Goal: Information Seeking & Learning: Learn about a topic

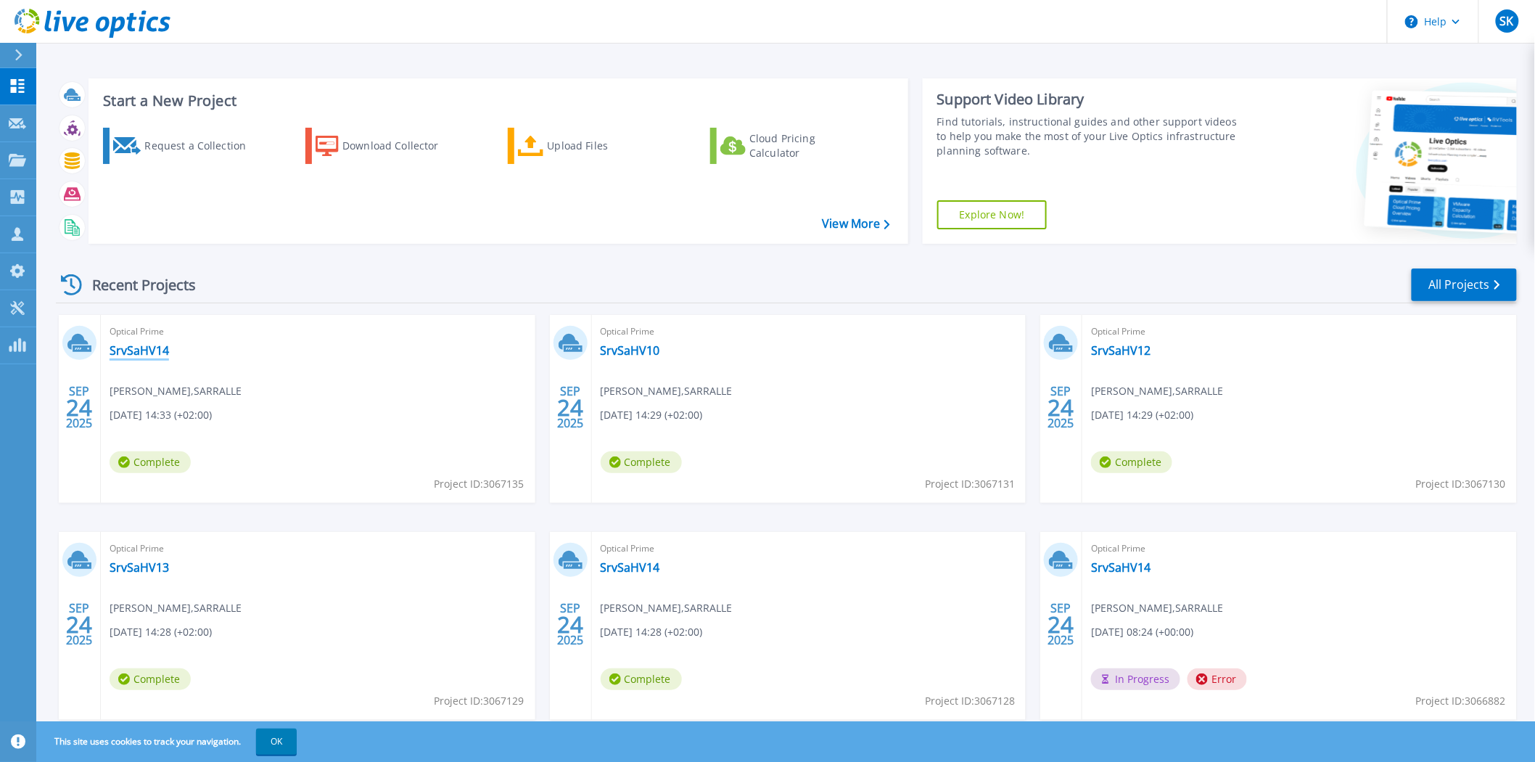
click at [126, 345] on link "SrvSaHV14" at bounding box center [139, 350] width 59 height 15
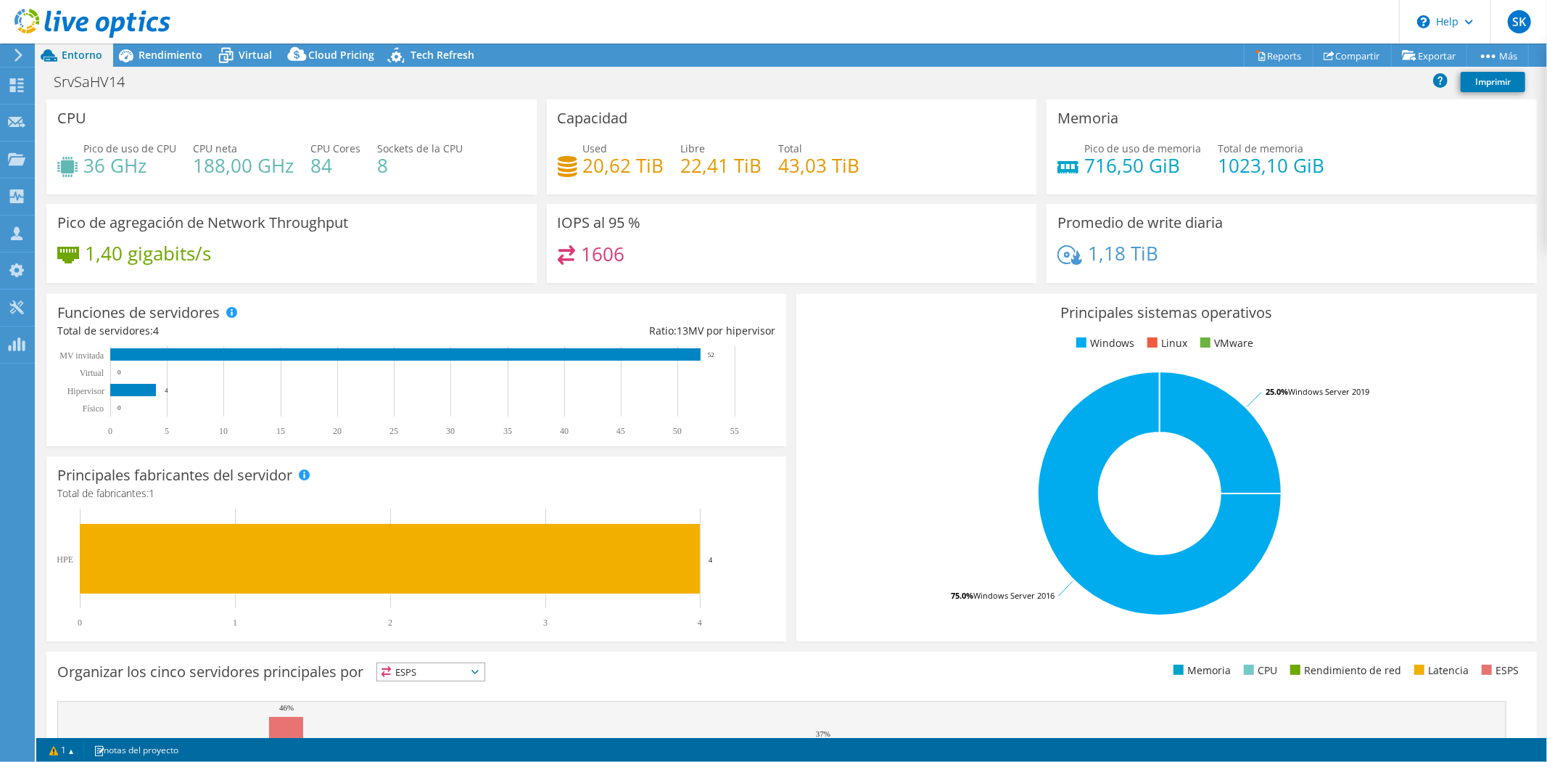
select select "USD"
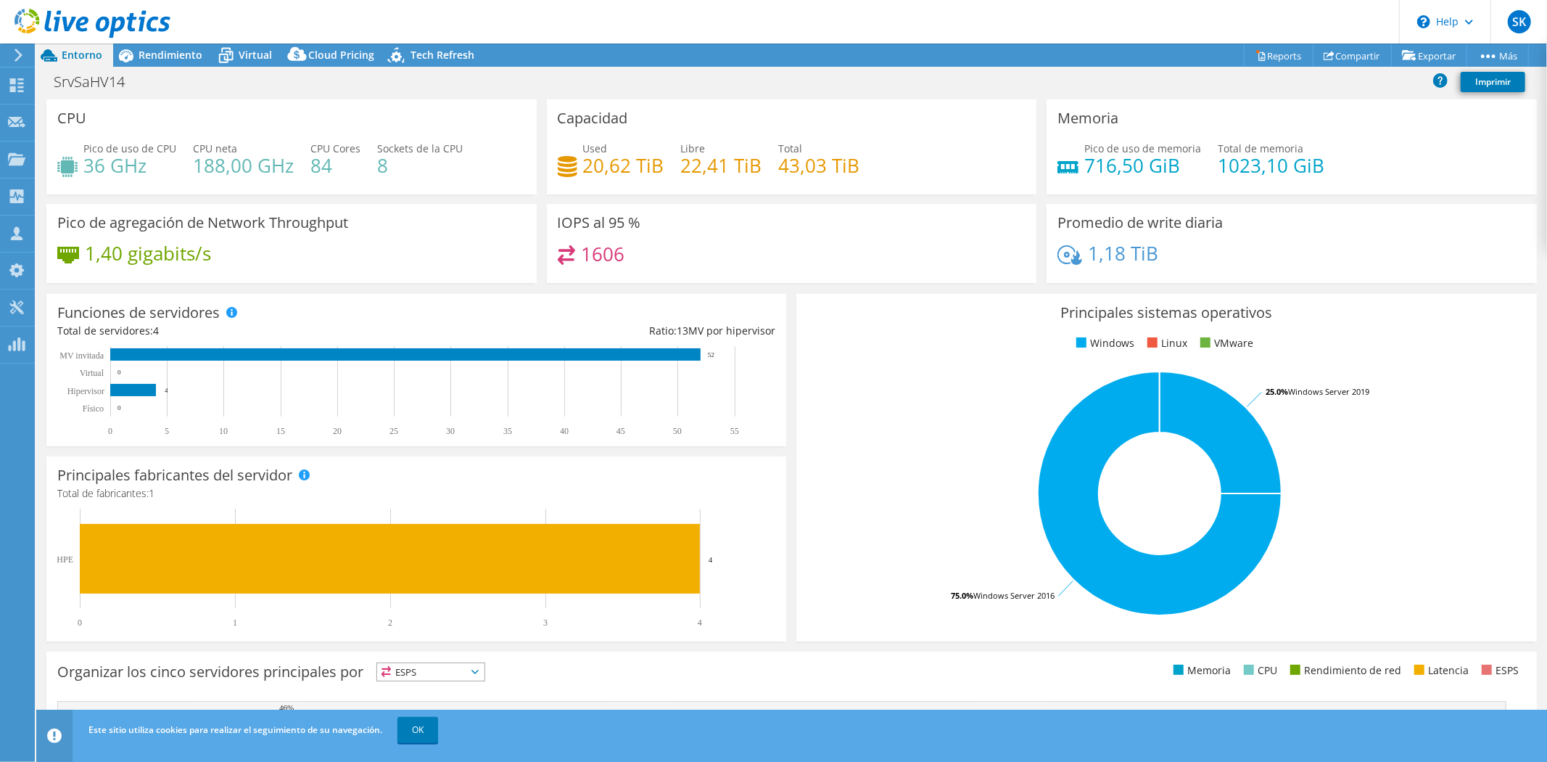
click at [156, 53] on span "Rendimiento" at bounding box center [171, 55] width 64 height 14
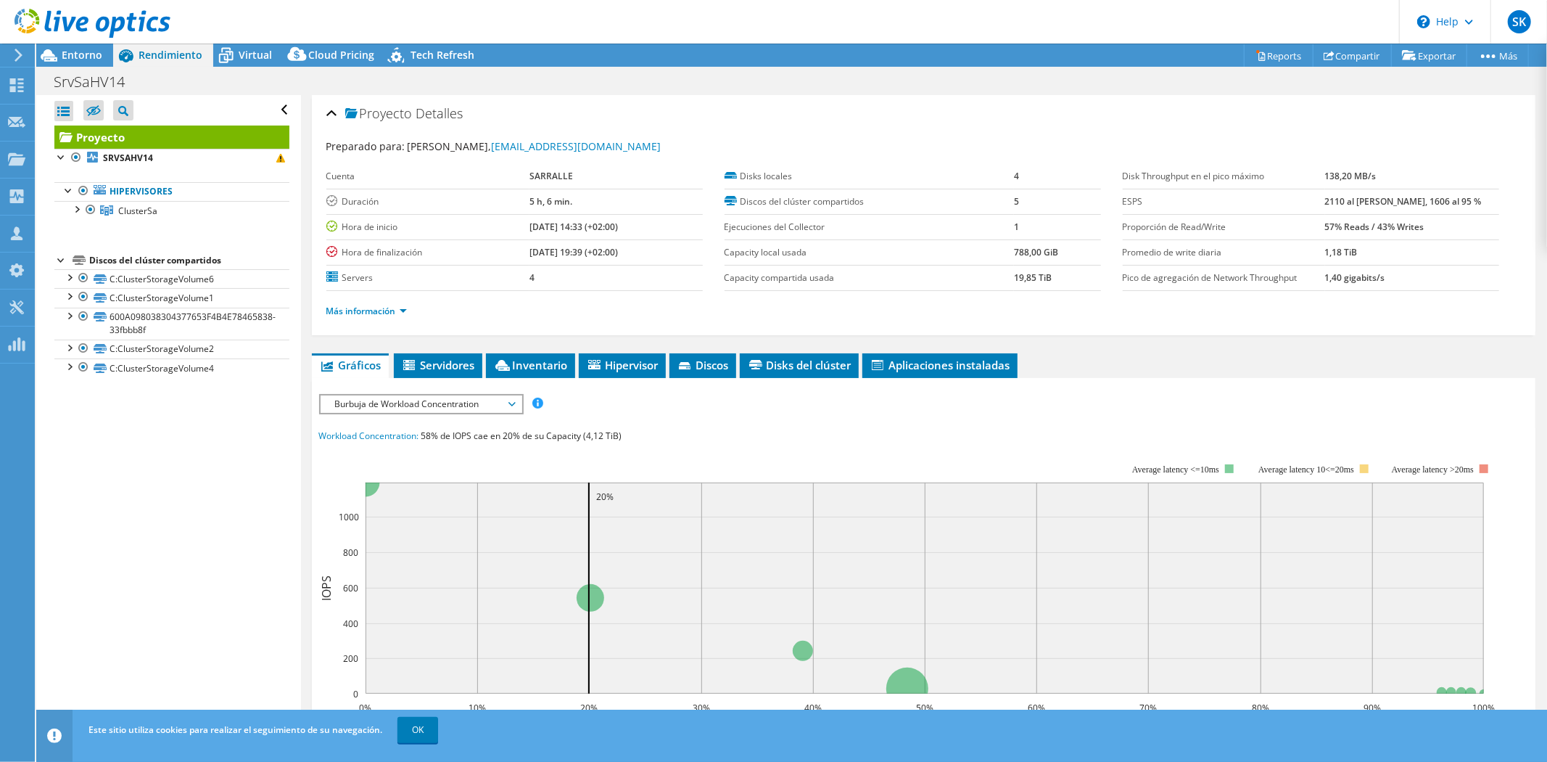
click at [124, 213] on span "ClusterSa" at bounding box center [137, 211] width 39 height 12
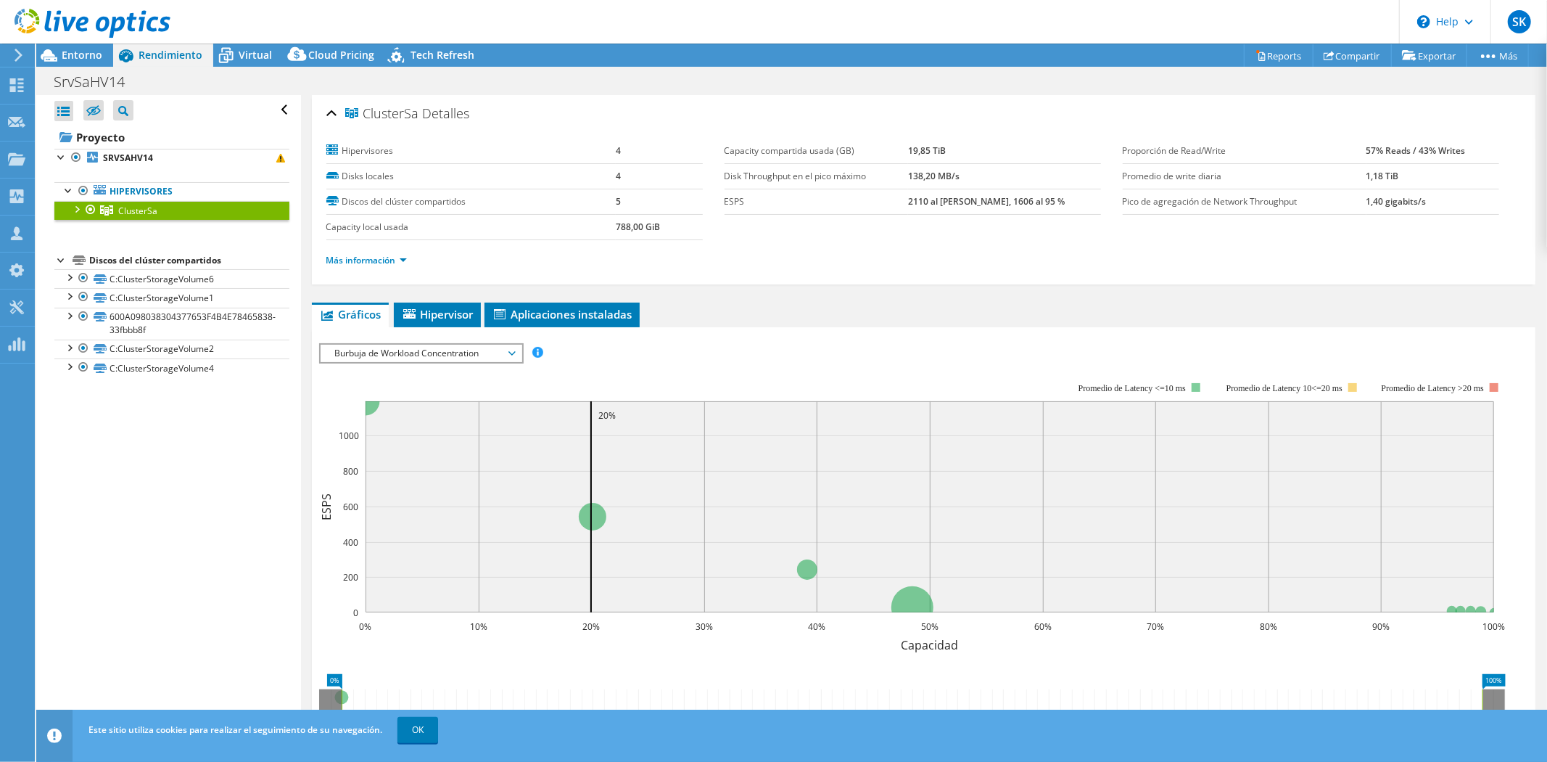
click at [75, 206] on div at bounding box center [76, 208] width 15 height 15
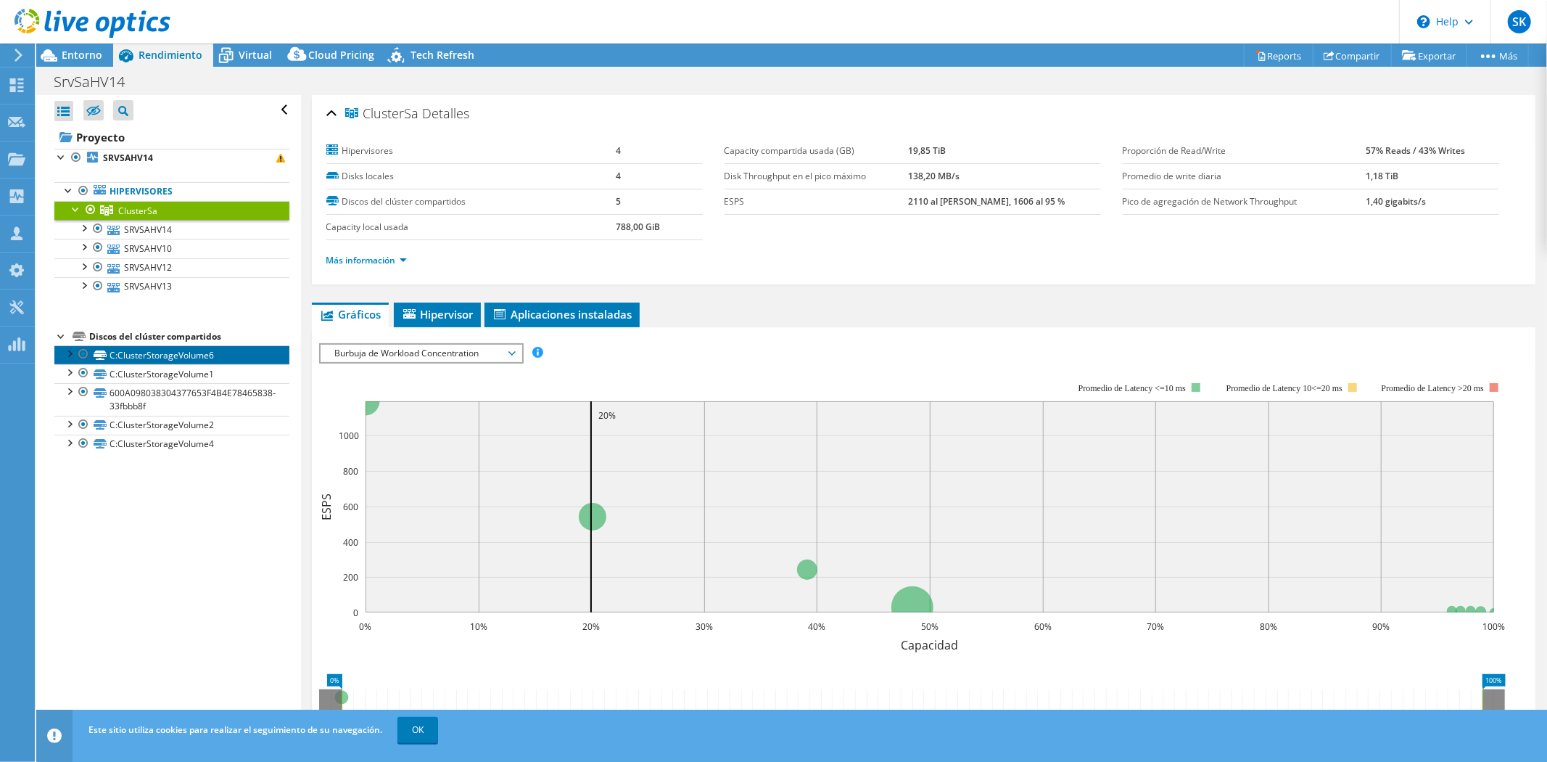
click at [138, 358] on link "C:ClusterStorageVolume6" at bounding box center [171, 354] width 235 height 19
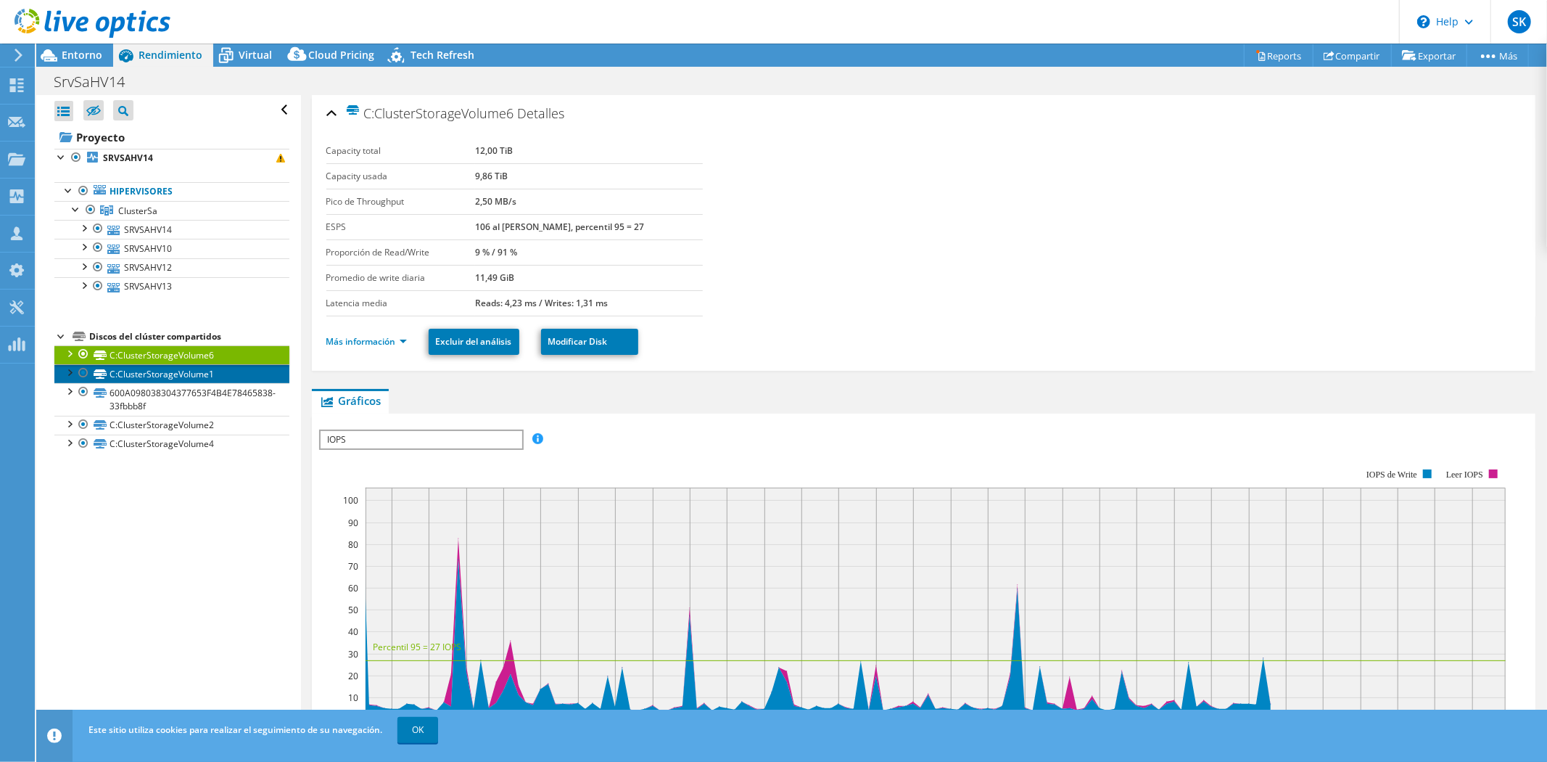
click at [155, 369] on link "C:ClusterStorageVolume1" at bounding box center [171, 373] width 235 height 19
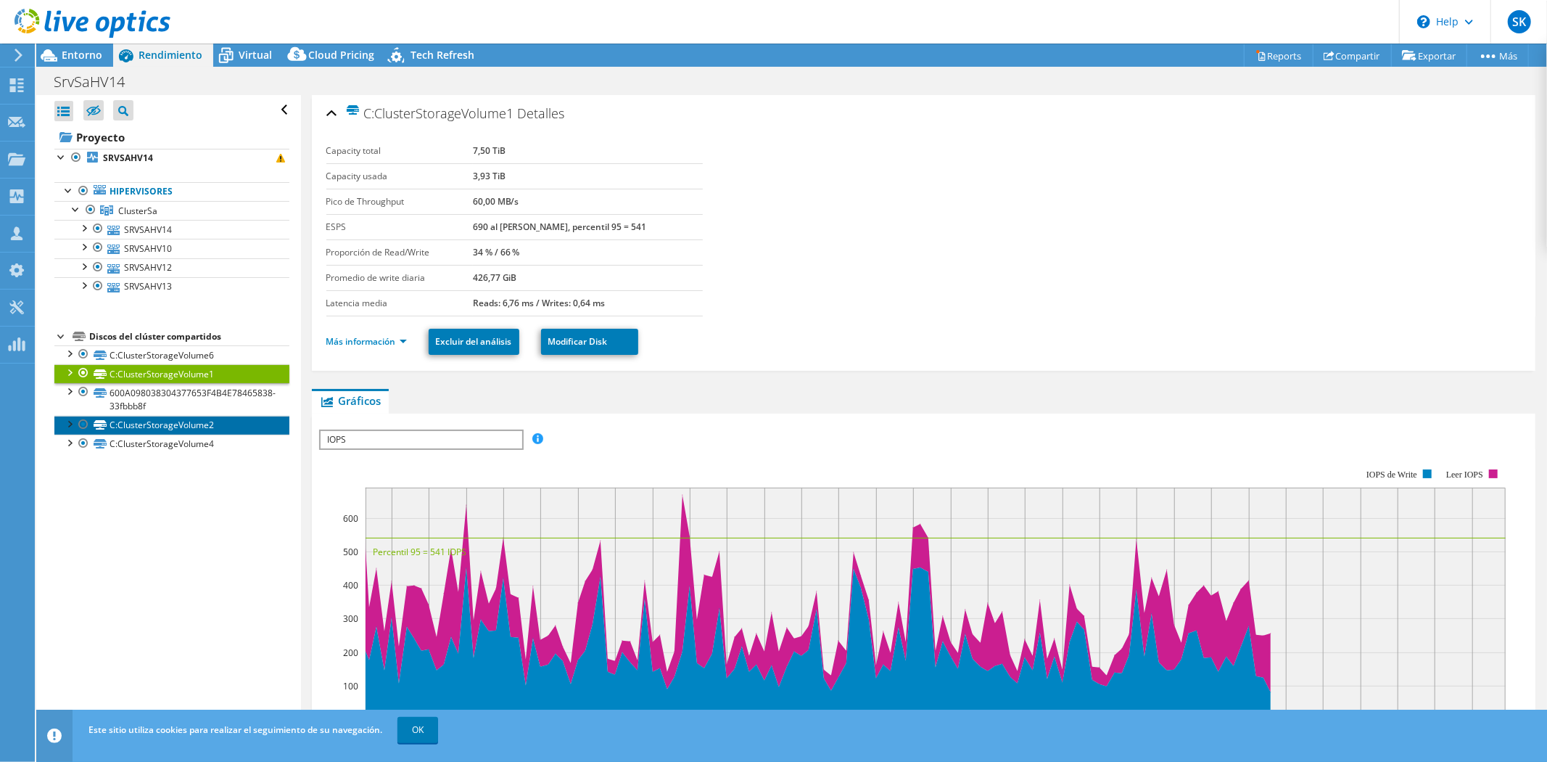
click at [170, 422] on link "C:ClusterStorageVolume2" at bounding box center [171, 425] width 235 height 19
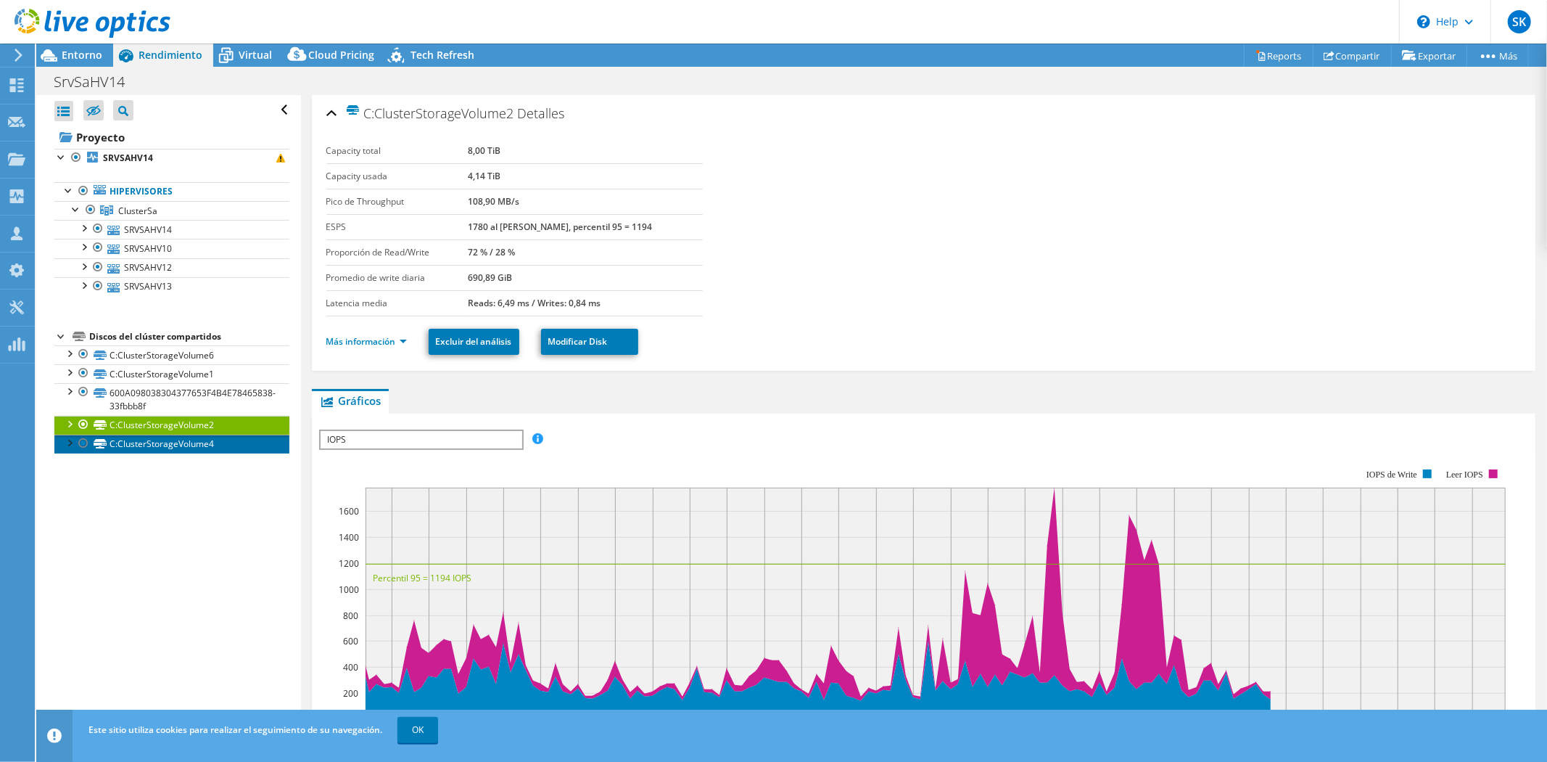
click at [174, 448] on link "C:ClusterStorageVolume4" at bounding box center [171, 444] width 235 height 19
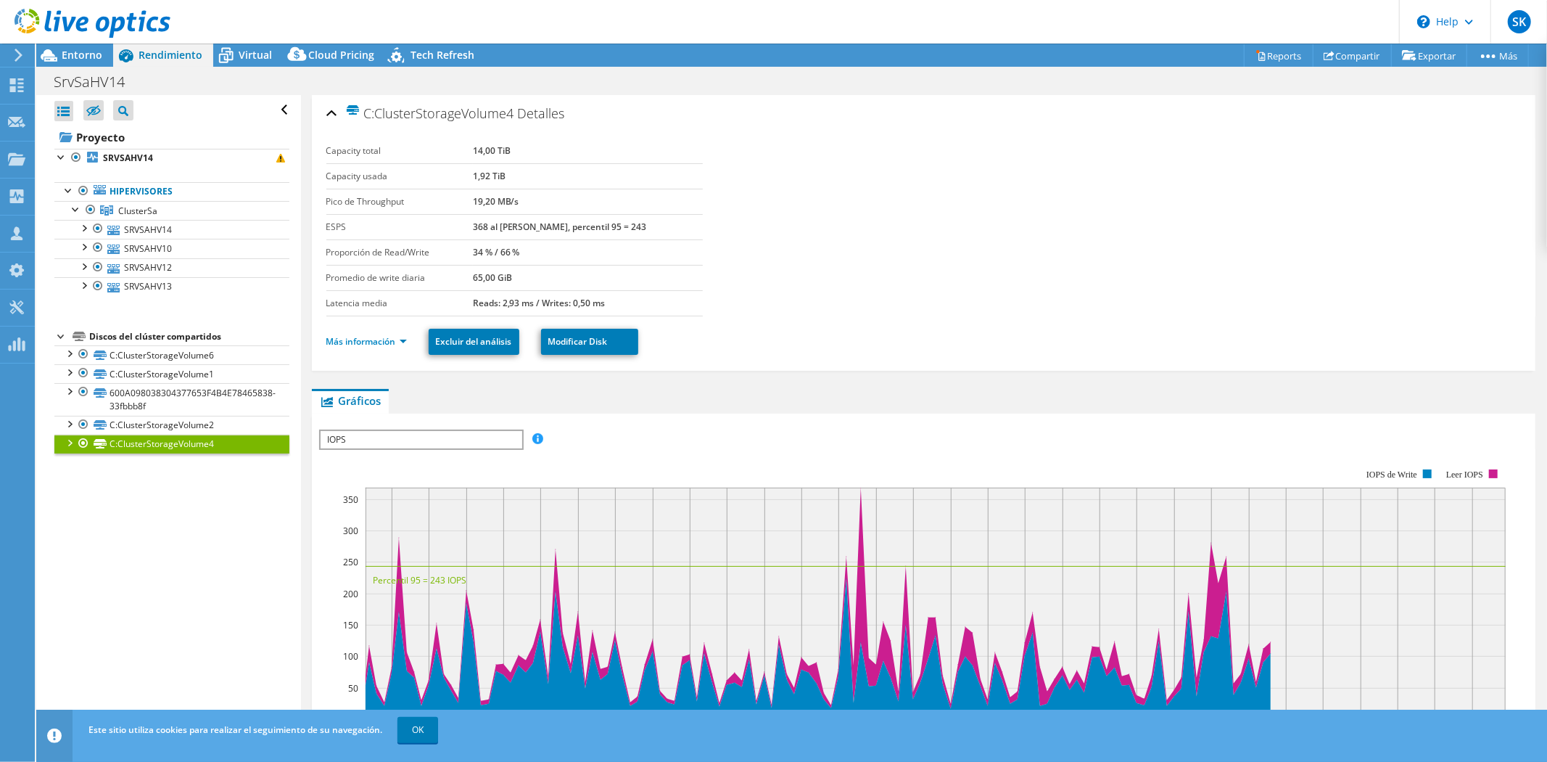
click at [256, 53] on span "Virtual" at bounding box center [255, 55] width 33 height 14
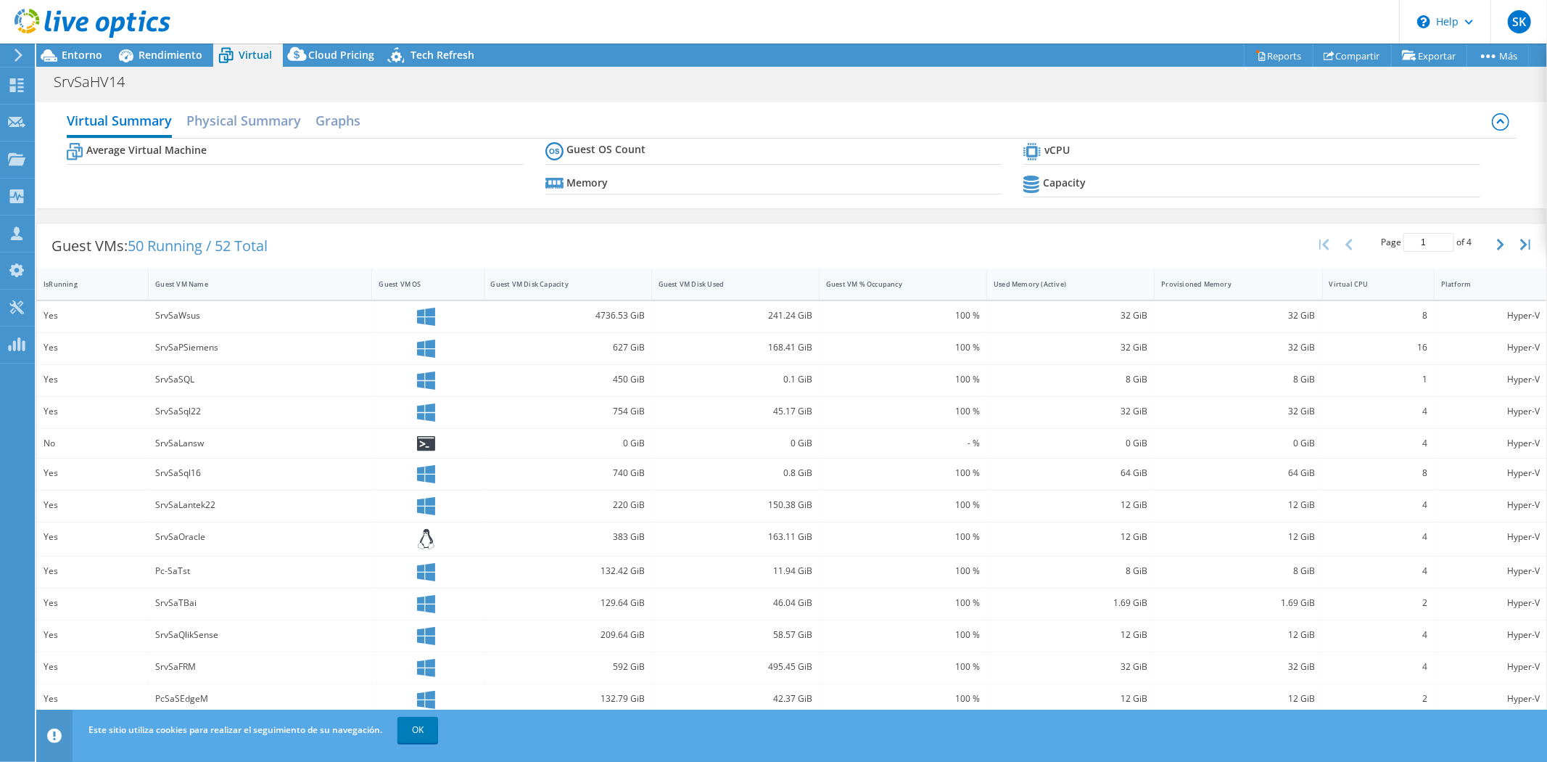
click at [435, 45] on div "Tech Refresh" at bounding box center [435, 55] width 100 height 23
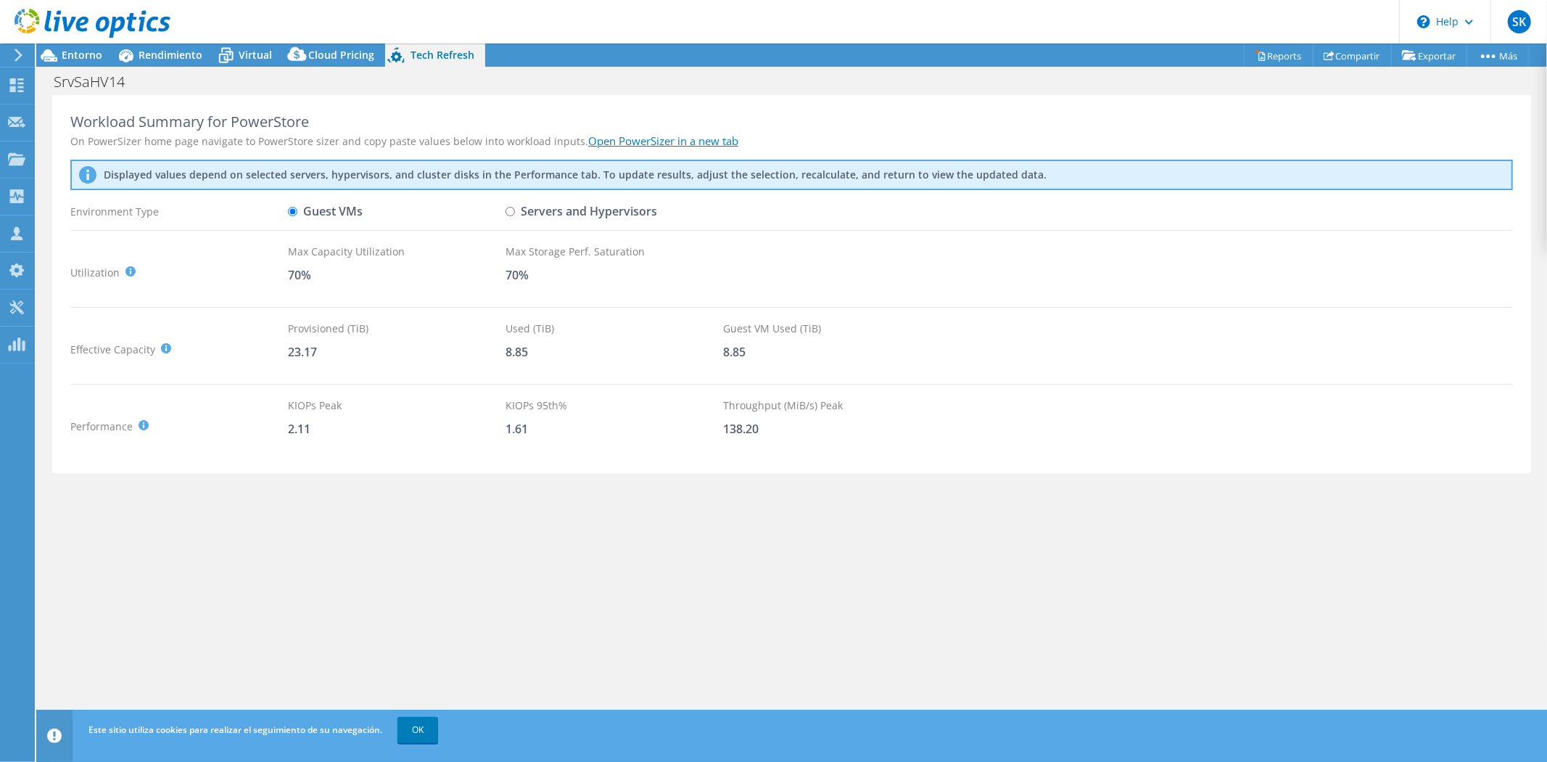
click at [506, 213] on input "Servers and Hypervisors" at bounding box center [510, 211] width 9 height 9
radio input "true"
click at [626, 138] on link "Open PowerSizer in a new tab" at bounding box center [663, 140] width 150 height 15
click at [292, 213] on input "Guest VMs" at bounding box center [292, 211] width 9 height 9
radio input "true"
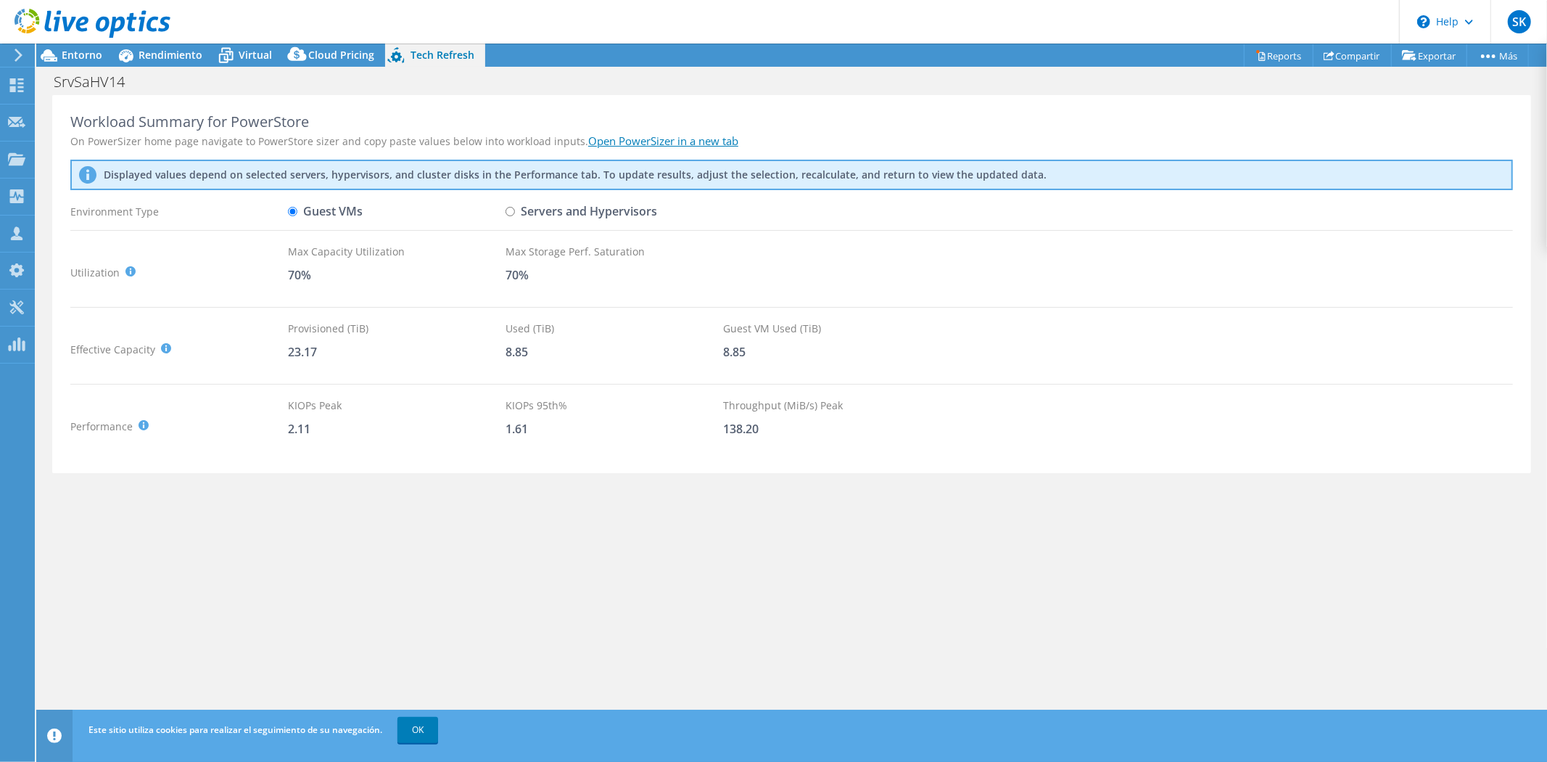
click at [511, 211] on input "Servers and Hypervisors" at bounding box center [510, 211] width 9 height 9
radio input "true"
click at [292, 207] on input "Guest VMs" at bounding box center [292, 211] width 9 height 9
radio input "true"
click at [509, 214] on input "Servers and Hypervisors" at bounding box center [510, 211] width 9 height 9
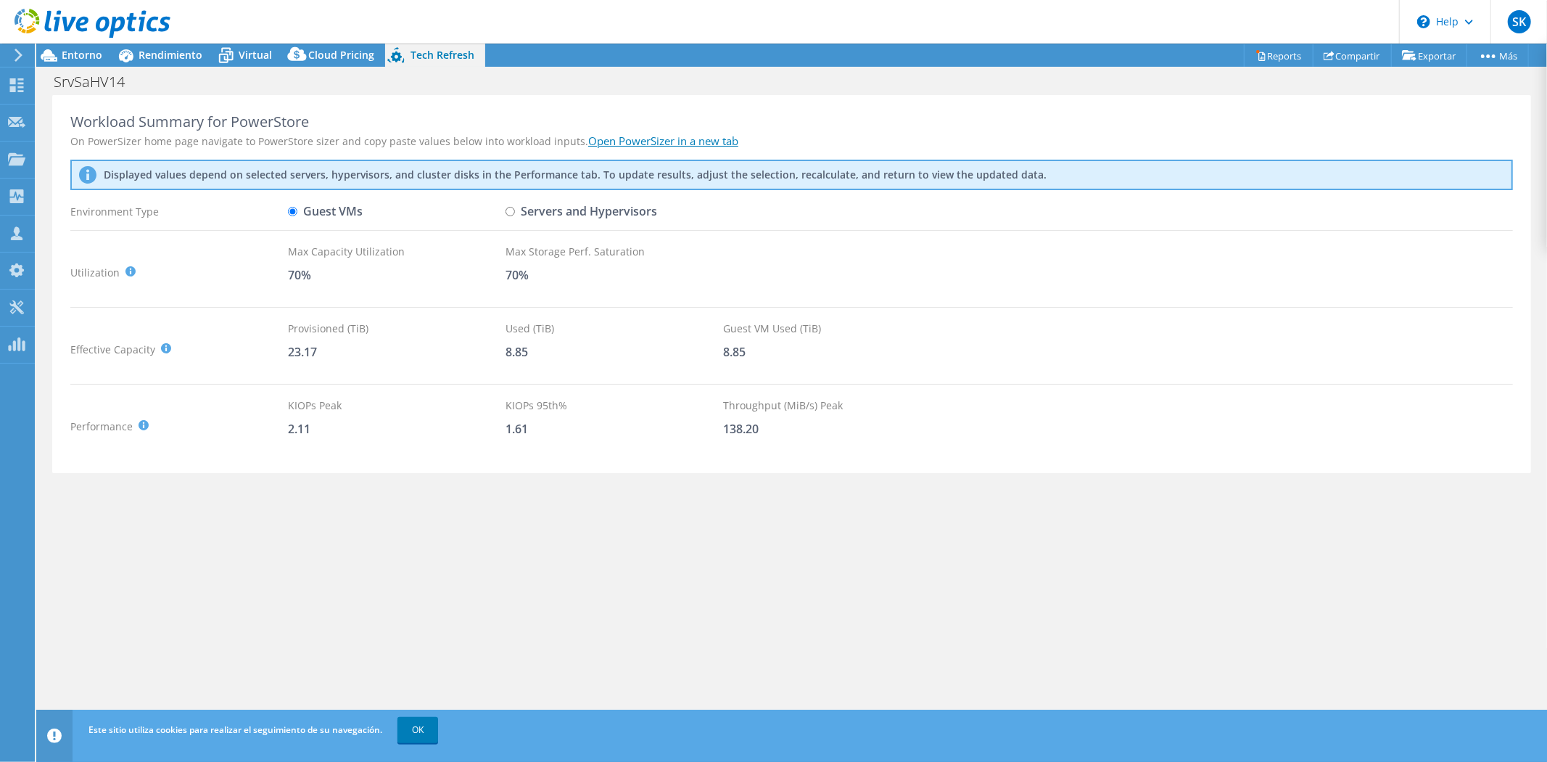
radio input "true"
click at [293, 212] on input "Guest VMs" at bounding box center [292, 211] width 9 height 9
radio input "true"
radio input "false"
click at [261, 52] on span "Virtual" at bounding box center [255, 55] width 33 height 14
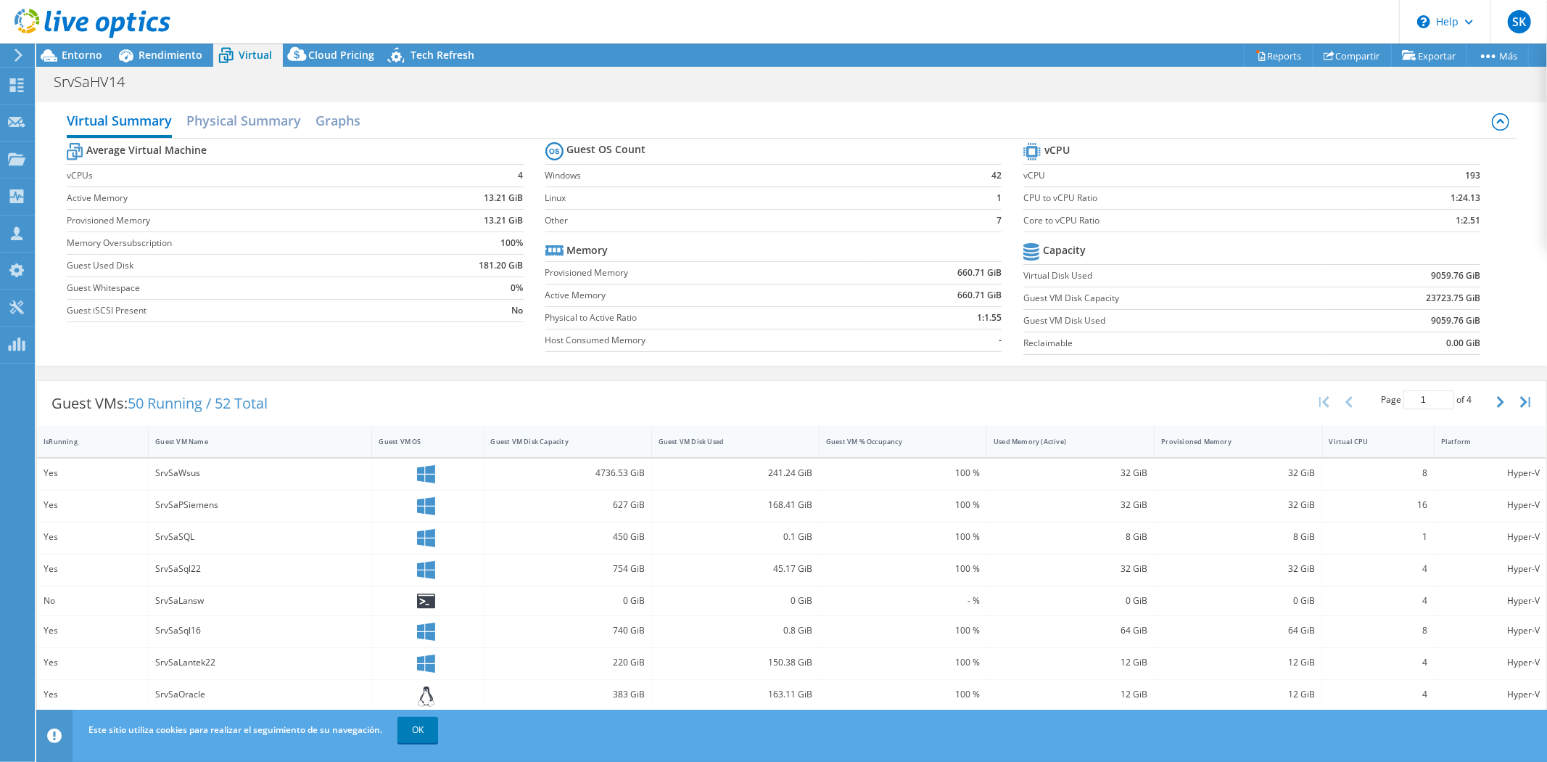
click at [244, 125] on h2 "Physical Summary" at bounding box center [243, 120] width 115 height 29
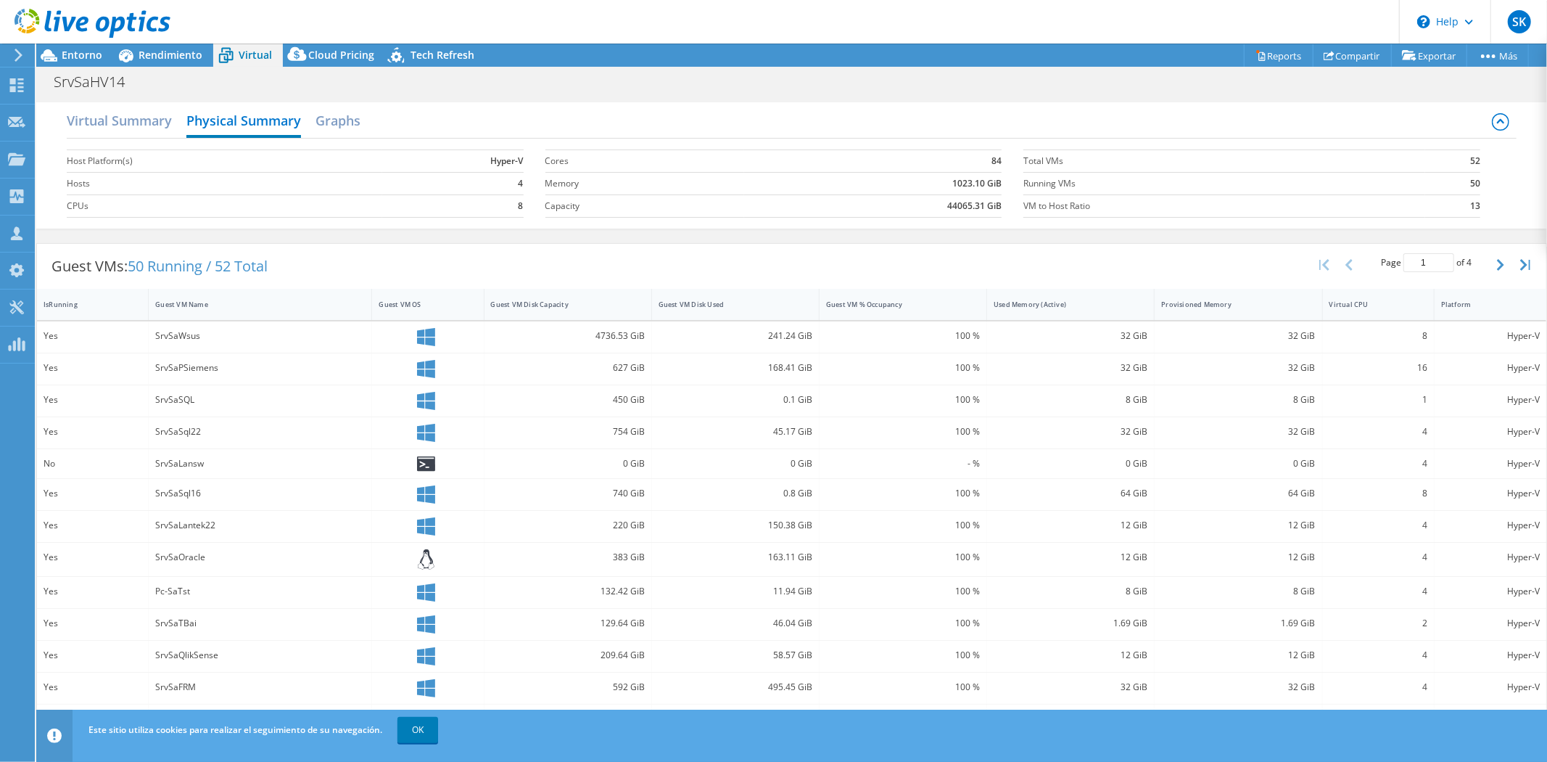
click at [162, 55] on span "Rendimiento" at bounding box center [171, 55] width 64 height 14
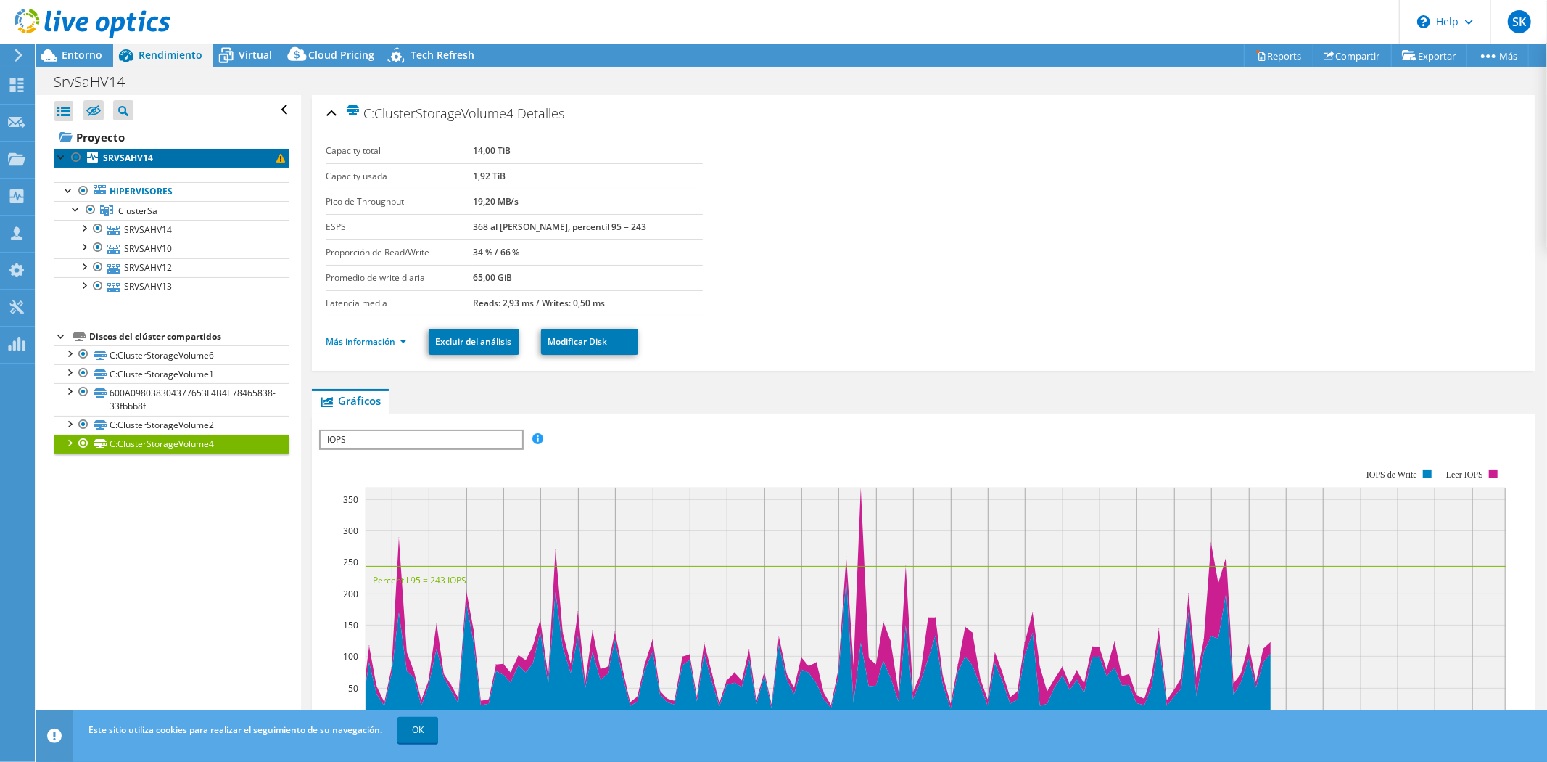
click at [135, 157] on b "SRVSAHV14" at bounding box center [128, 158] width 50 height 12
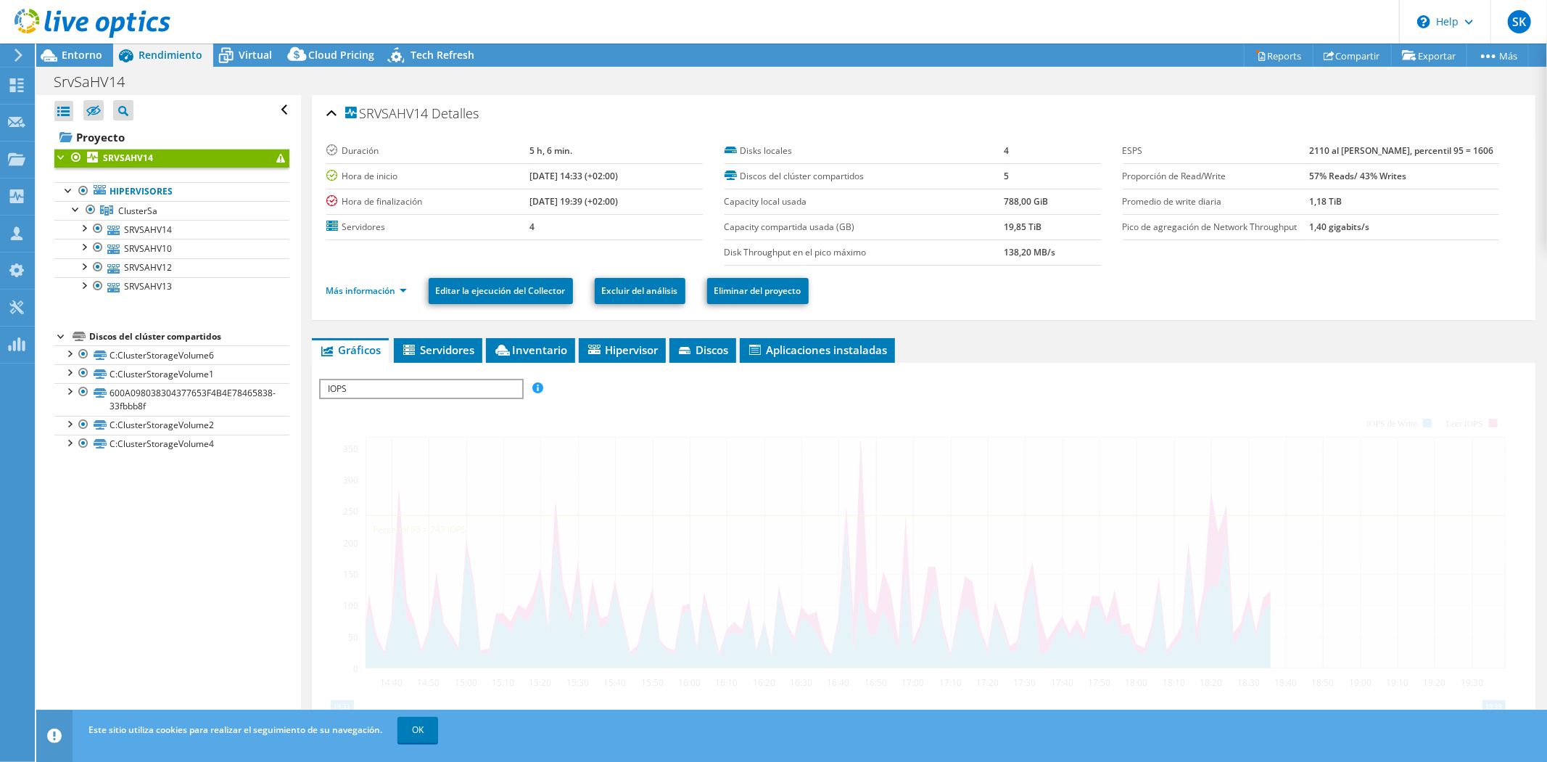
click at [143, 205] on span "ClusterSa" at bounding box center [137, 211] width 39 height 12
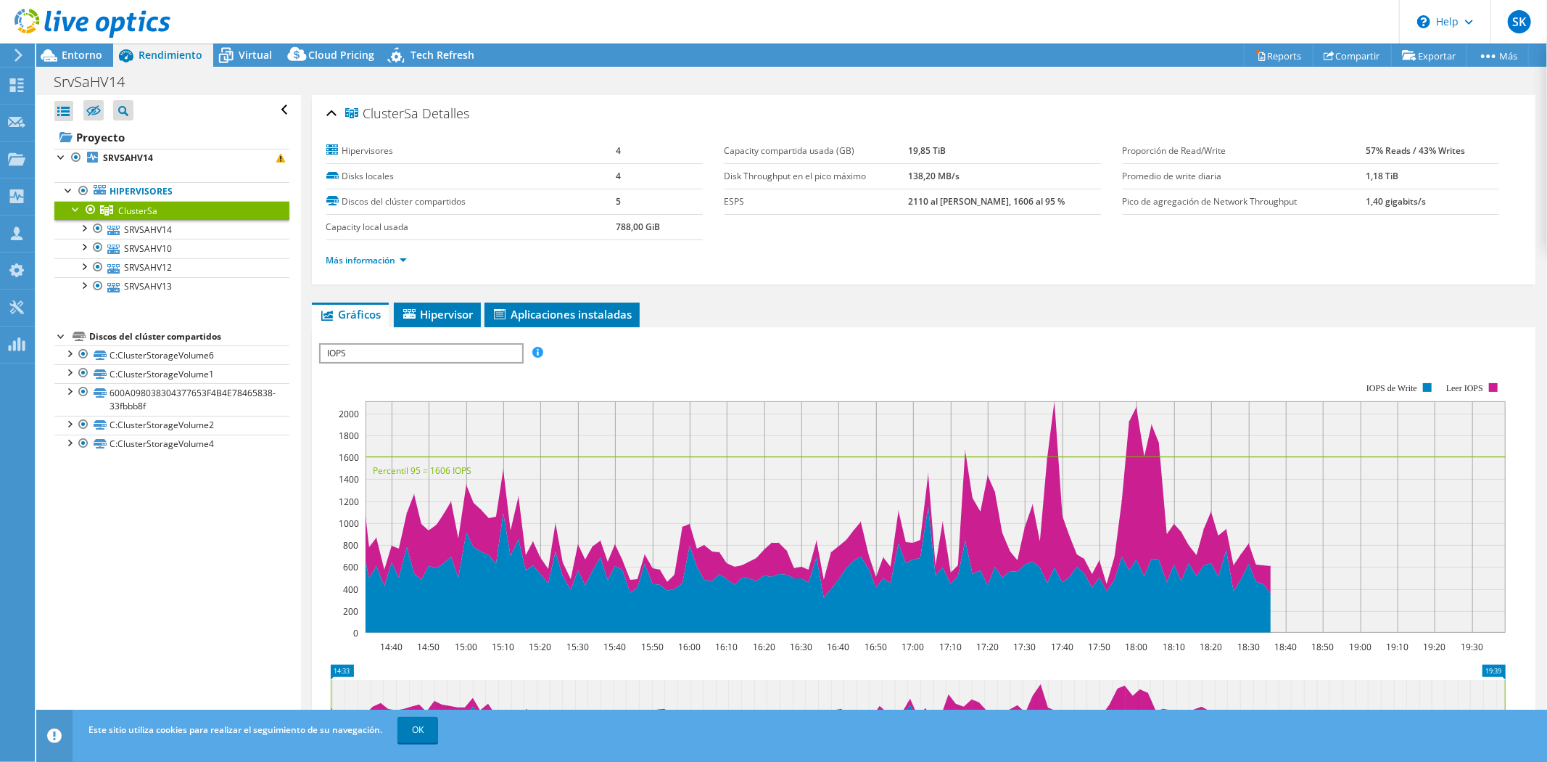
click at [390, 349] on span "IOPS" at bounding box center [421, 353] width 201 height 17
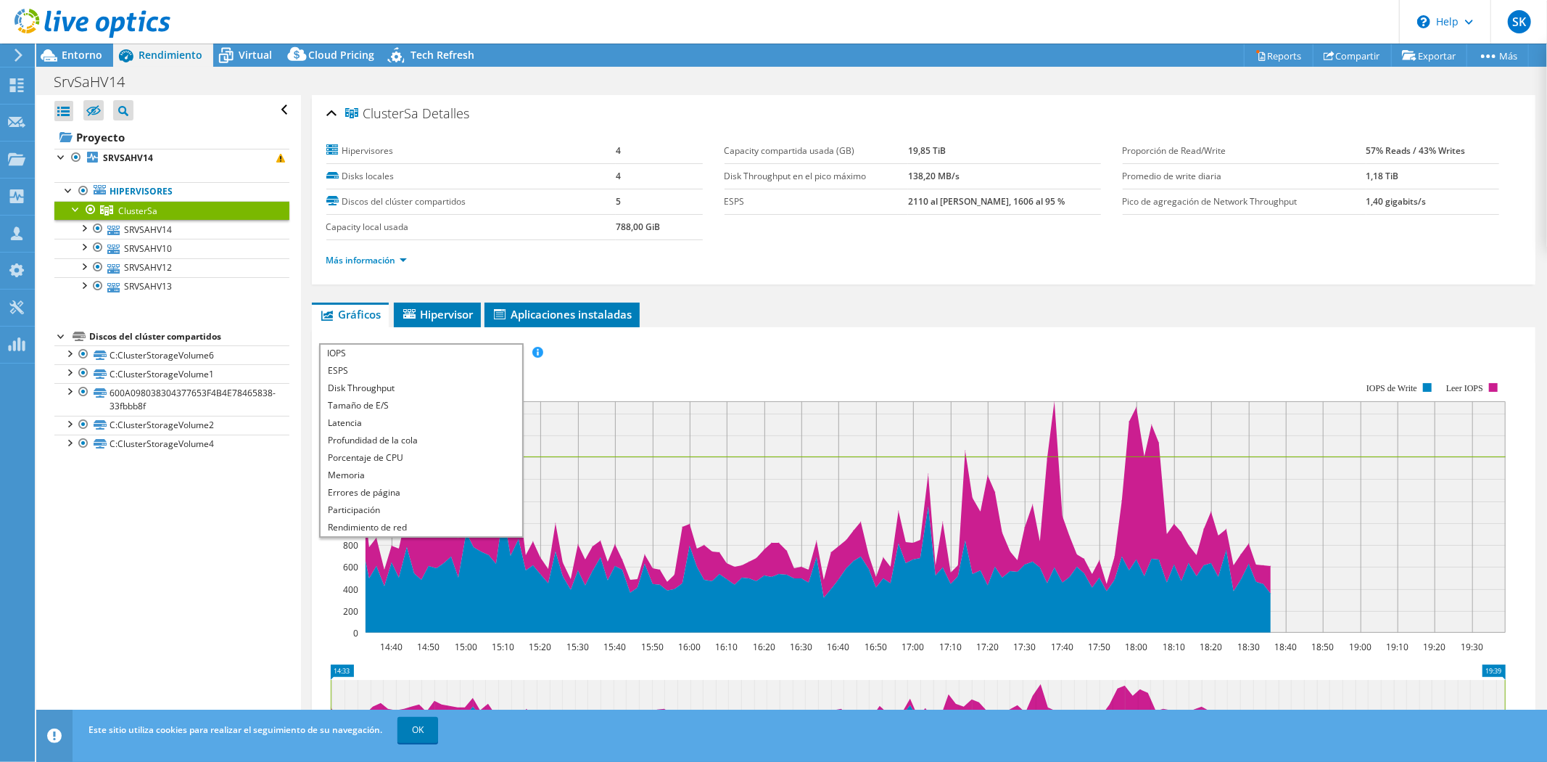
click at [701, 345] on div "ESPS Disk Throughput Tamaño de E/S Latencia Profundidad de la cola Porcentaje d…" at bounding box center [923, 353] width 1209 height 20
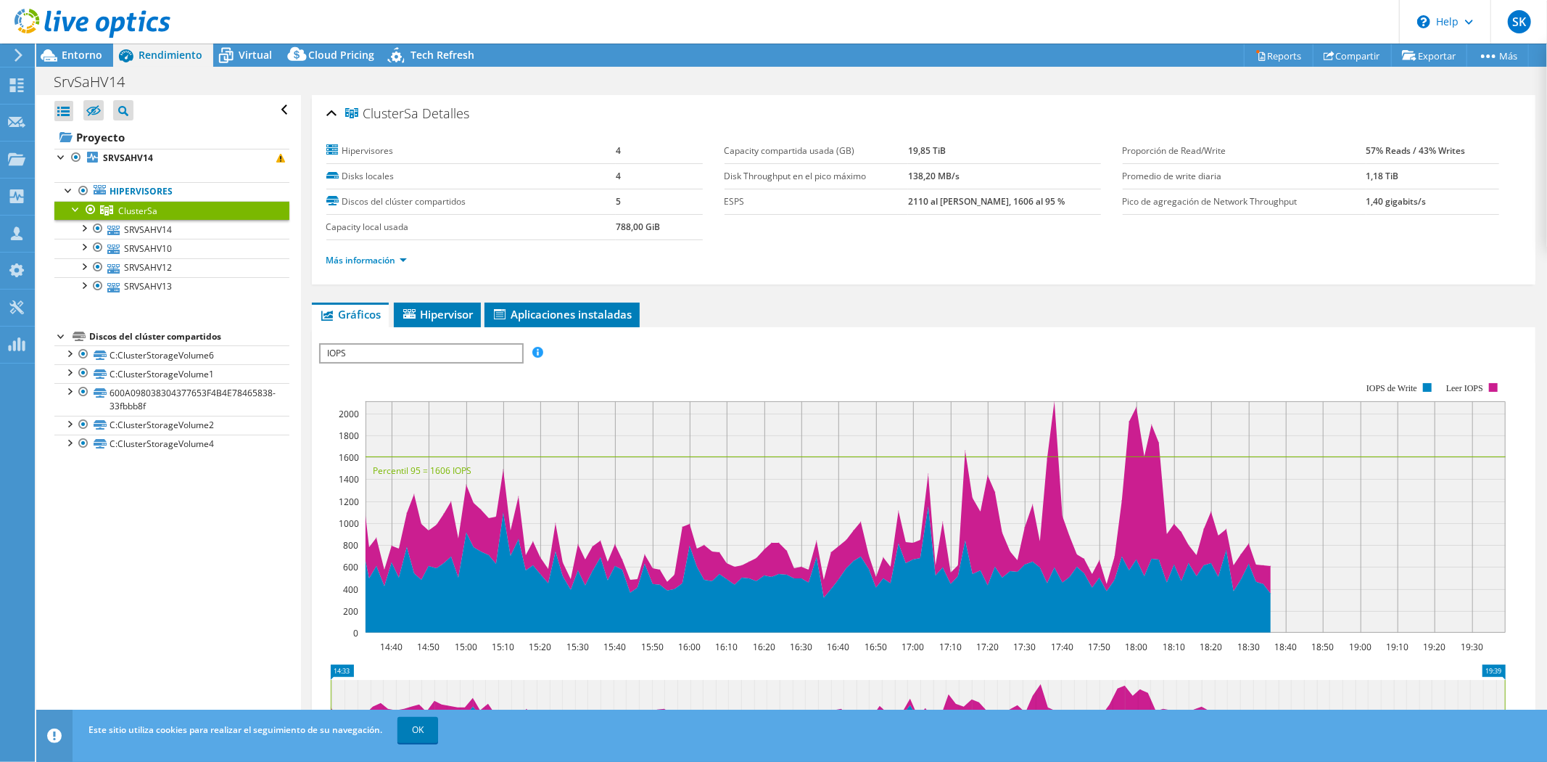
click at [80, 55] on span "Entorno" at bounding box center [82, 55] width 41 height 14
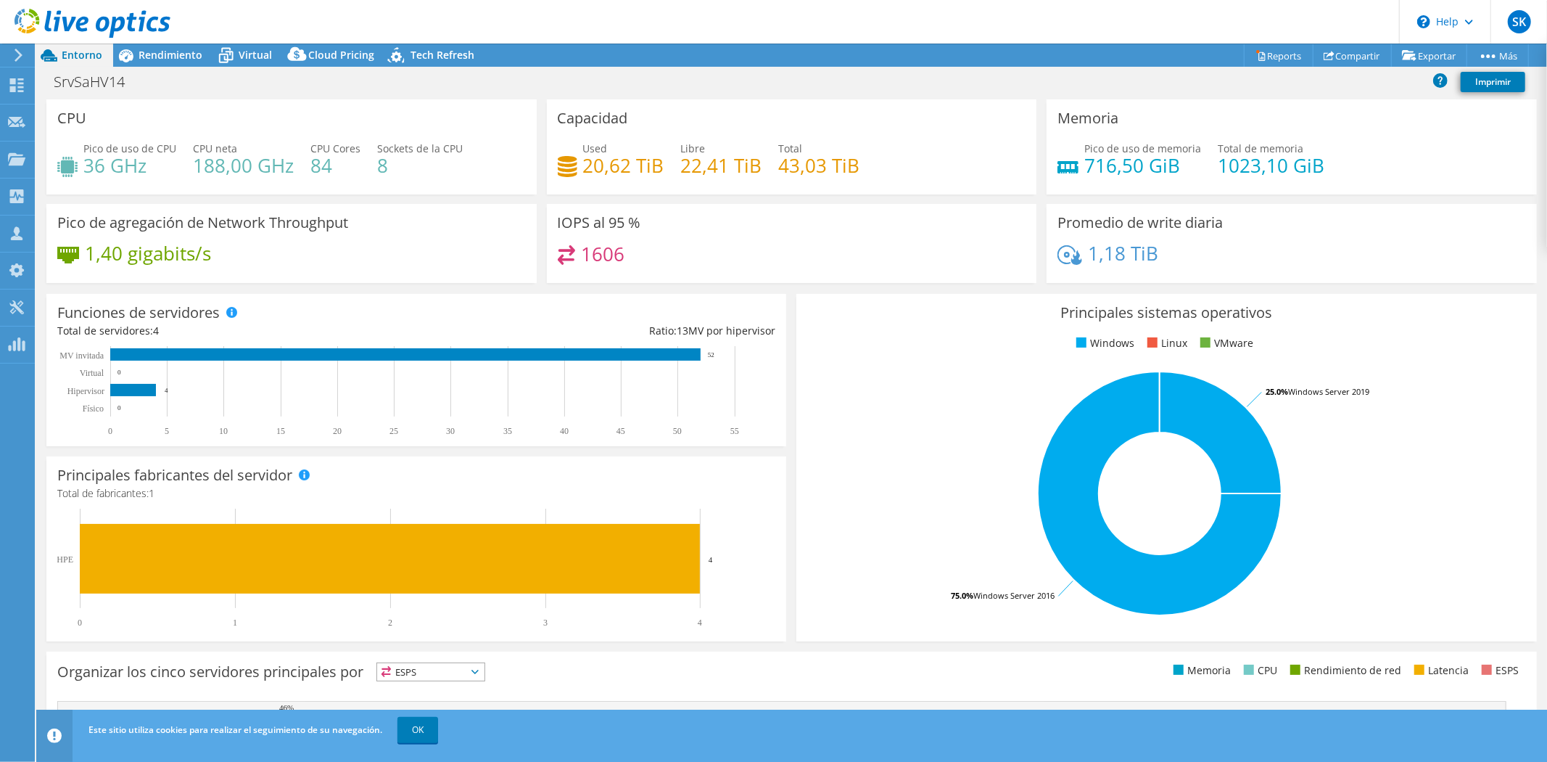
click at [17, 54] on icon at bounding box center [18, 55] width 11 height 13
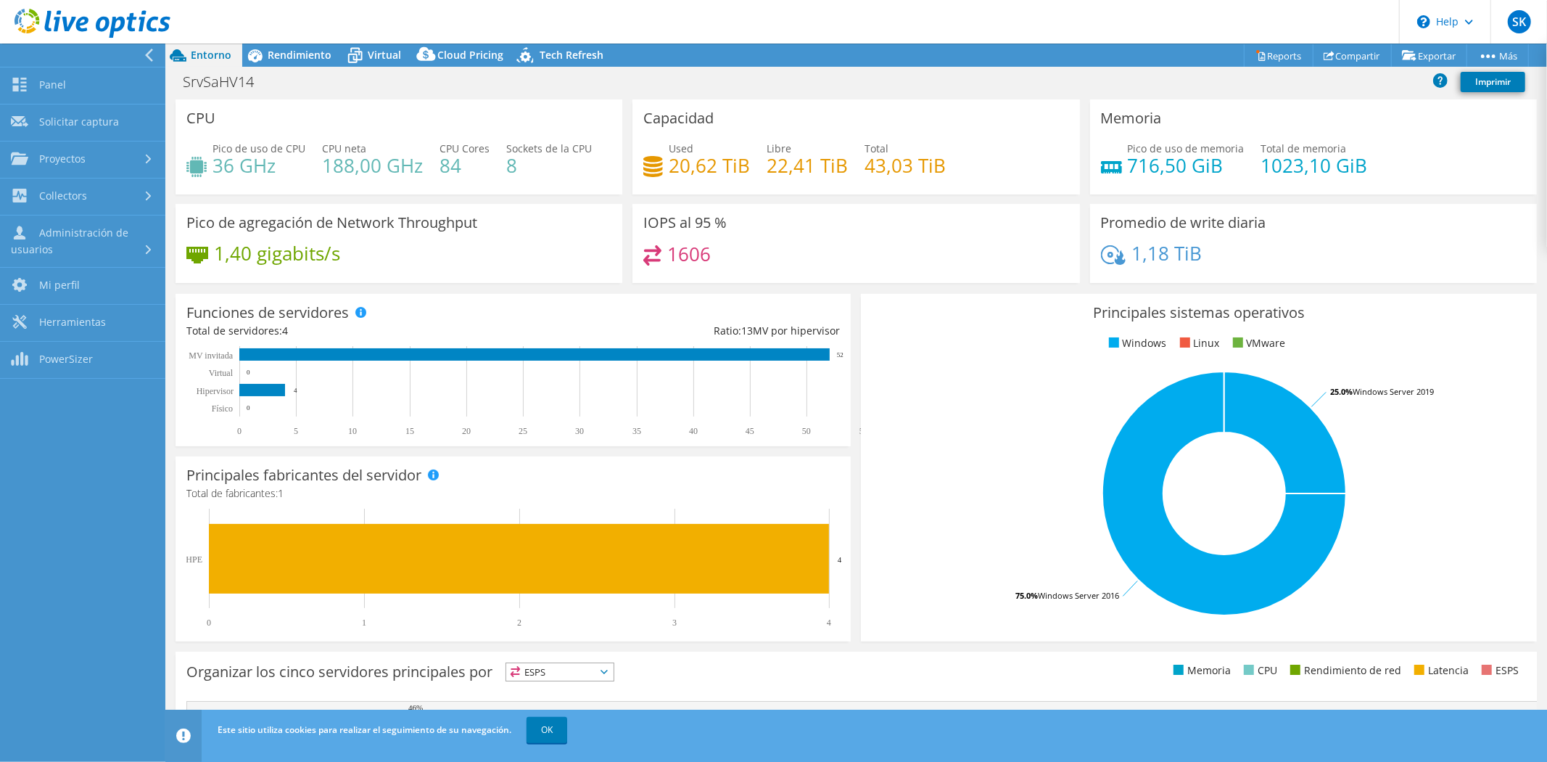
click at [67, 157] on link "Proyectos" at bounding box center [82, 159] width 165 height 37
click at [80, 197] on link "Buscar proyectos" at bounding box center [82, 196] width 165 height 37
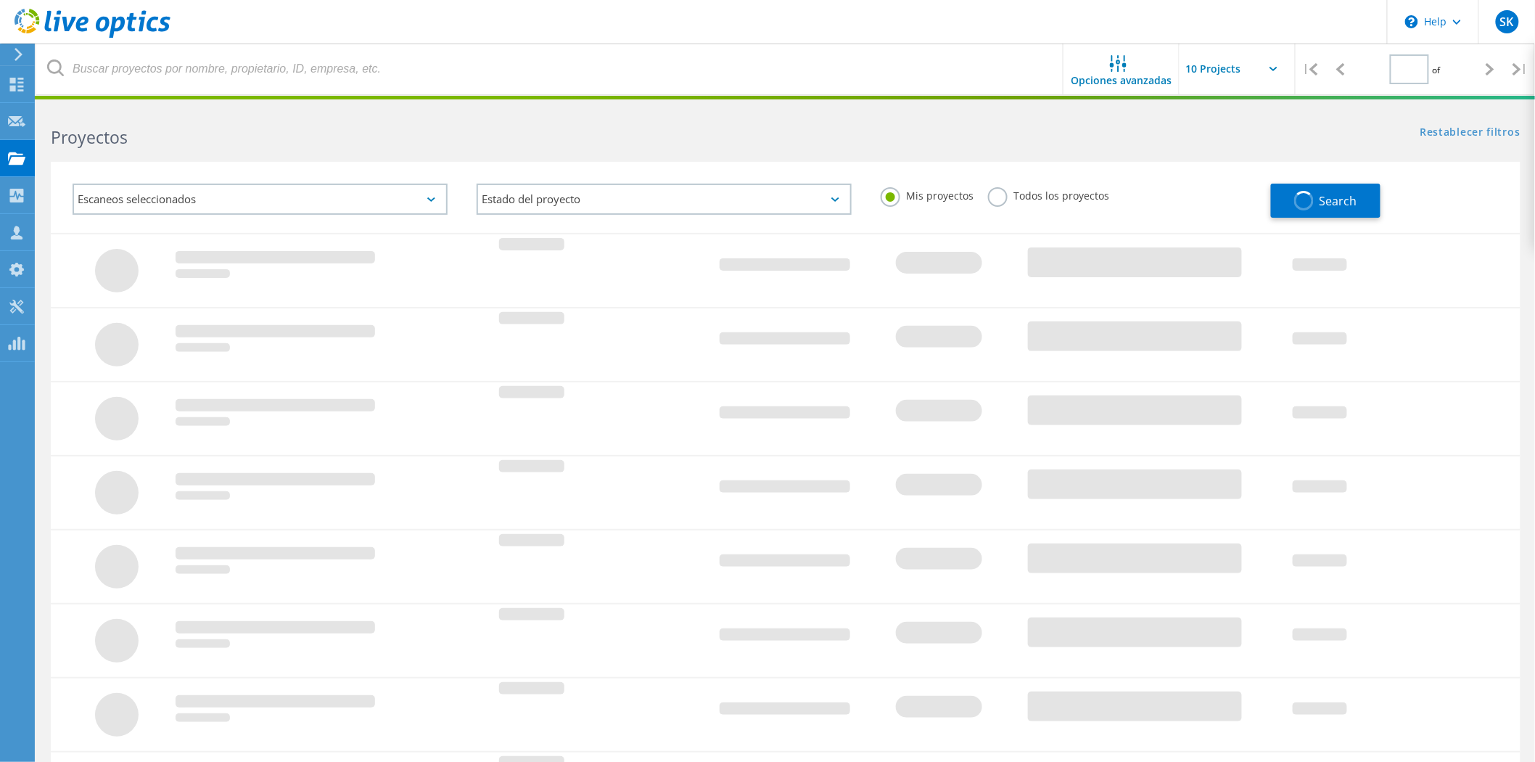
type input "1"
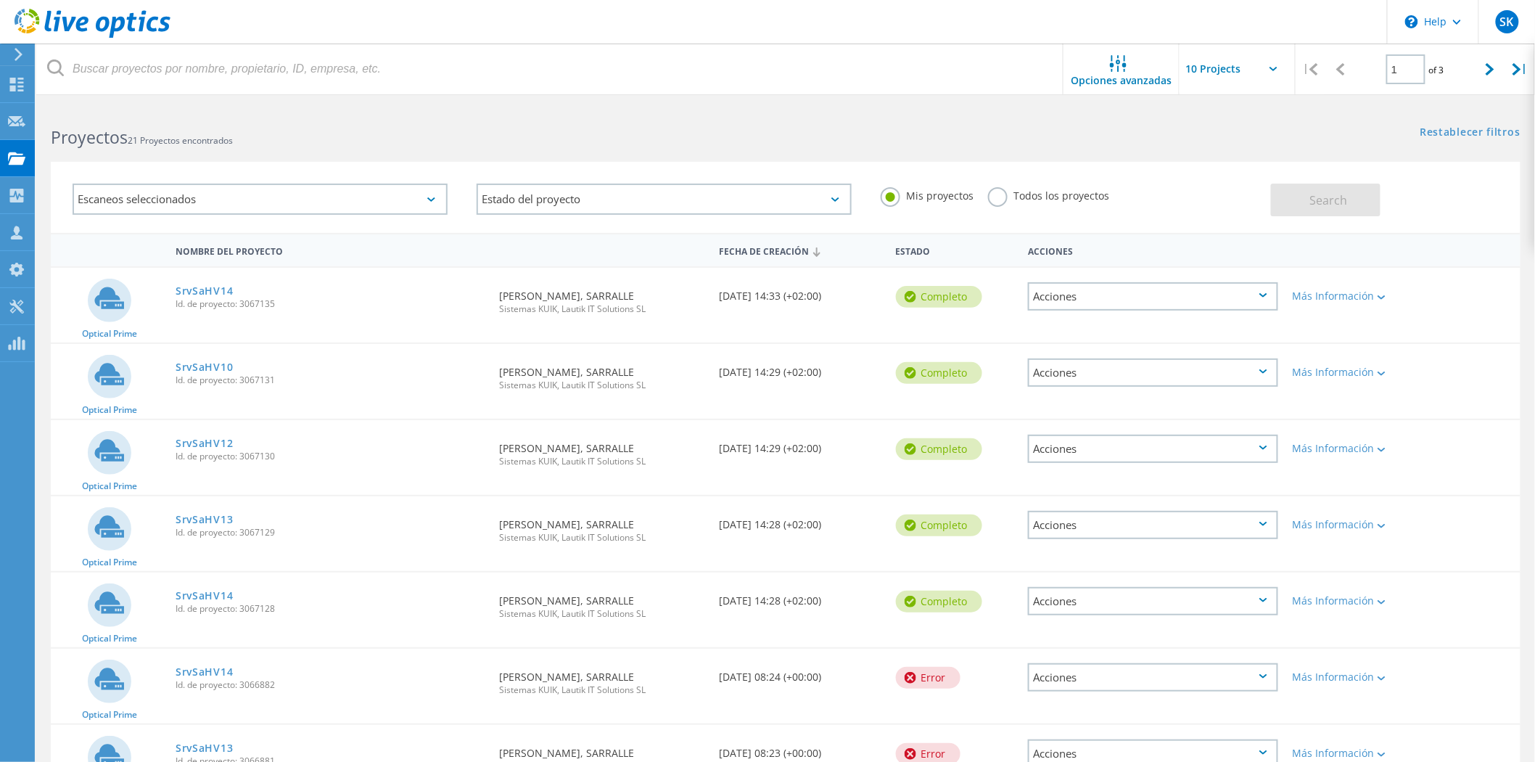
click at [202, 364] on link "SrvSaHV10" at bounding box center [204, 367] width 57 height 10
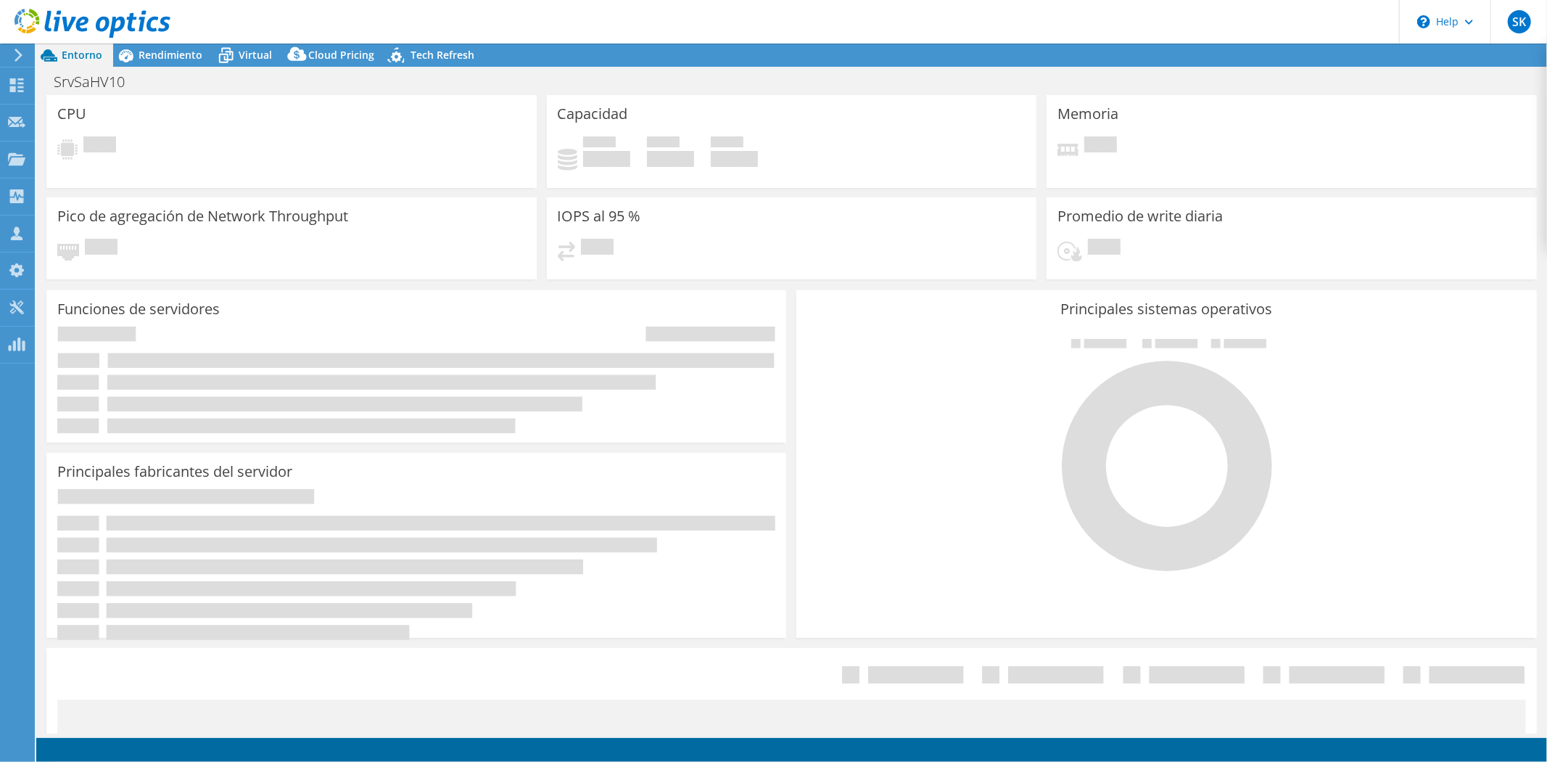
select select "USD"
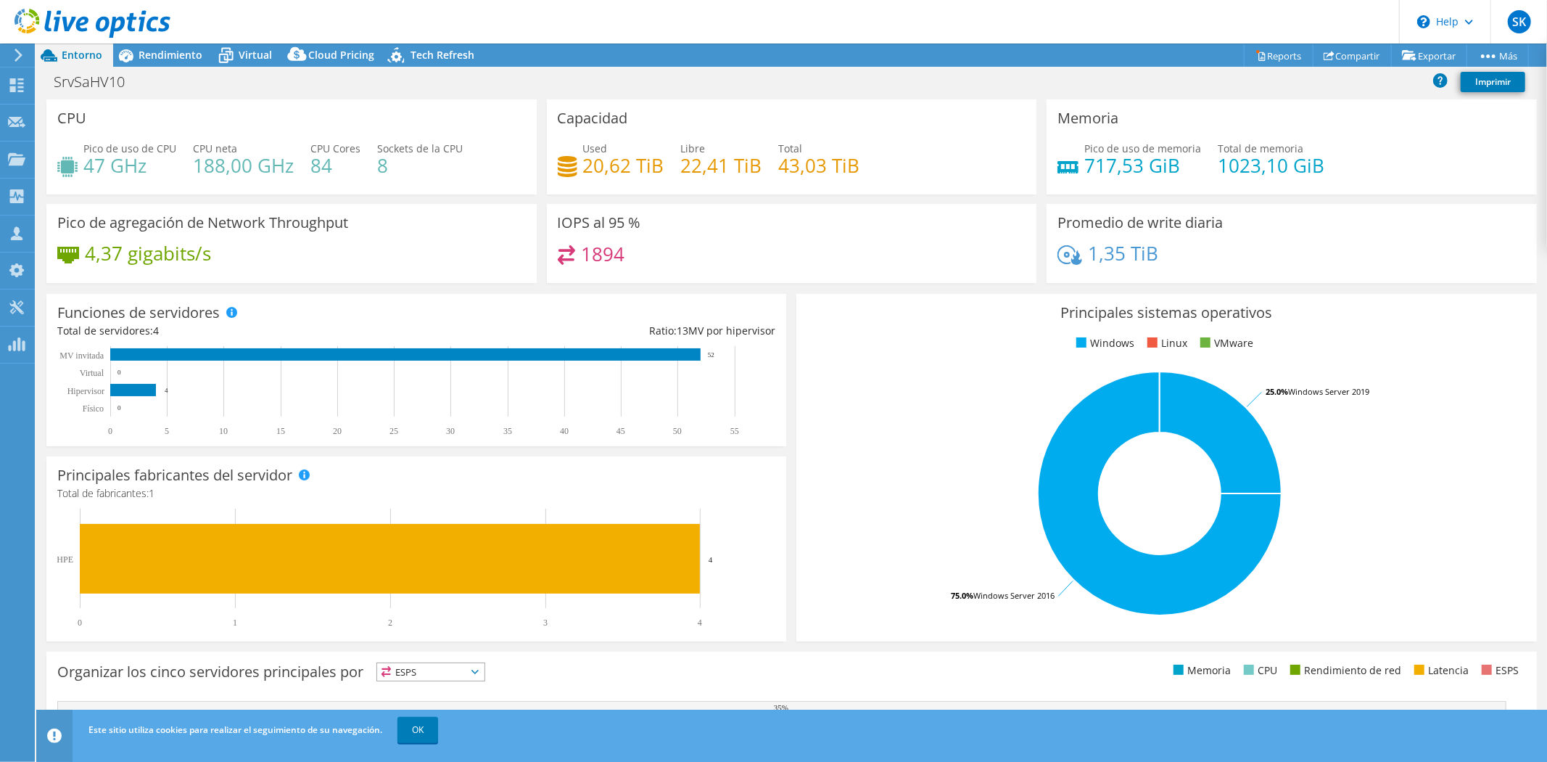
click at [184, 59] on span "Rendimiento" at bounding box center [171, 55] width 64 height 14
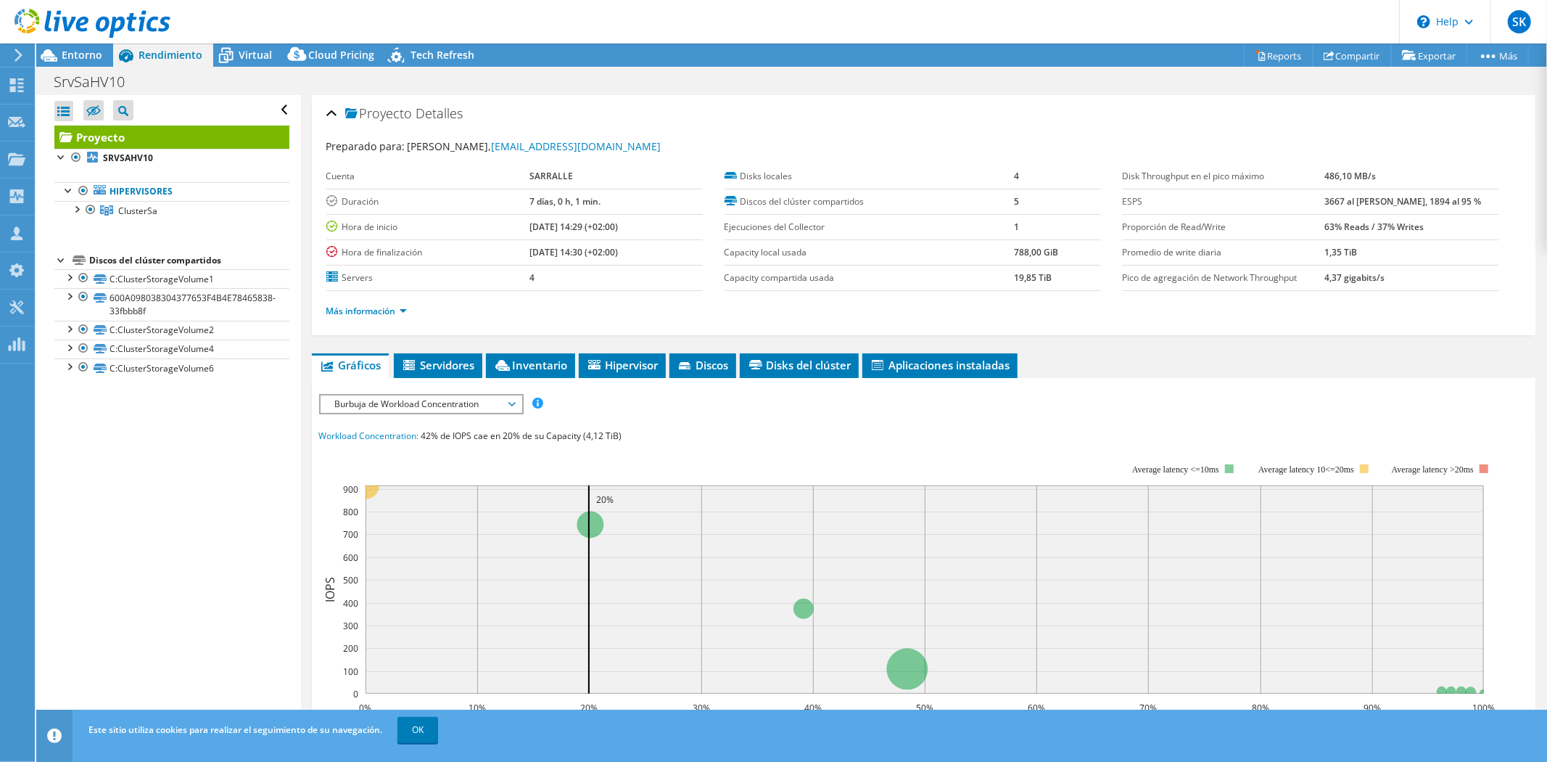
click at [435, 395] on span "Burbuja de Workload Concentration" at bounding box center [421, 403] width 186 height 17
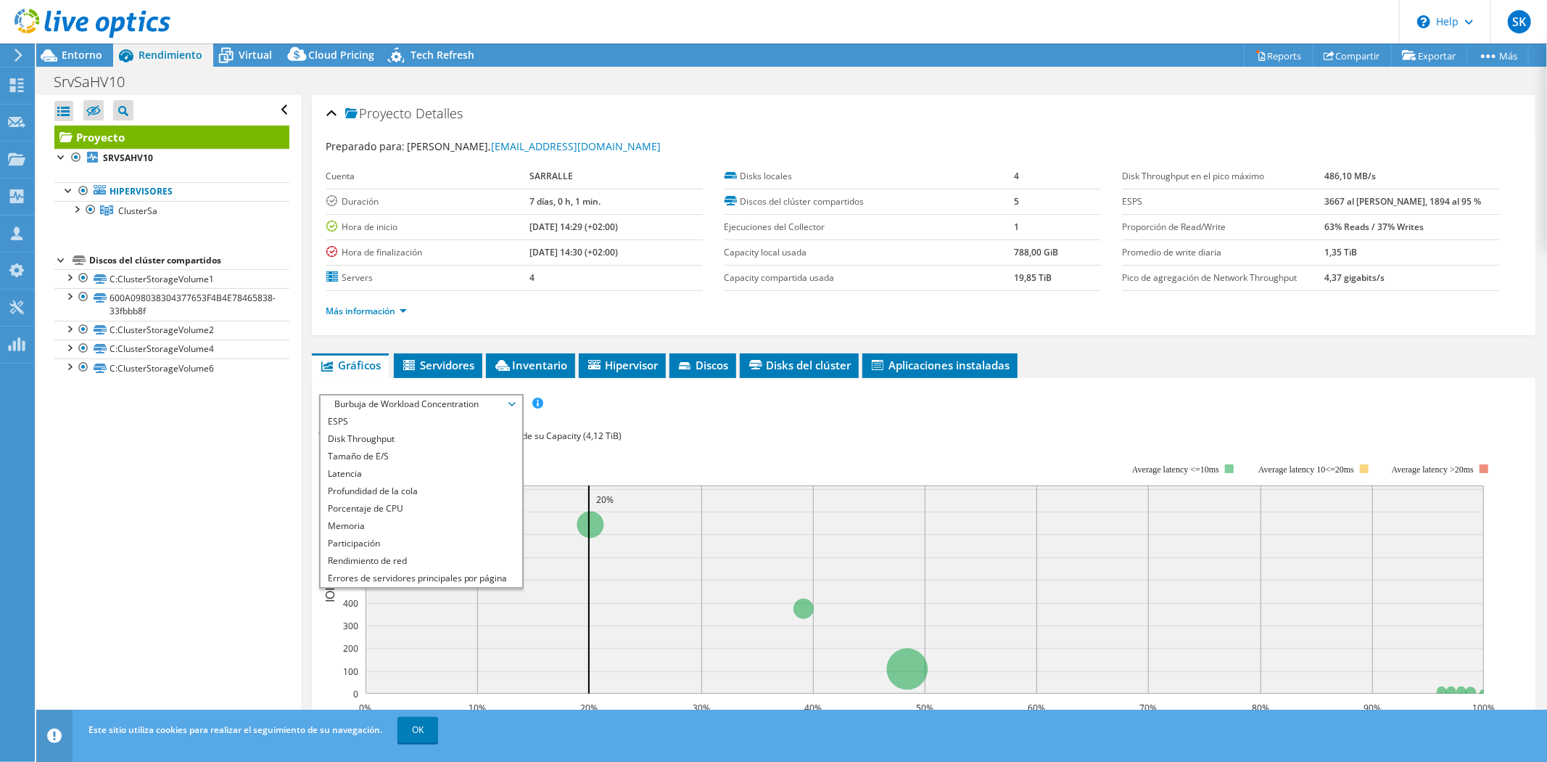
click at [366, 467] on li "Latencia" at bounding box center [421, 473] width 201 height 17
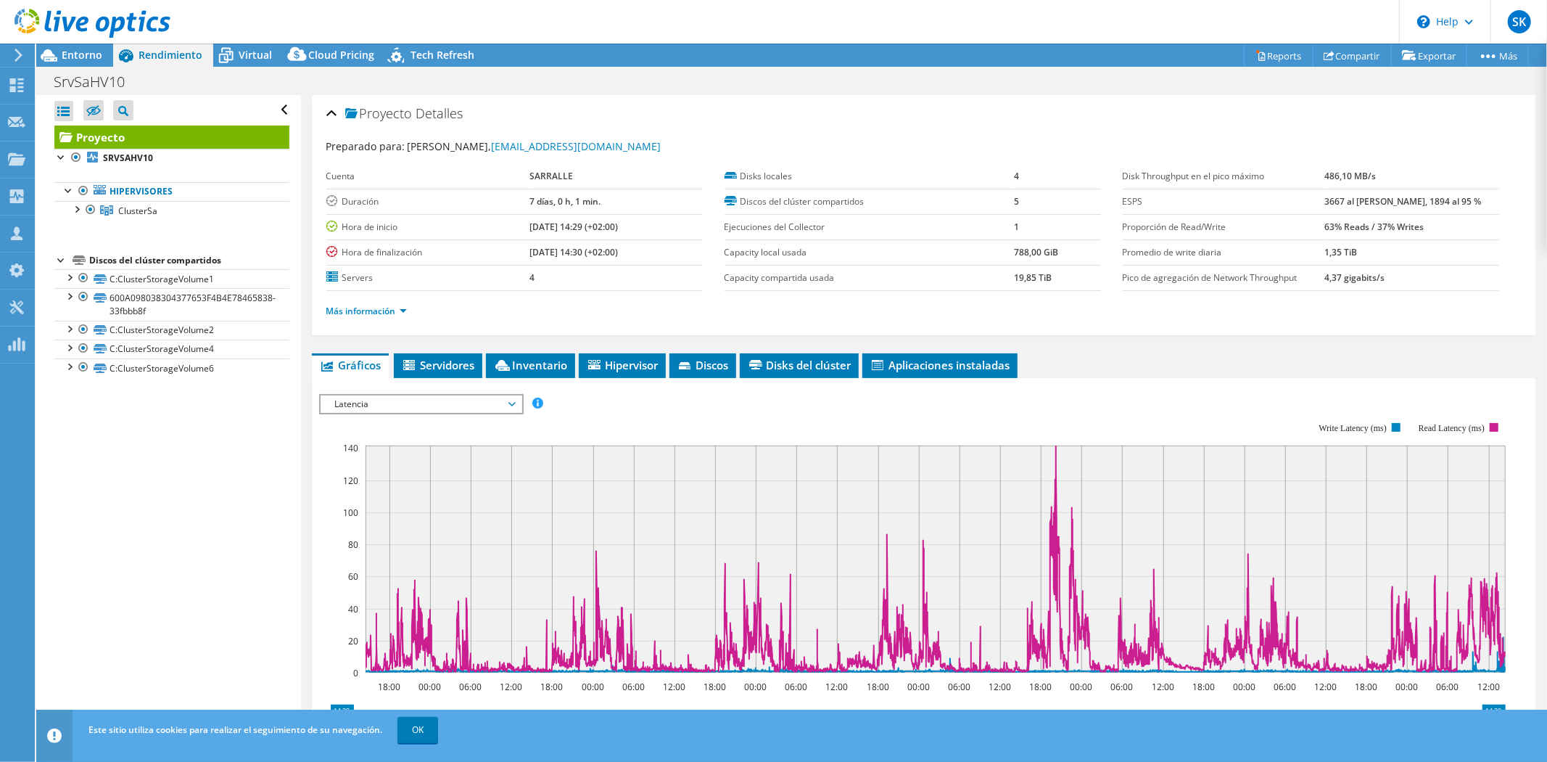
click at [126, 206] on span "ClusterSa" at bounding box center [137, 211] width 39 height 12
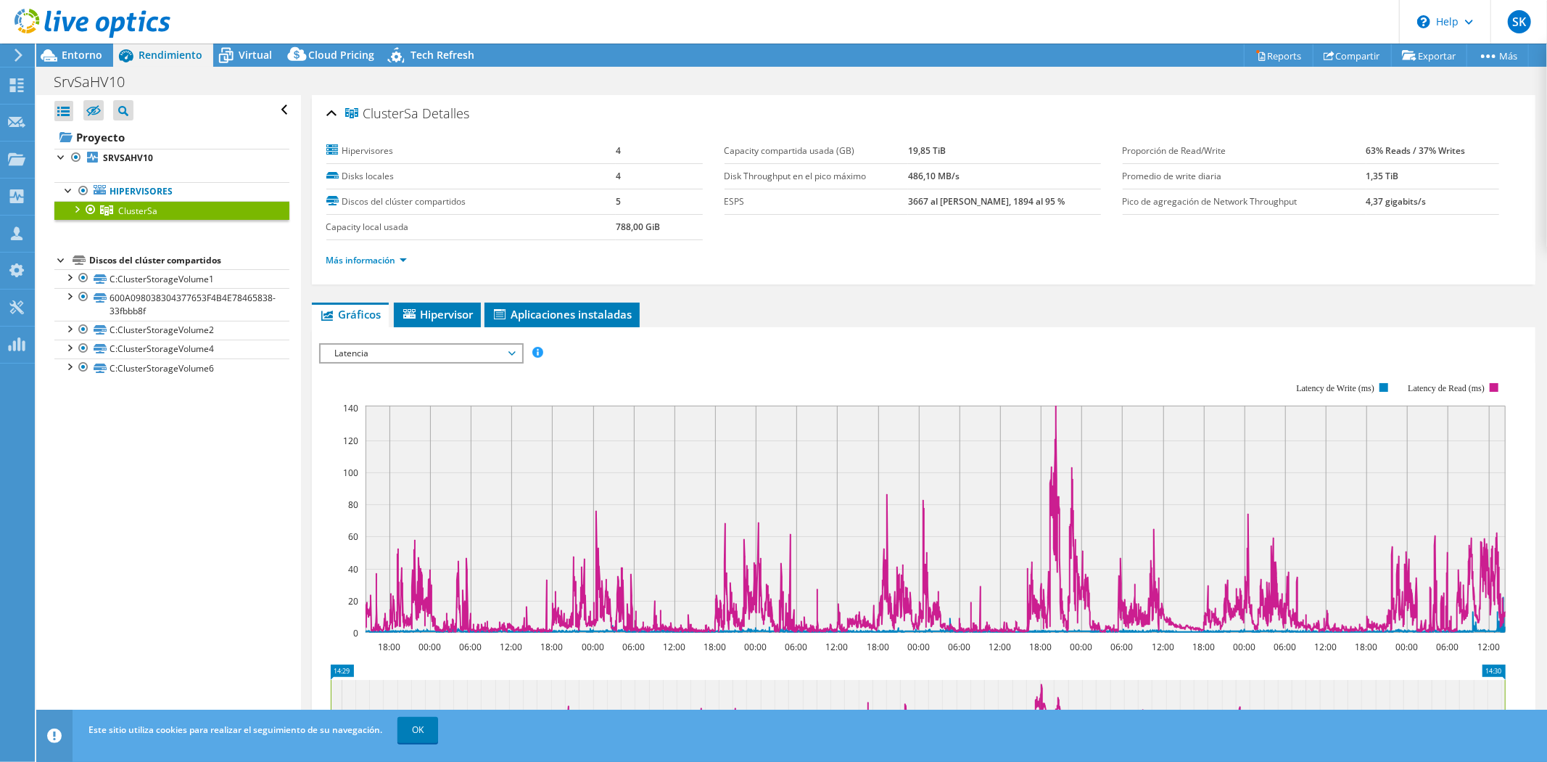
scroll to position [213, 0]
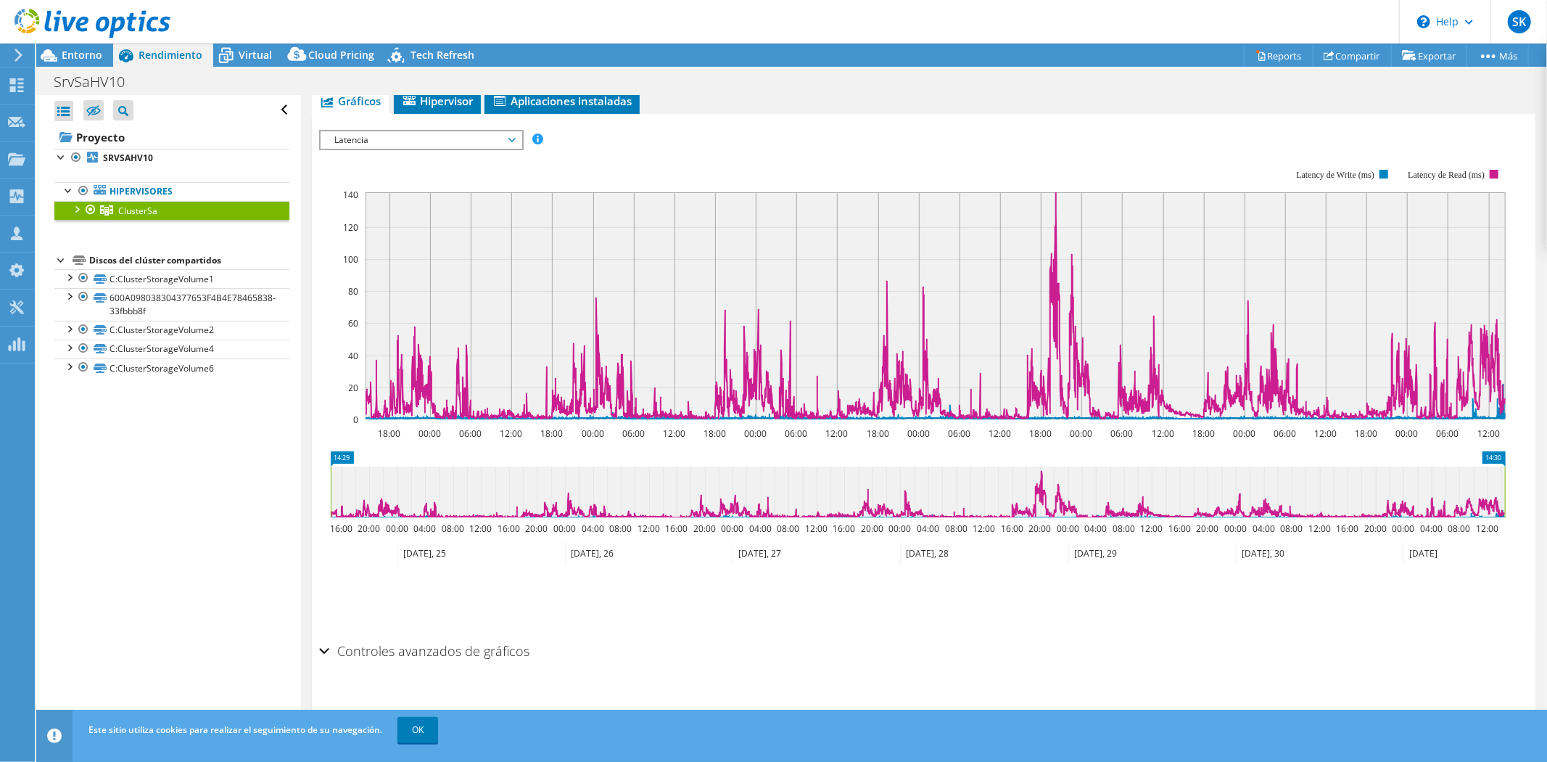
drag, startPoint x: 332, startPoint y: 491, endPoint x: 1438, endPoint y: 508, distance: 1106.4
click at [334, 508] on rect at bounding box center [331, 491] width 6 height 51
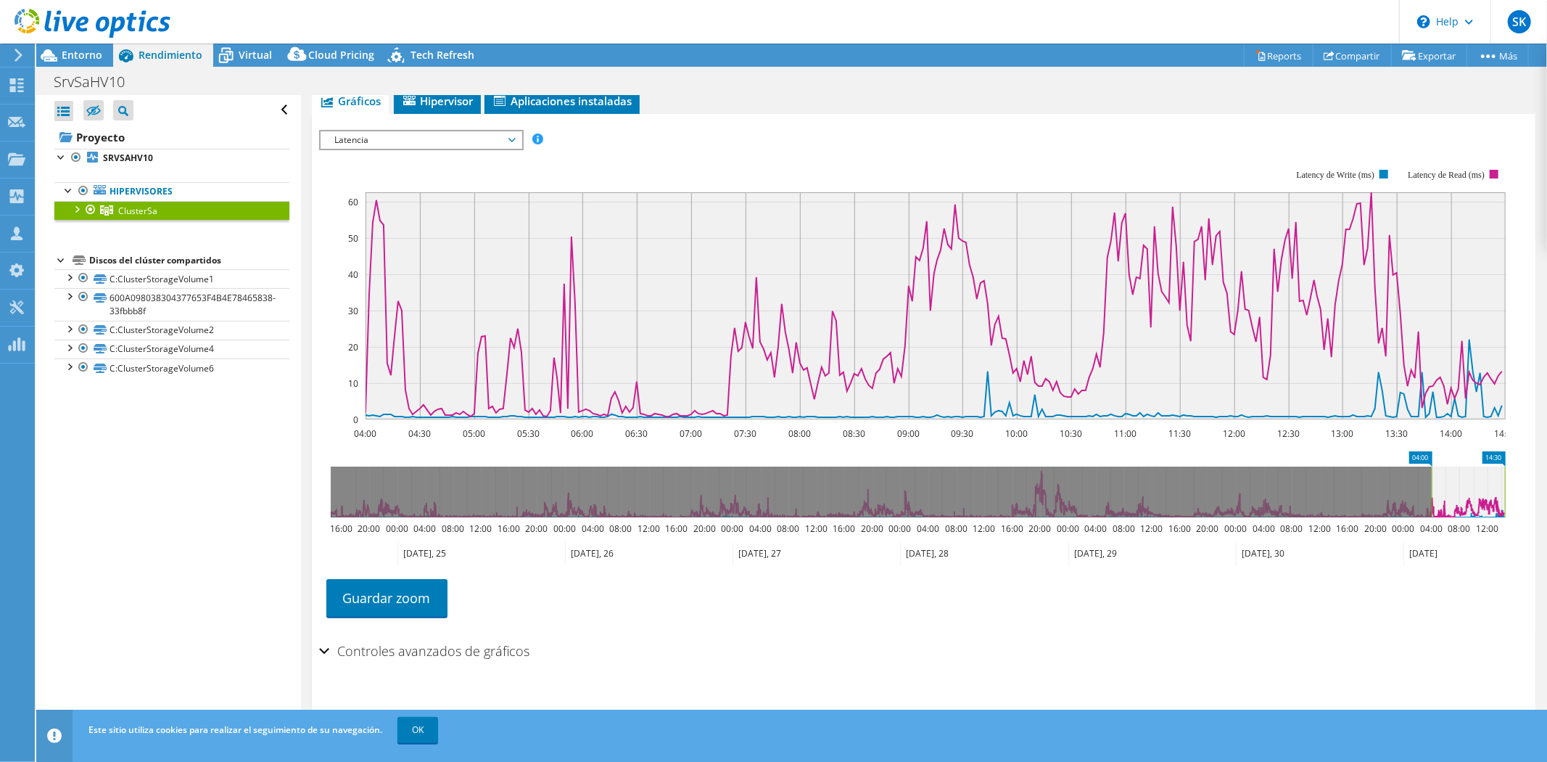
drag, startPoint x: 193, startPoint y: 435, endPoint x: 186, endPoint y: 454, distance: 20.2
click at [208, 447] on div "Abrir todo Cerrar todo Ocultar nodos excluidos Filtro de árbol del proyecto" at bounding box center [168, 414] width 264 height 638
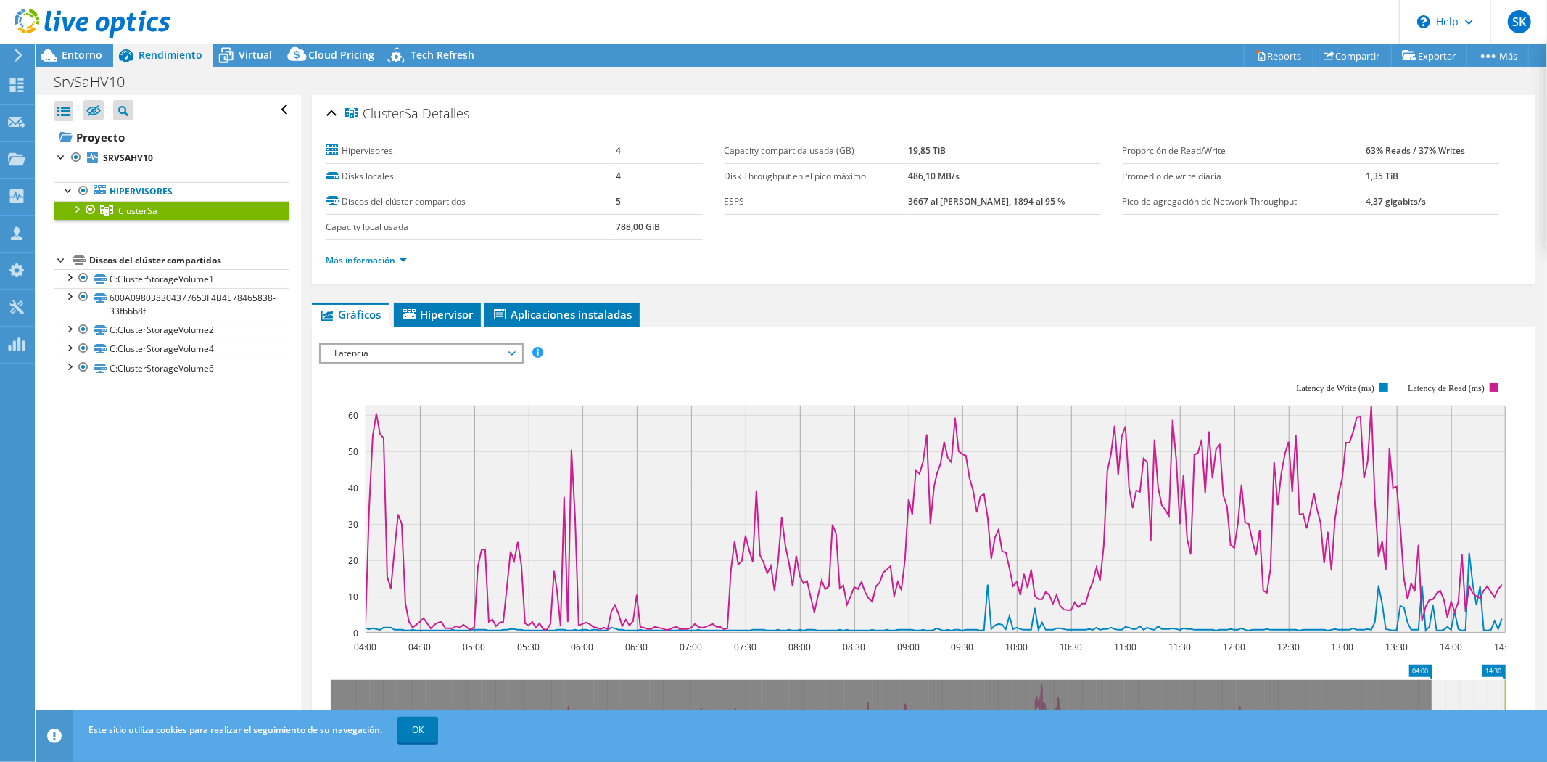
click at [398, 353] on span "Latencia" at bounding box center [421, 353] width 186 height 17
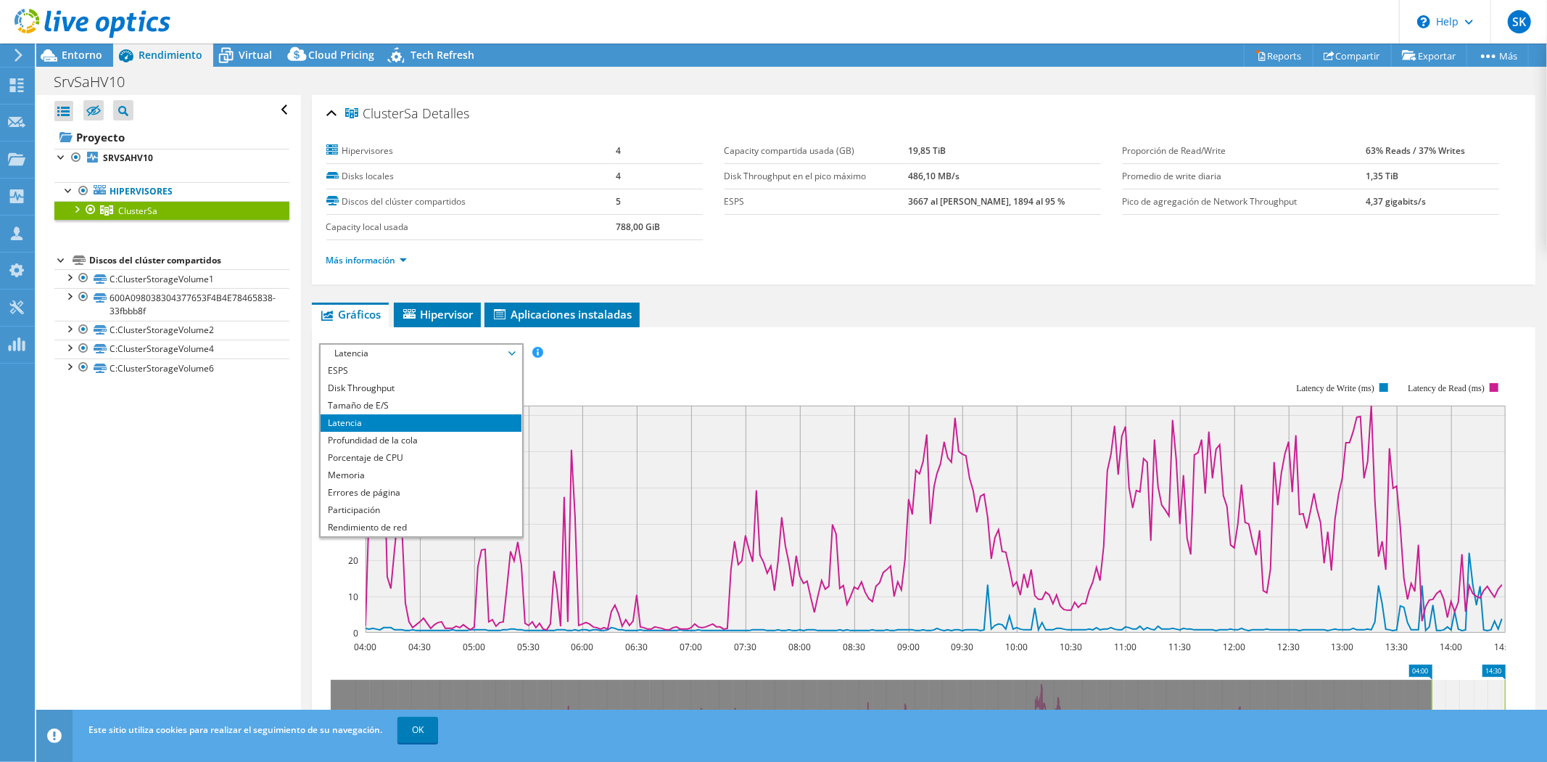
click at [377, 457] on li "Porcentaje de CPU" at bounding box center [421, 457] width 201 height 17
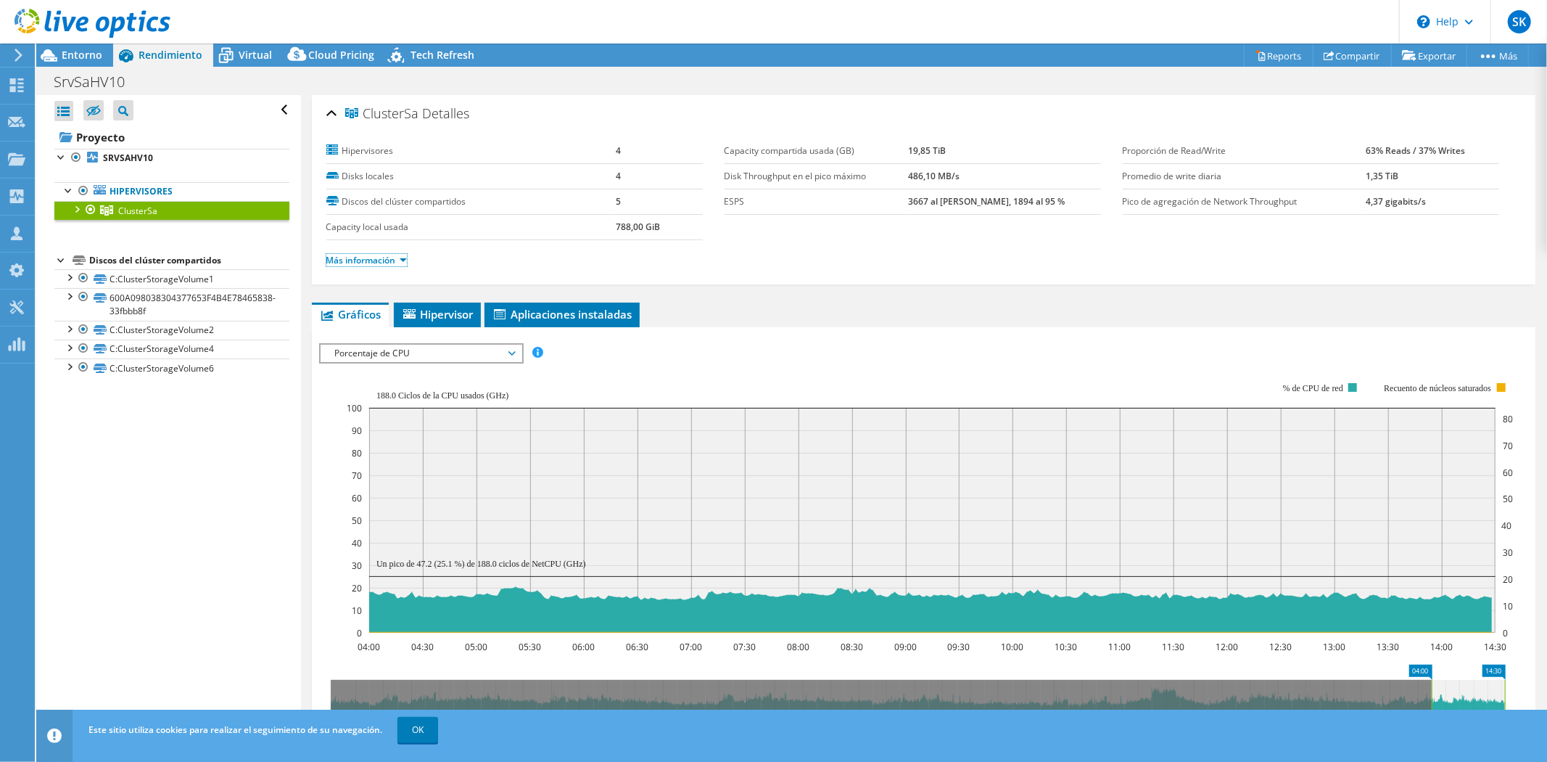
click at [378, 263] on link "Más información" at bounding box center [366, 260] width 81 height 12
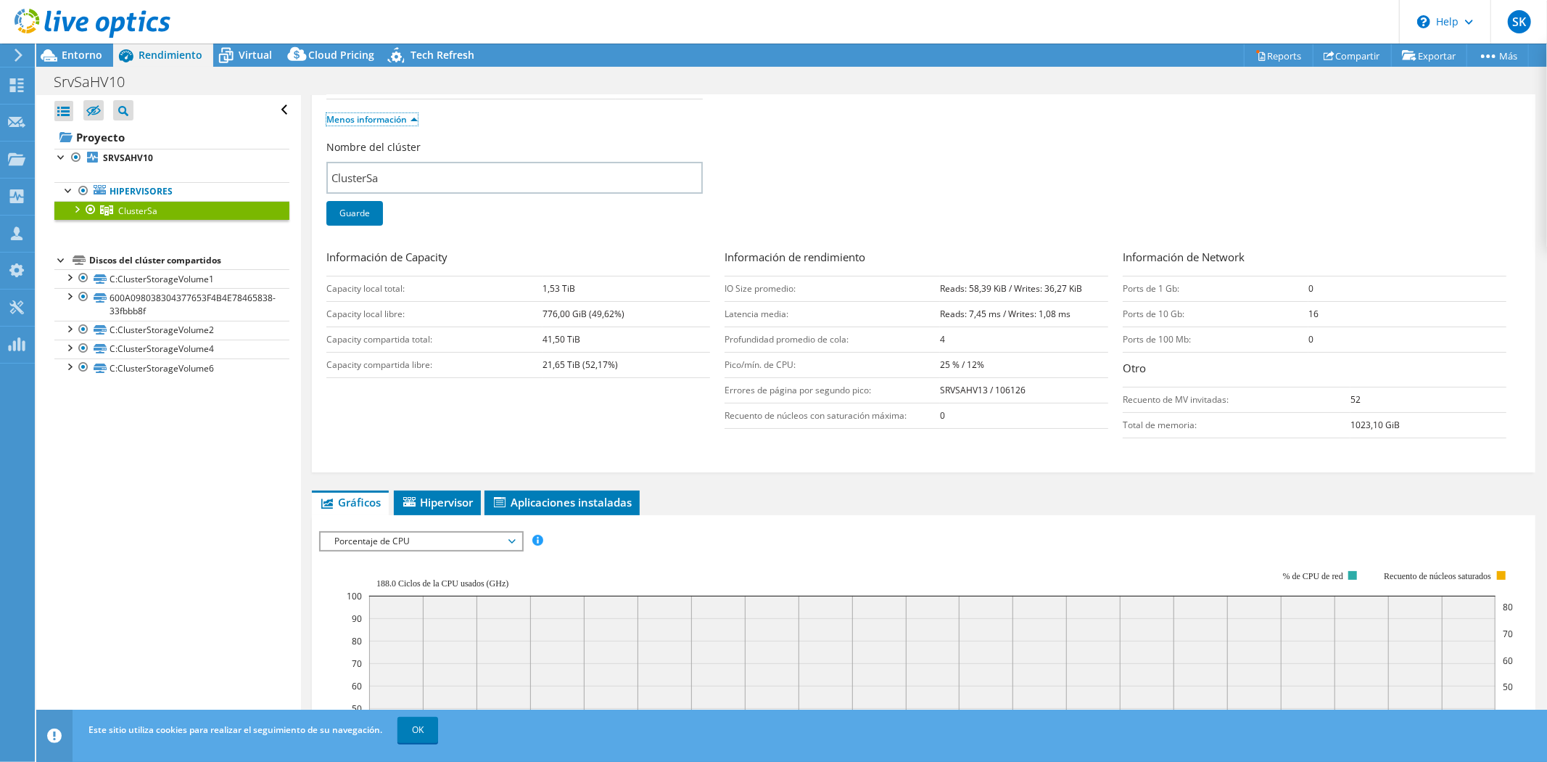
scroll to position [161, 0]
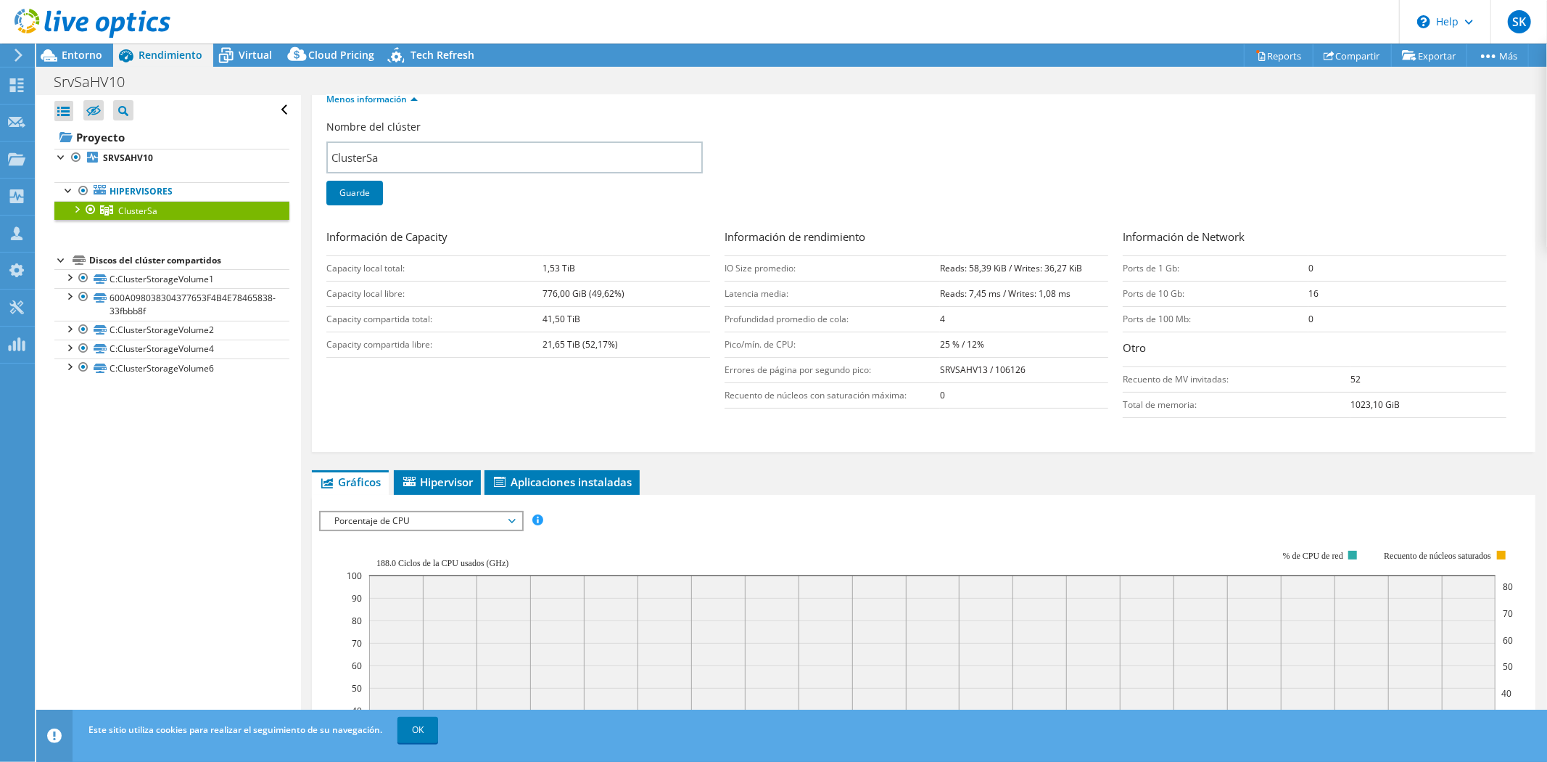
click at [366, 515] on span "Porcentaje de CPU" at bounding box center [421, 520] width 186 height 17
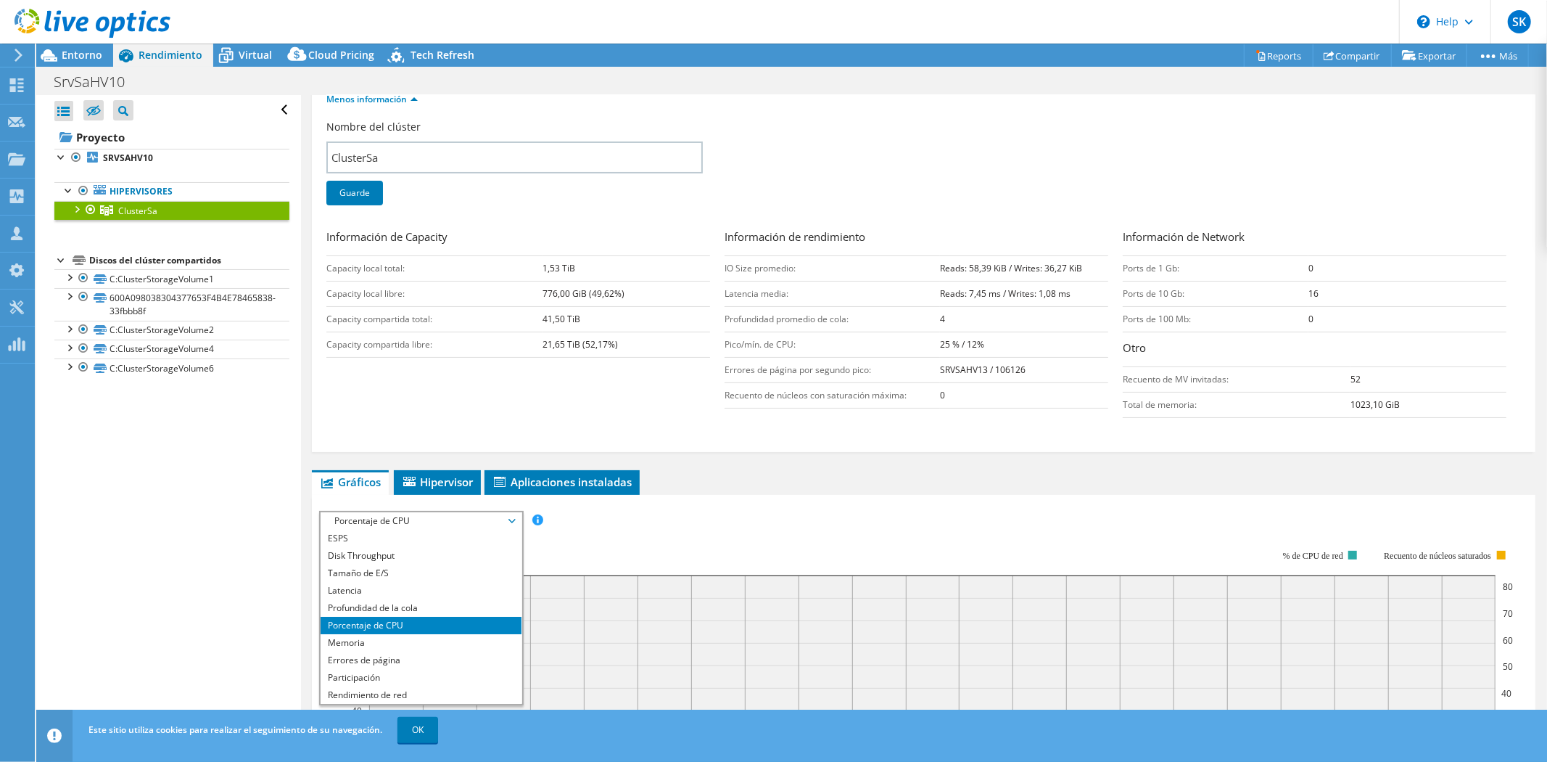
click at [348, 641] on li "Memoria" at bounding box center [421, 642] width 201 height 17
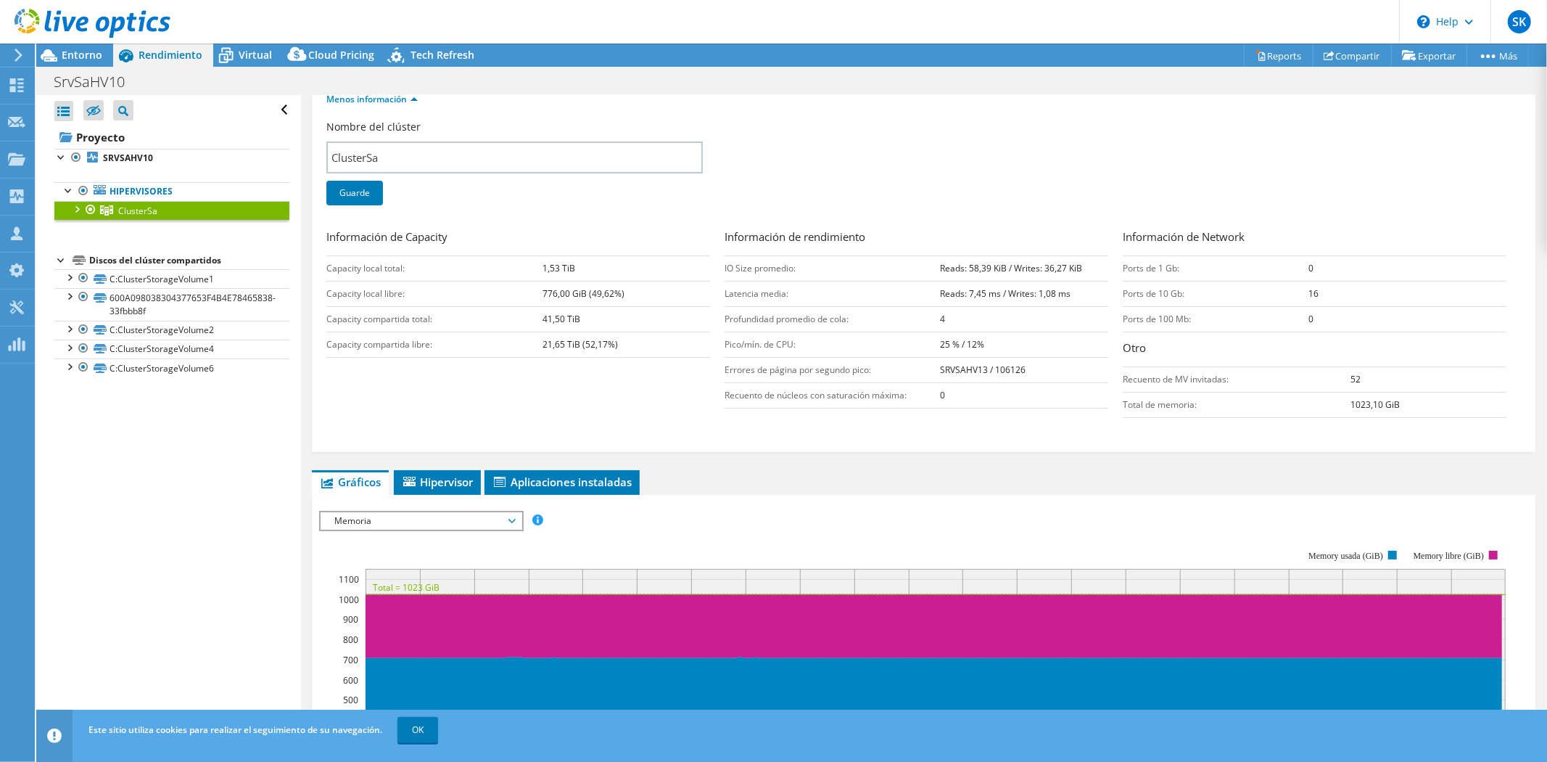
scroll to position [403, 0]
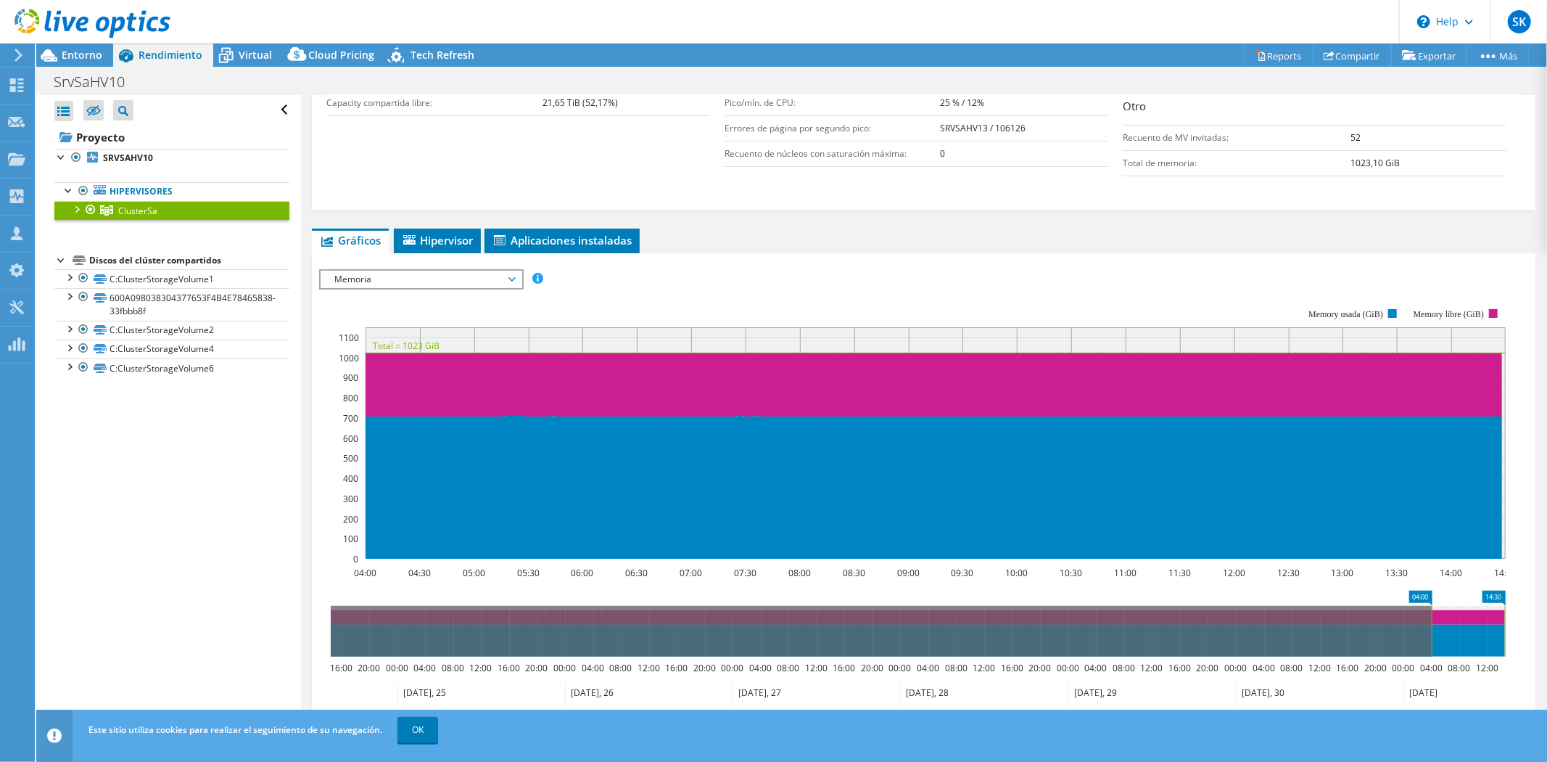
click at [143, 192] on link "Hipervisores" at bounding box center [171, 191] width 235 height 19
click at [78, 213] on div at bounding box center [76, 208] width 15 height 15
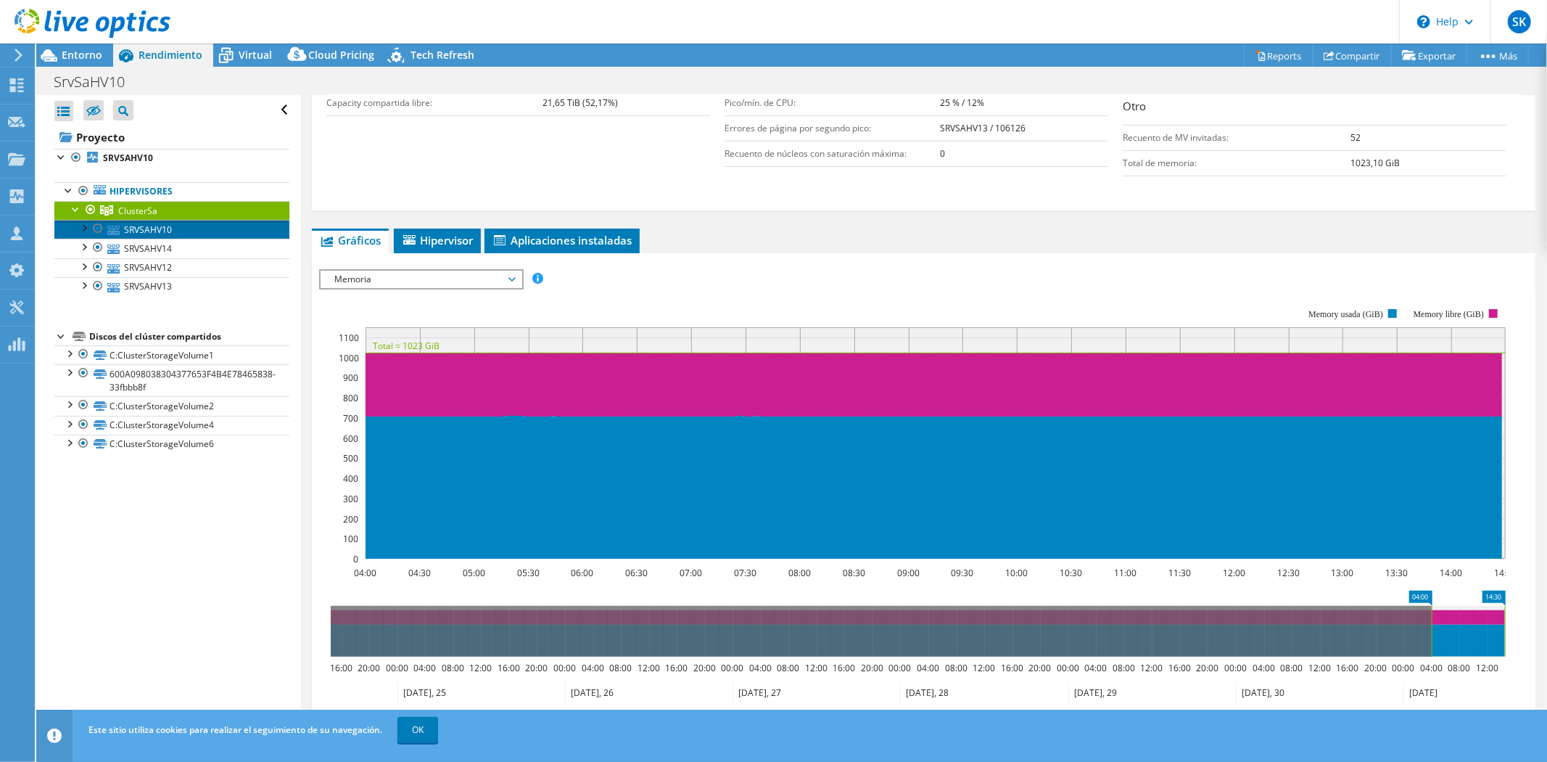
click at [133, 232] on link "SRVSAHV10" at bounding box center [171, 229] width 235 height 19
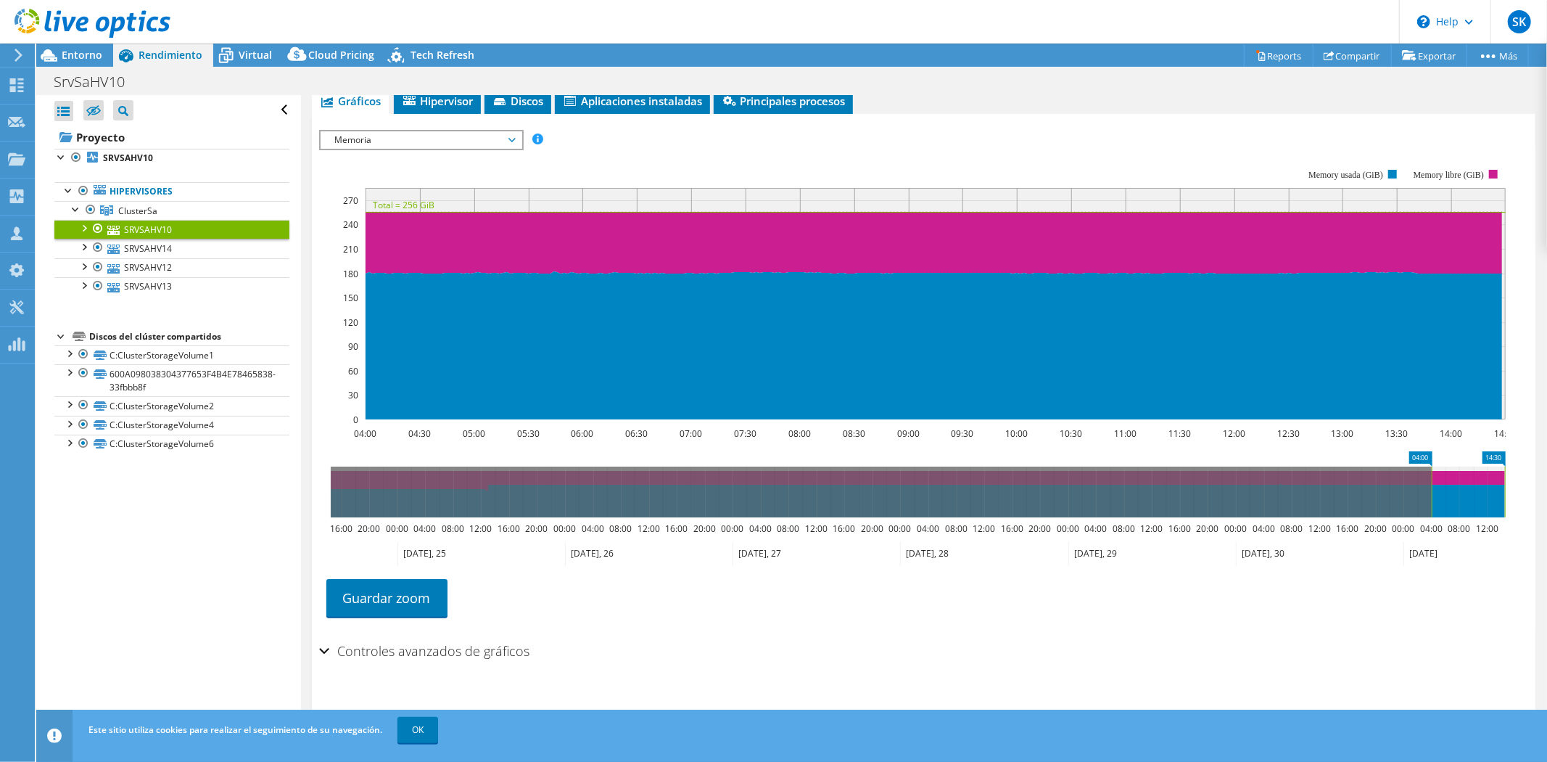
scroll to position [0, 0]
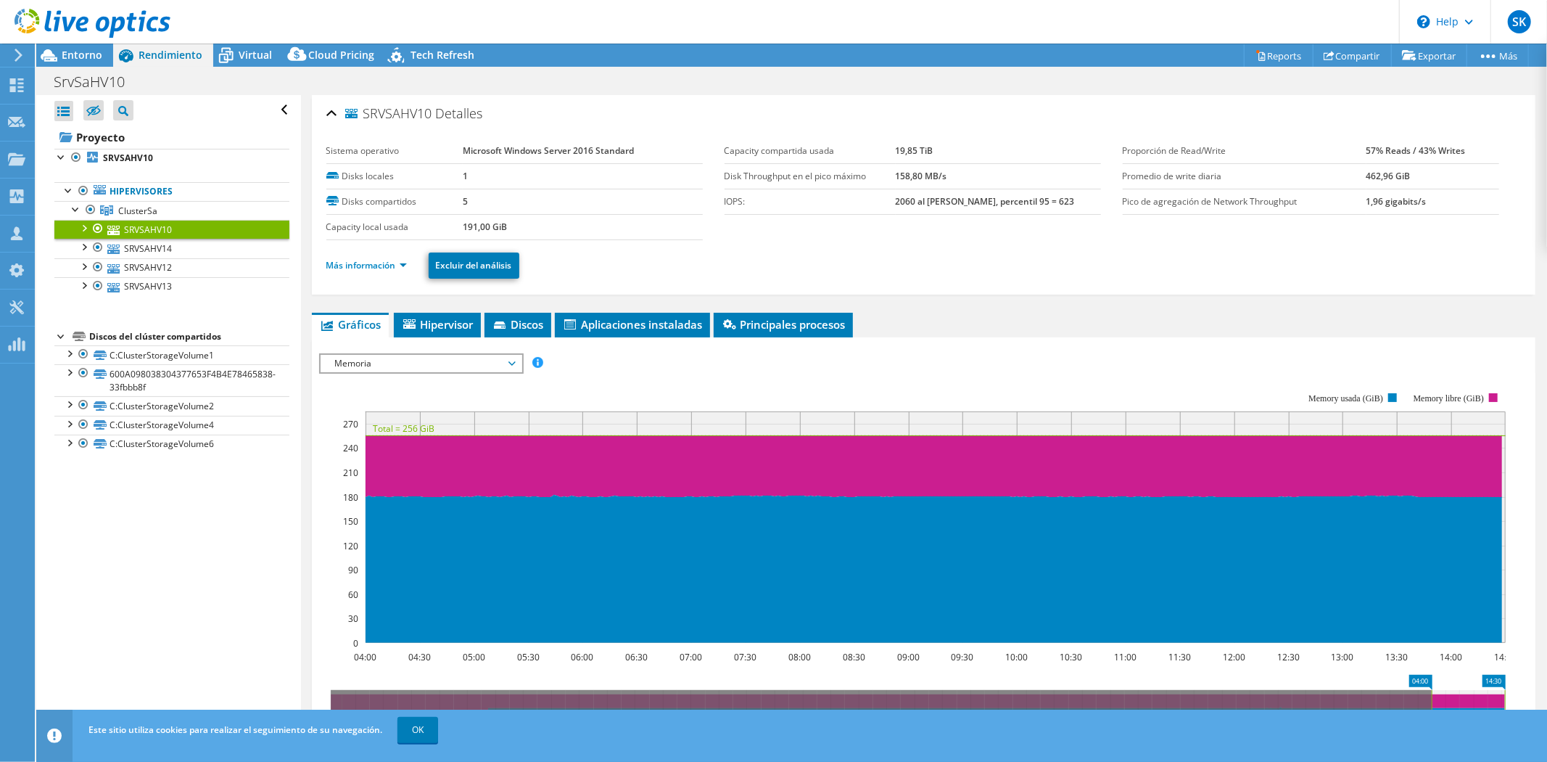
click at [392, 258] on li "Más información" at bounding box center [370, 266] width 89 height 16
click at [386, 263] on link "Más información" at bounding box center [366, 265] width 81 height 12
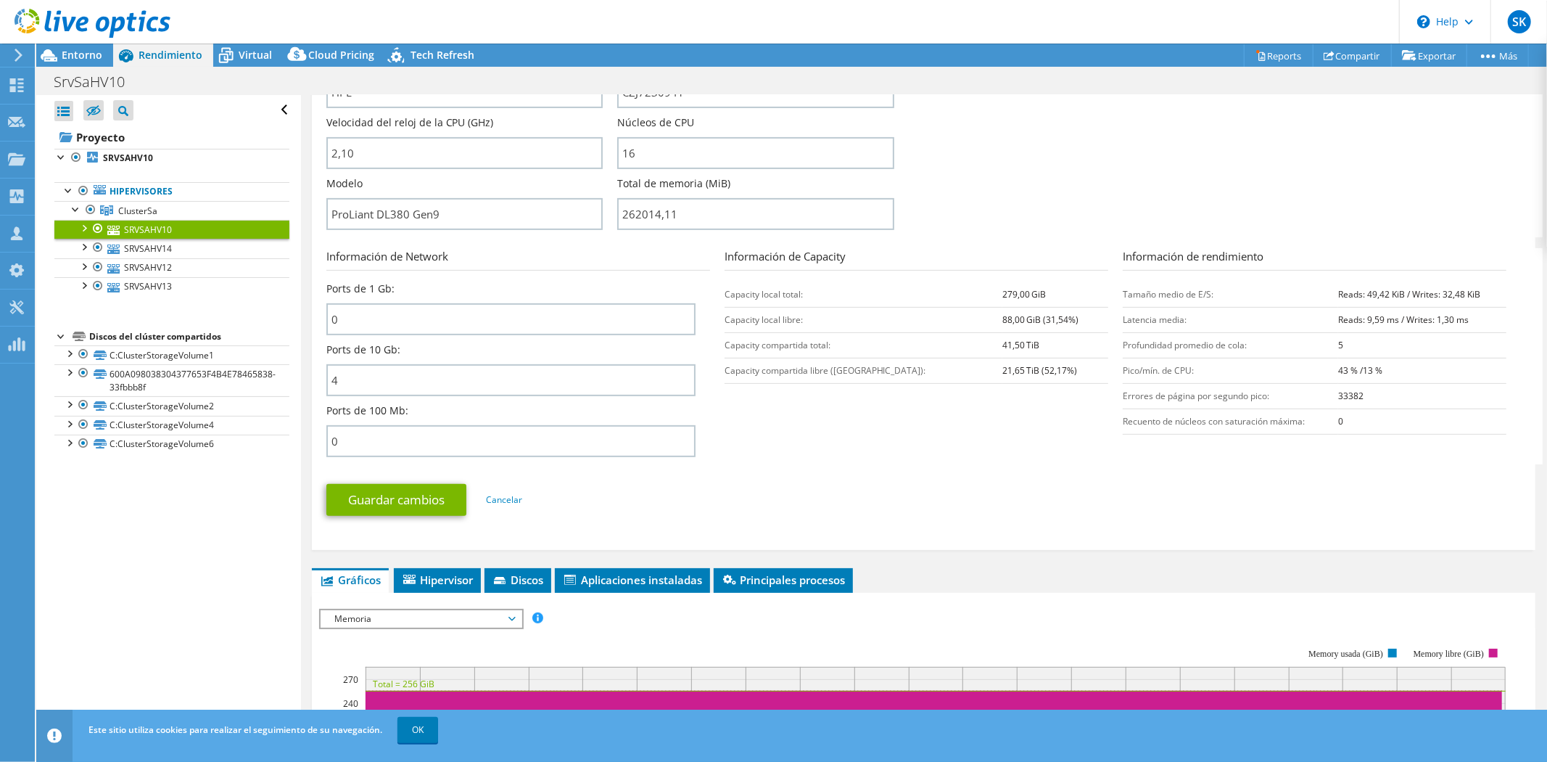
scroll to position [242, 0]
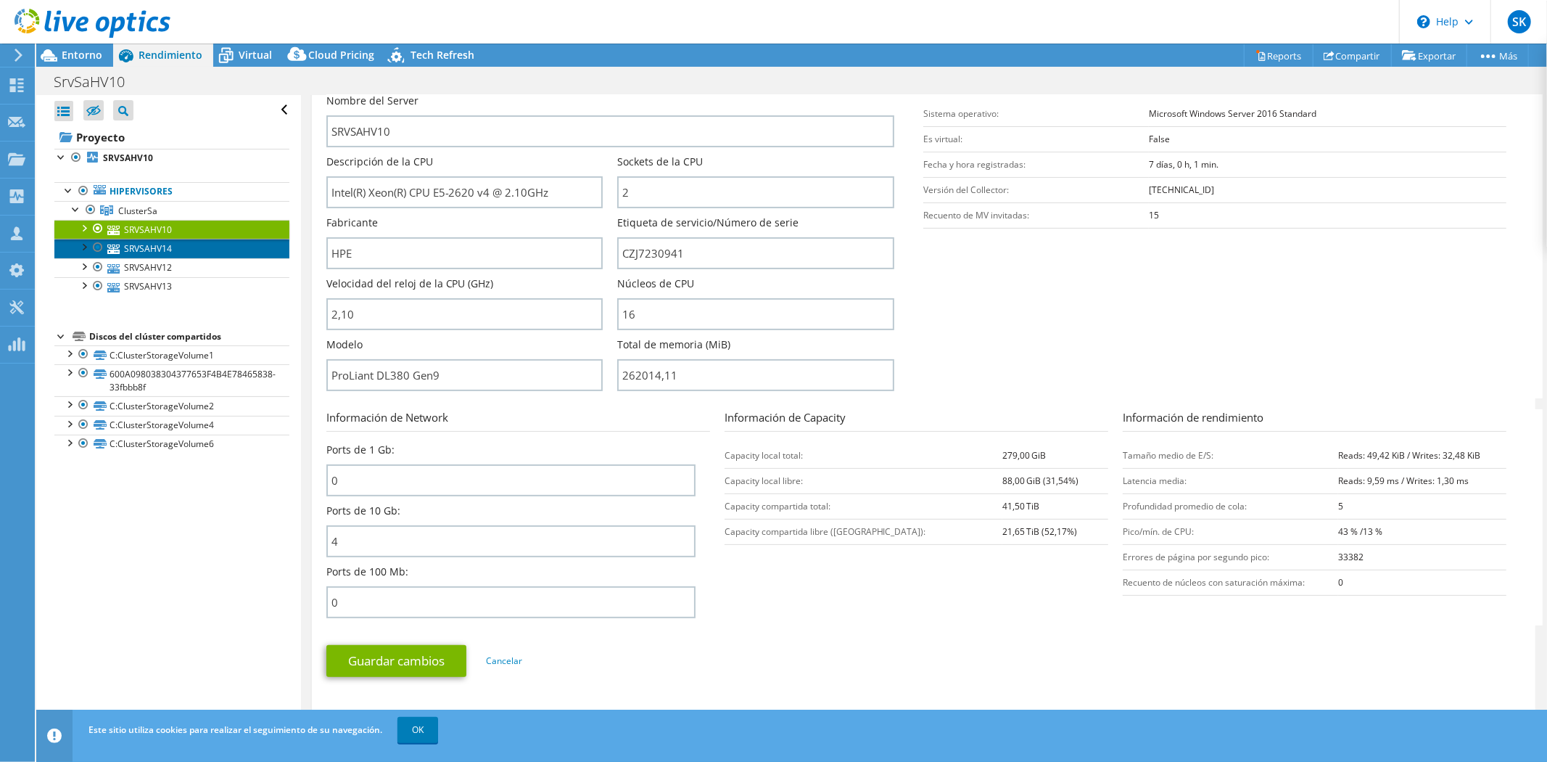
click at [136, 244] on link "SRVSAHV14" at bounding box center [171, 248] width 235 height 19
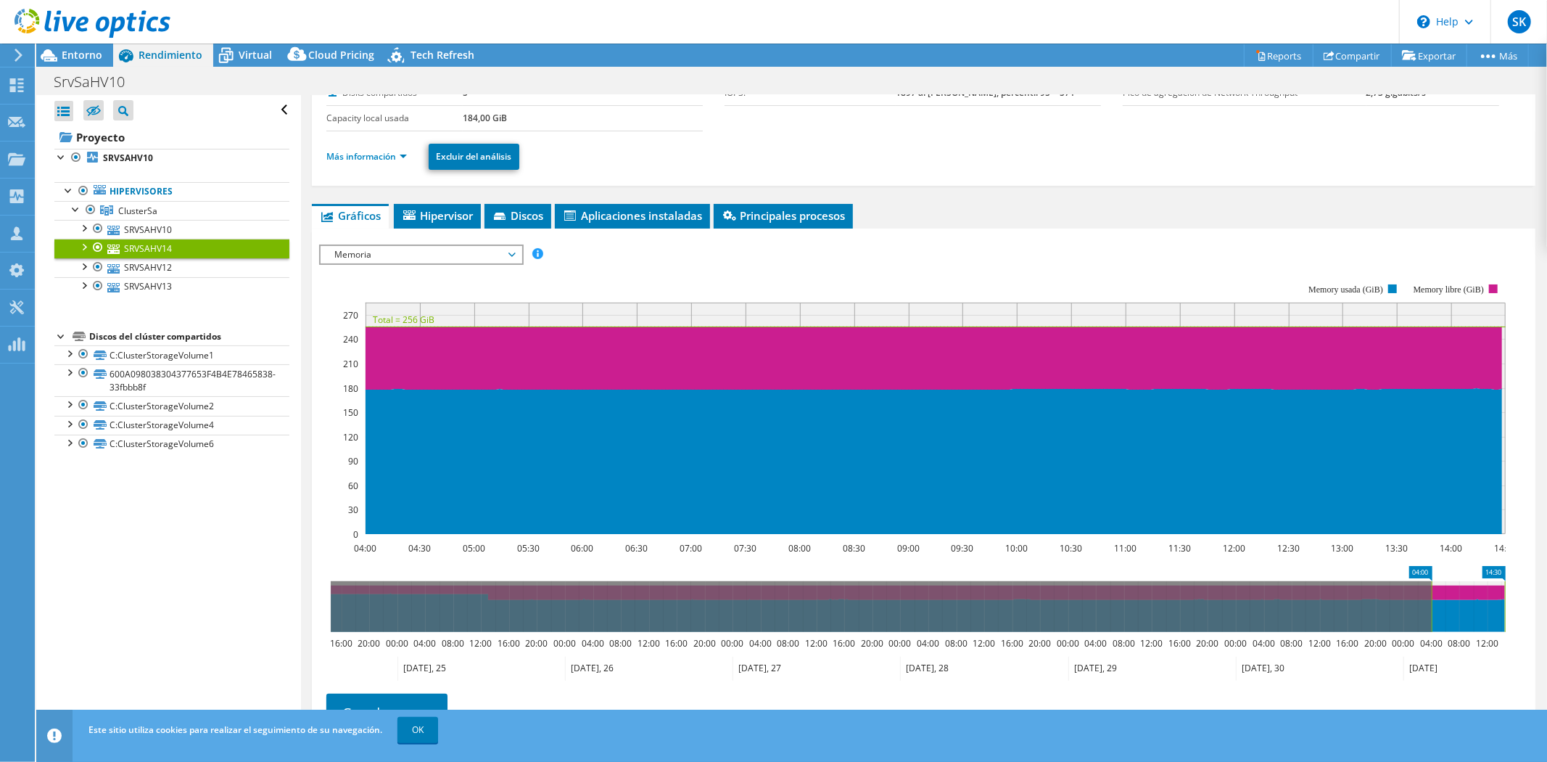
scroll to position [0, 0]
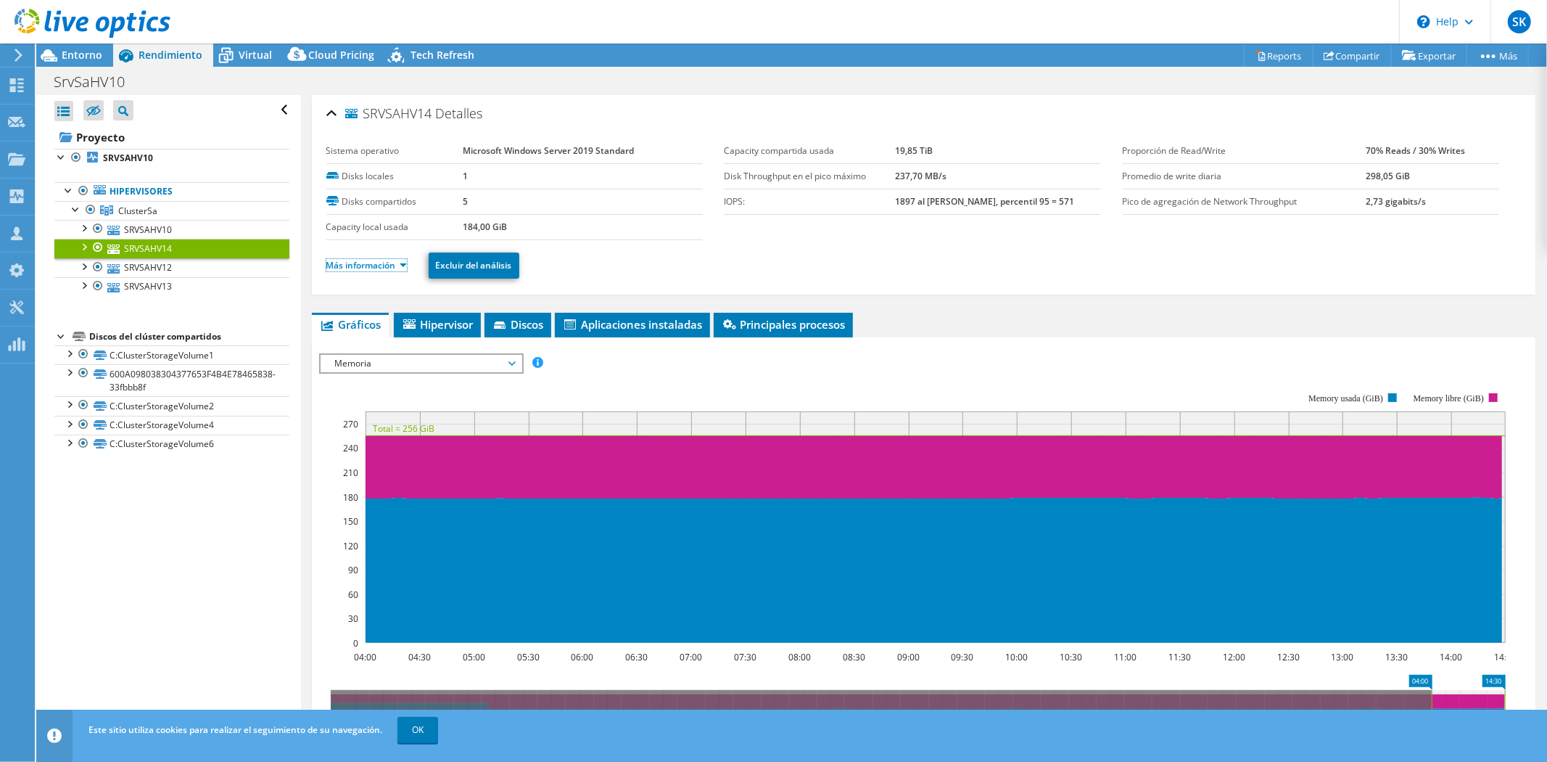
click at [361, 269] on link "Más información" at bounding box center [366, 265] width 81 height 12
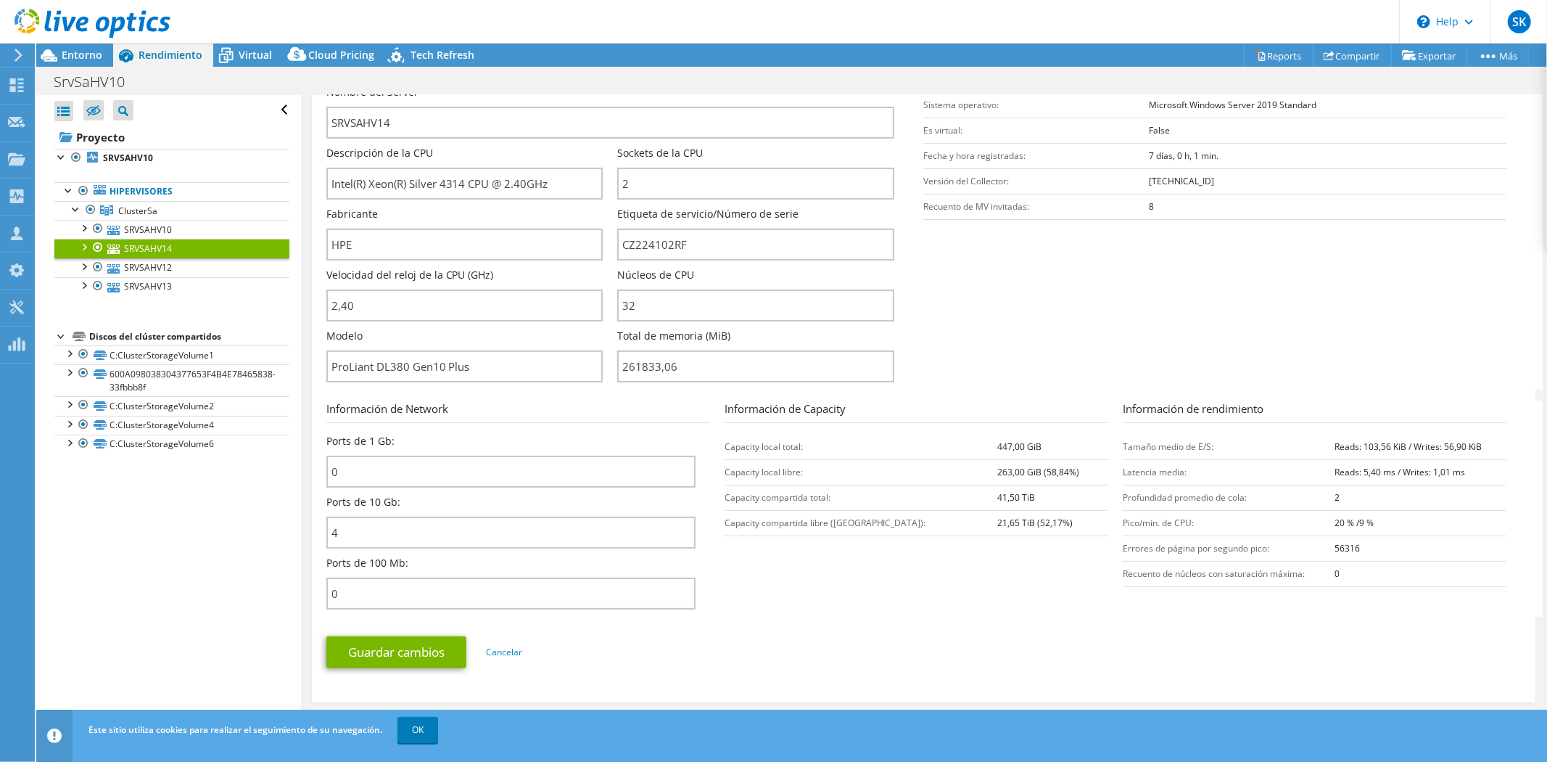
scroll to position [403, 0]
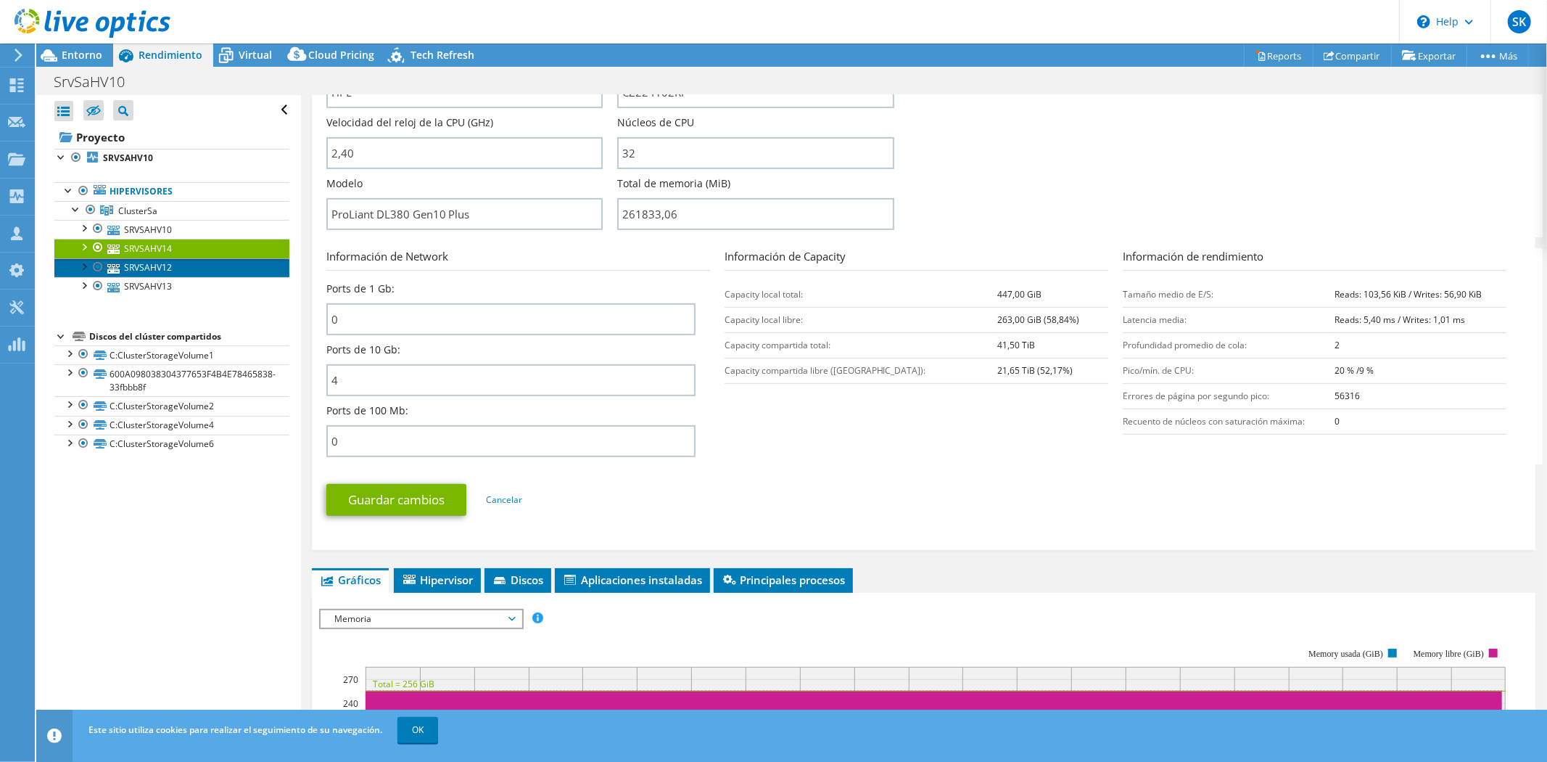
click at [158, 272] on link "SRVSAHV12" at bounding box center [171, 267] width 235 height 19
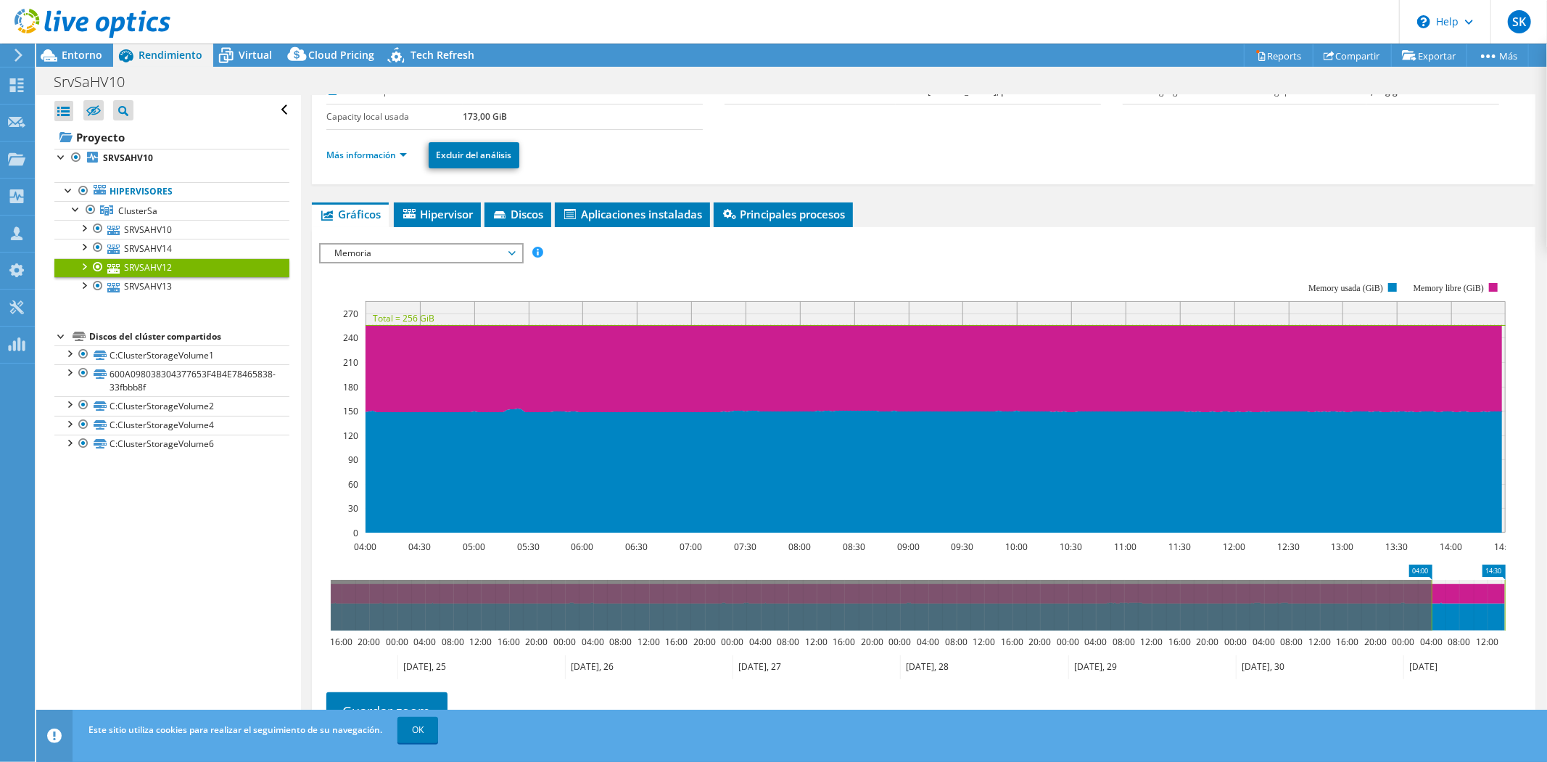
scroll to position [0, 0]
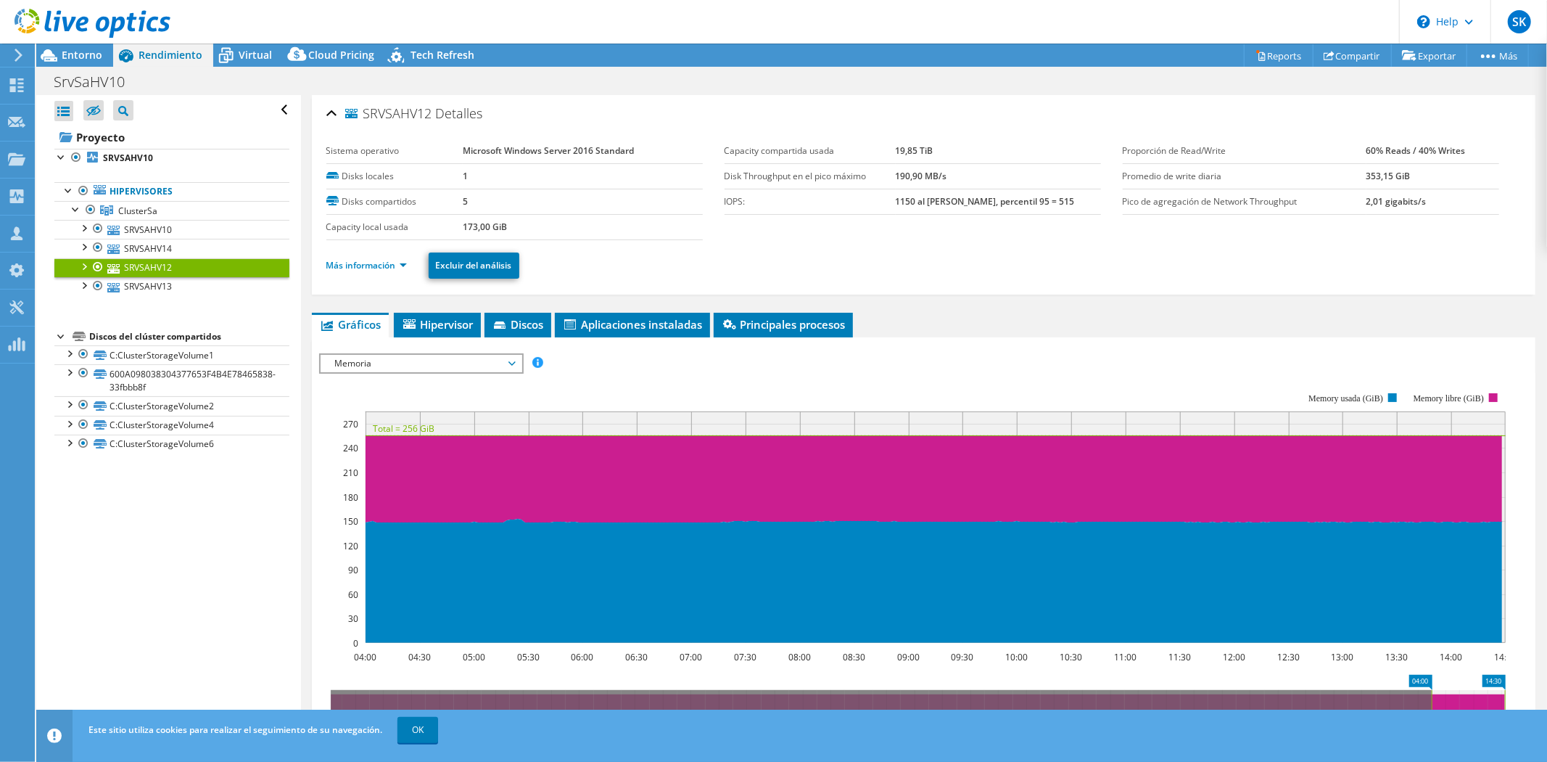
click at [394, 361] on span "Memoria" at bounding box center [421, 363] width 186 height 17
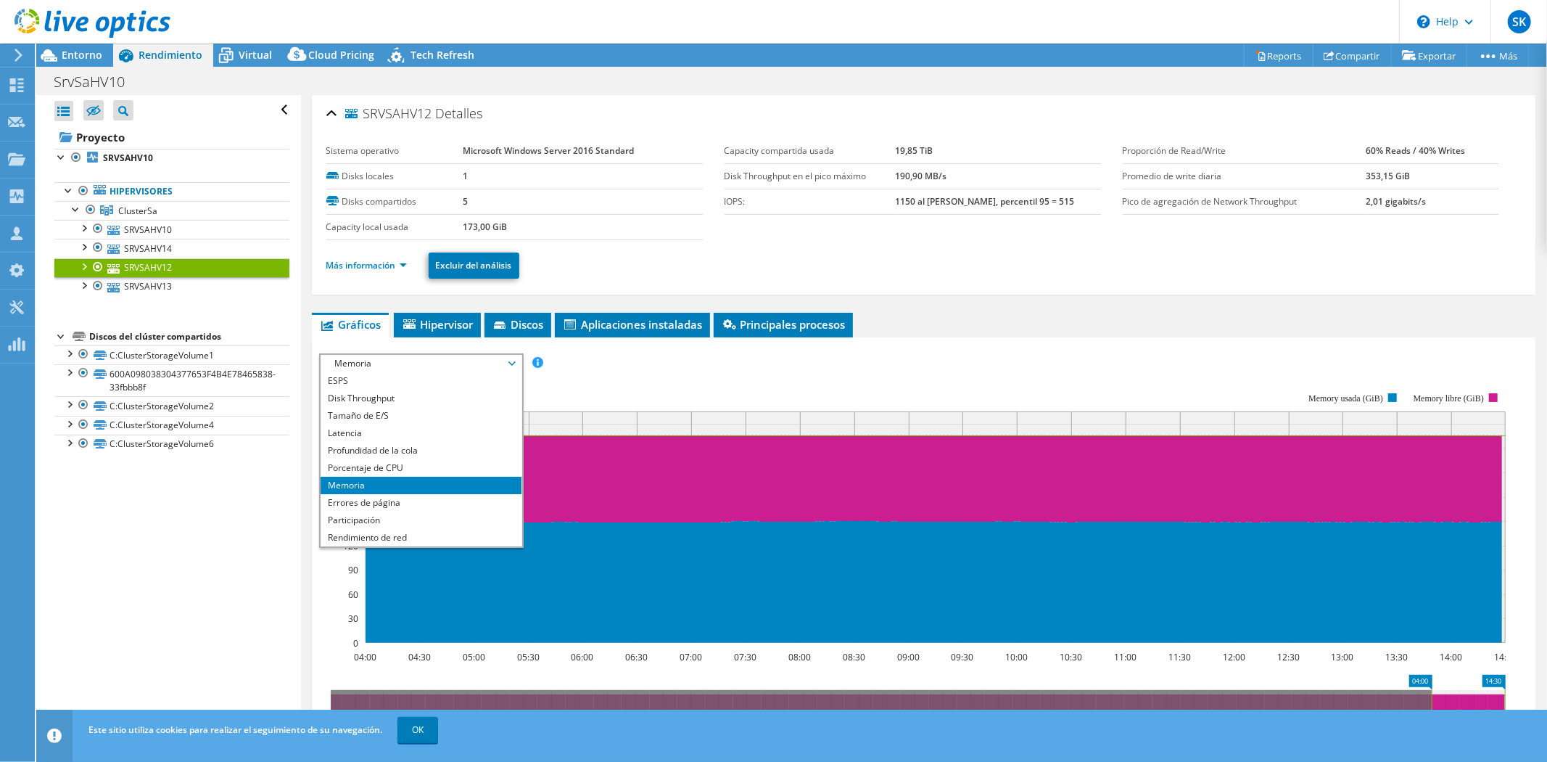
click at [690, 382] on rect at bounding box center [912, 518] width 1187 height 290
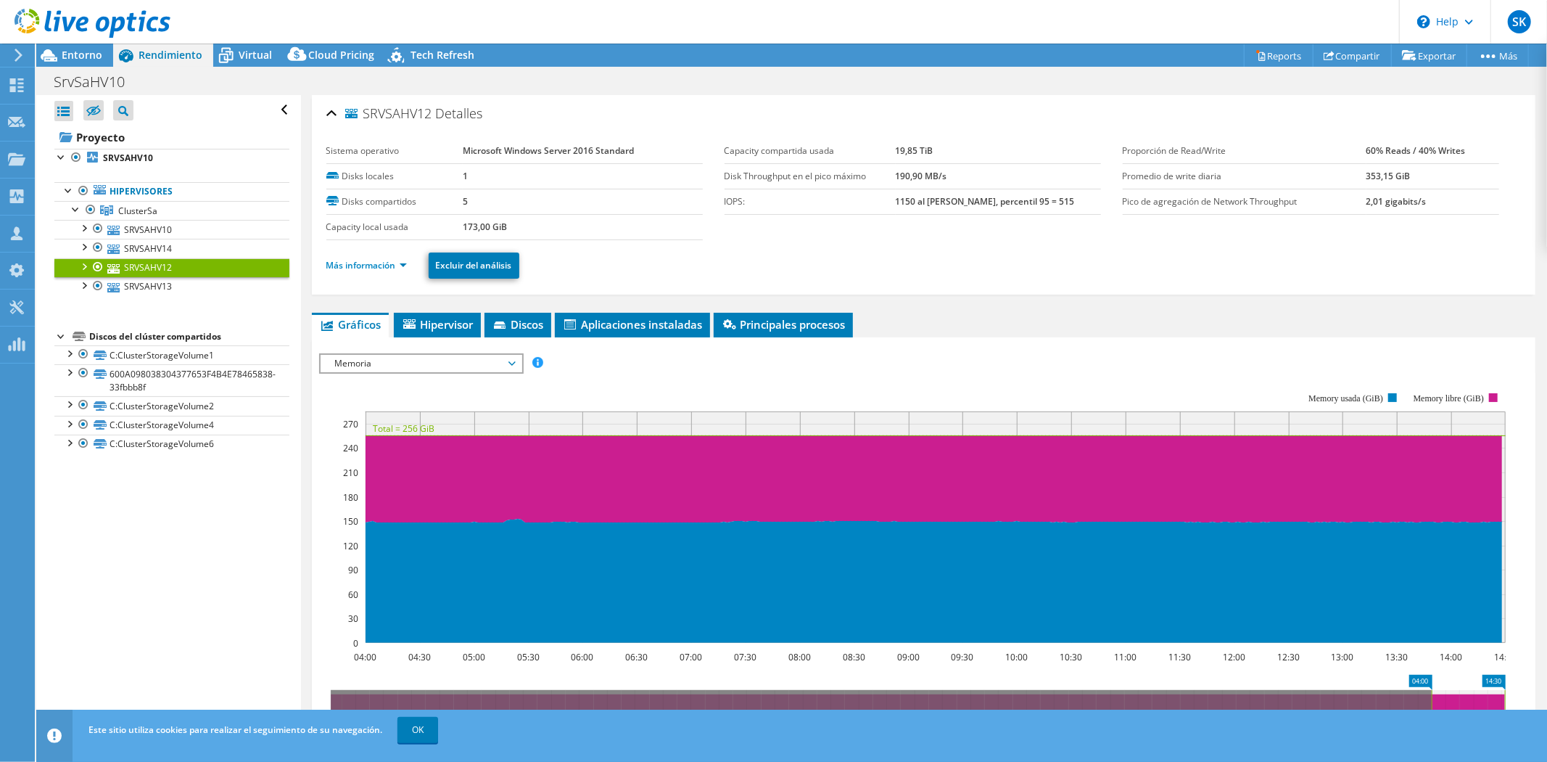
click at [85, 264] on div at bounding box center [83, 265] width 15 height 15
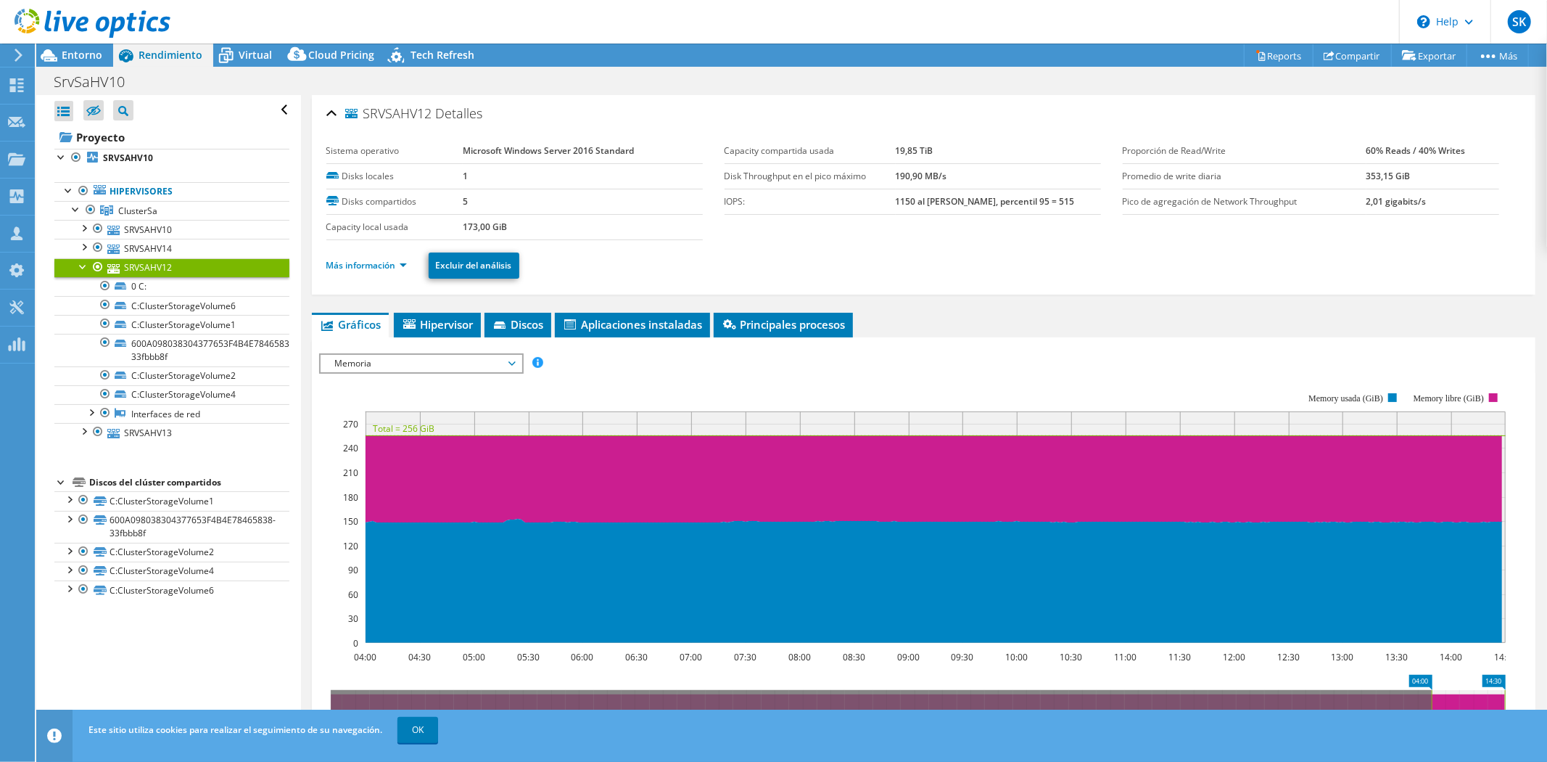
click at [91, 414] on div at bounding box center [90, 411] width 15 height 15
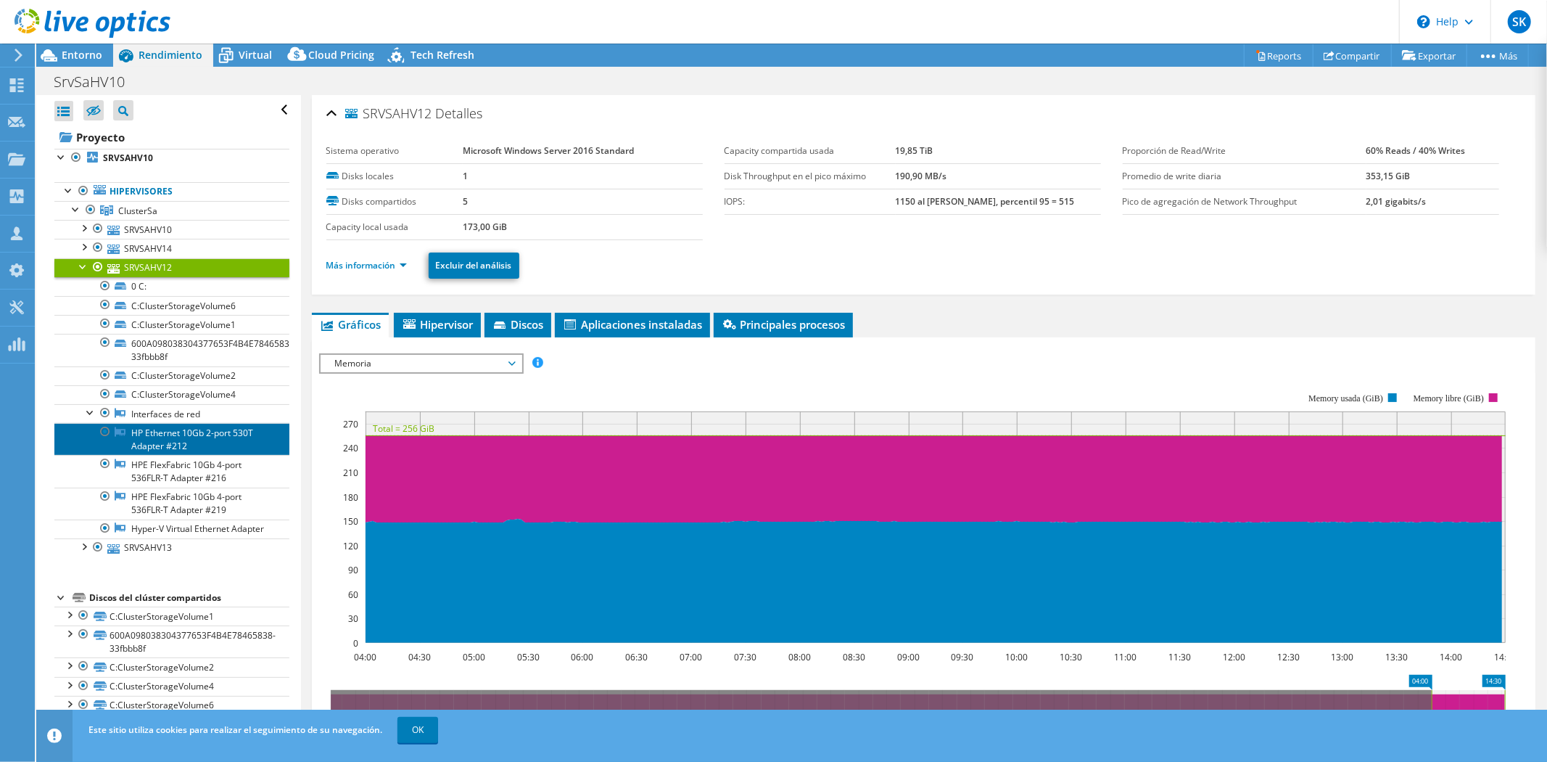
click at [168, 439] on link "HP Ethernet 10Gb 2-port 530T Adapter #212" at bounding box center [171, 439] width 235 height 32
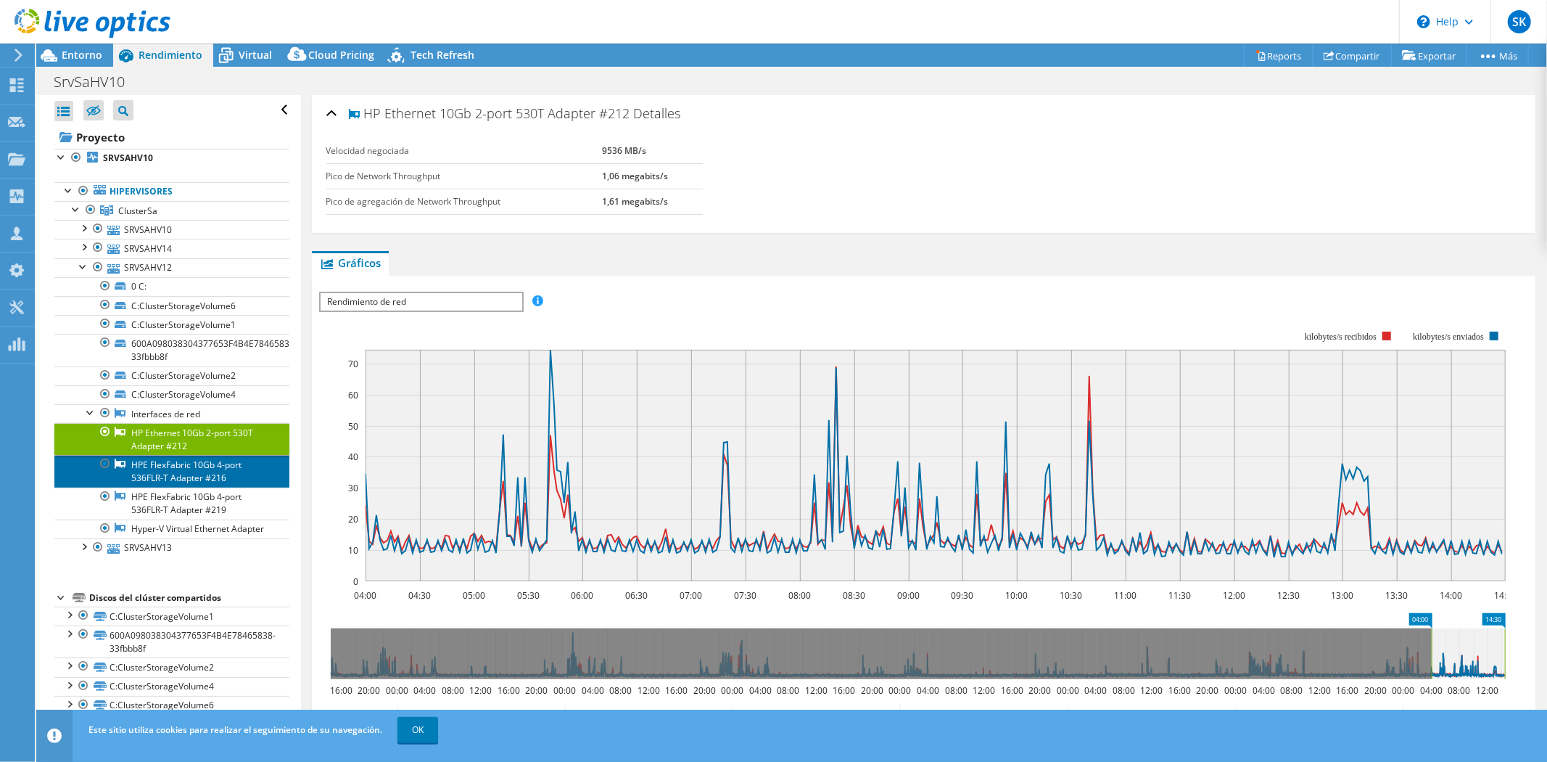
click at [203, 466] on link "HPE FlexFabric 10Gb 4-port 536FLR-T Adapter #216" at bounding box center [171, 471] width 235 height 32
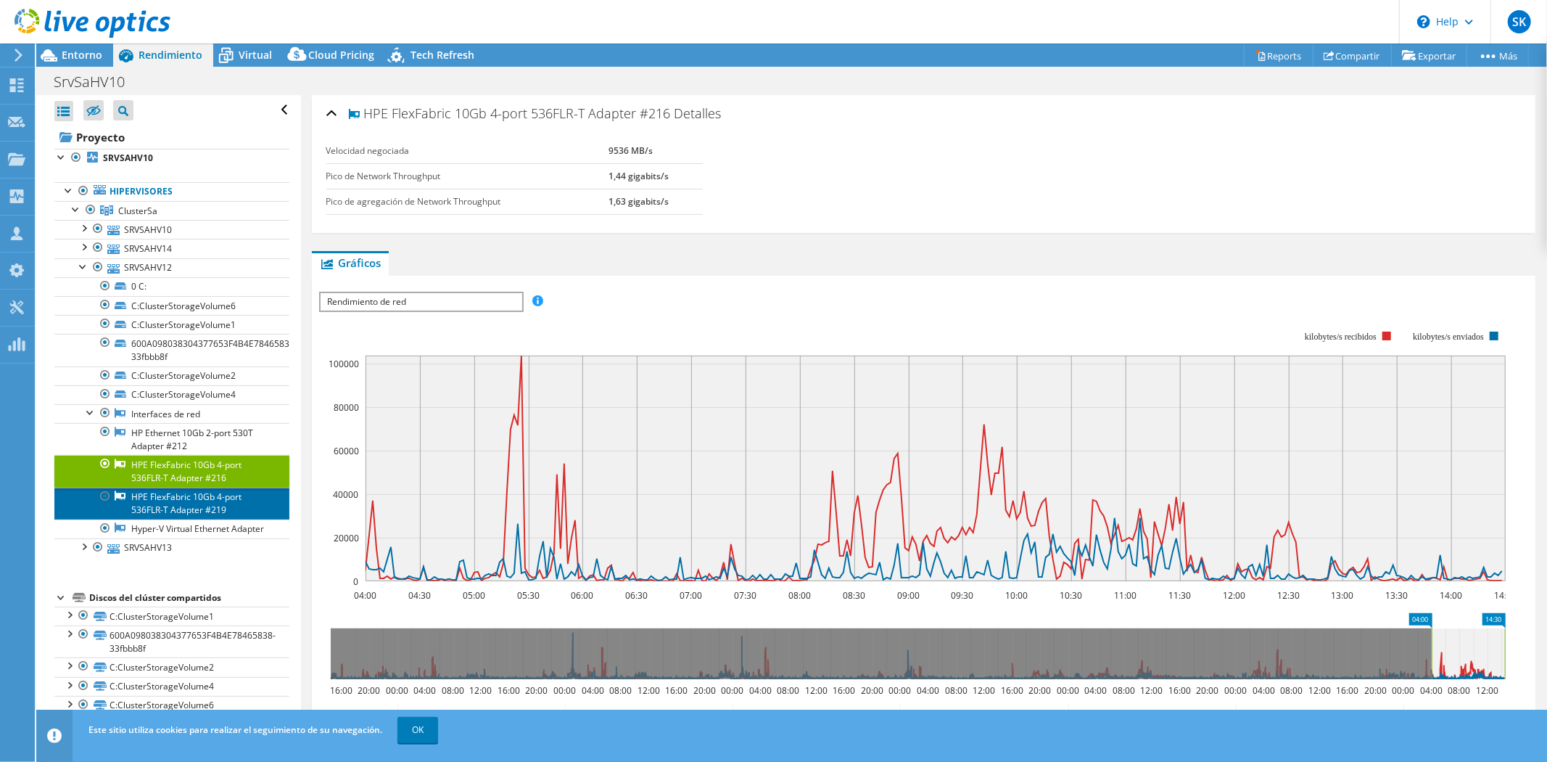
click at [197, 498] on link "HPE FlexFabric 10Gb 4-port 536FLR-T Adapter #219" at bounding box center [171, 504] width 235 height 32
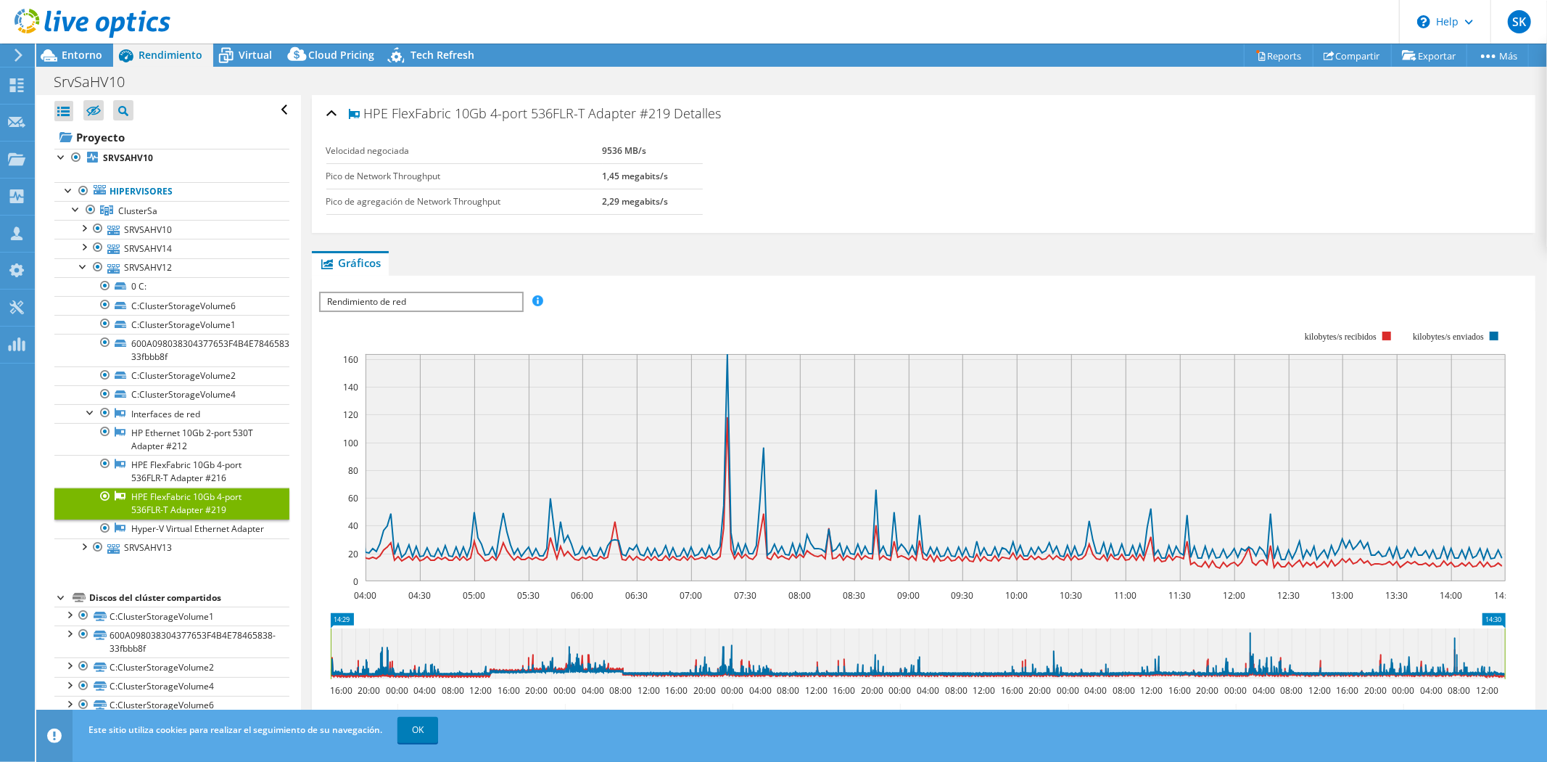
drag, startPoint x: 1430, startPoint y: 655, endPoint x: 272, endPoint y: 604, distance: 1159.0
click at [272, 604] on div "Abrir todo Cerrar todo Ocultar nodos excluidos Filtro de árbol del proyecto" at bounding box center [791, 414] width 1511 height 638
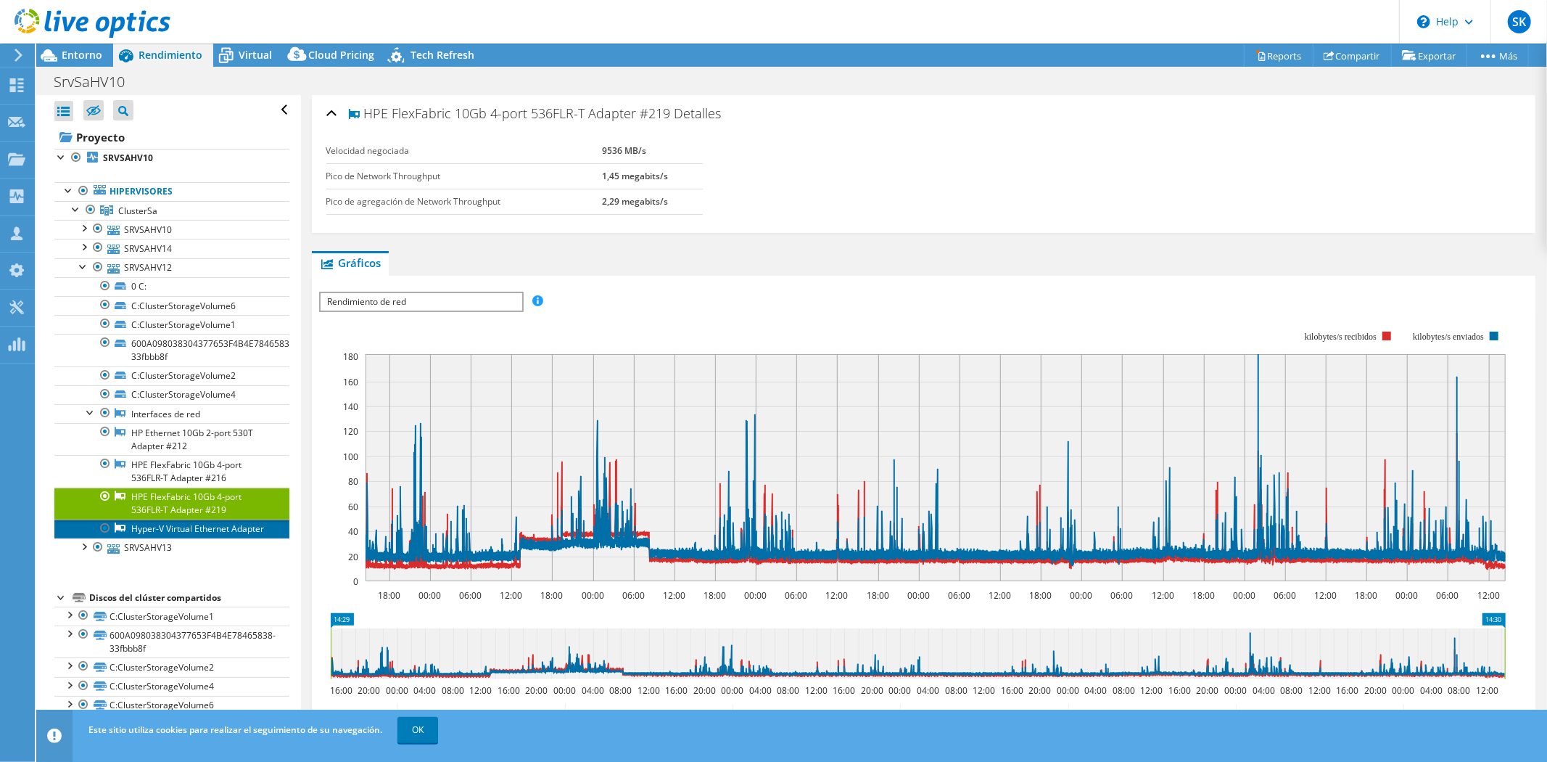
click at [168, 538] on link "Hyper-V Virtual Ethernet Adapter" at bounding box center [171, 528] width 235 height 19
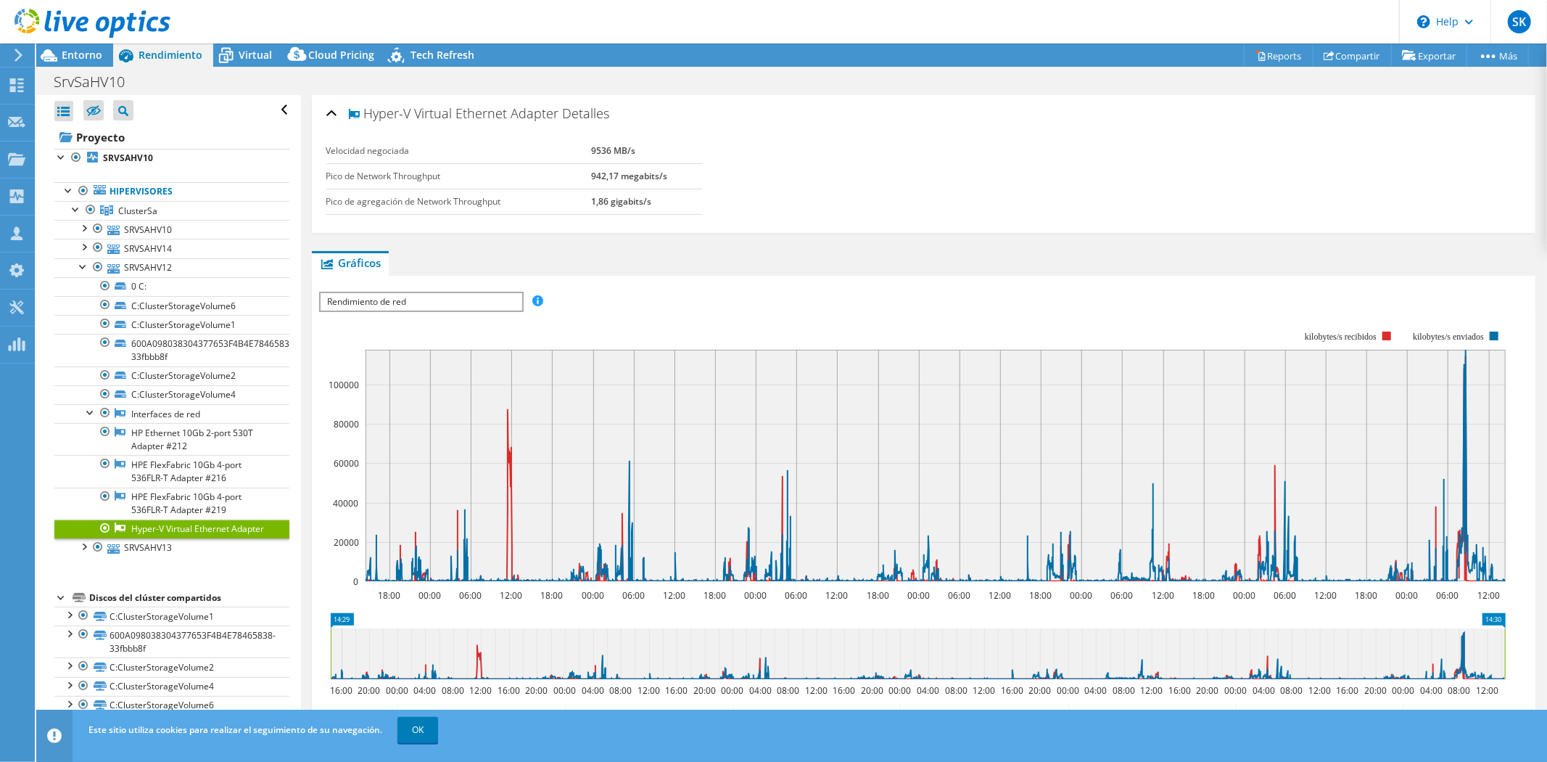
drag, startPoint x: 617, startPoint y: 113, endPoint x: 367, endPoint y: 107, distance: 249.6
click at [367, 107] on div "Hyper-V Virtual Ethernet Adapter Detalles" at bounding box center [923, 114] width 1195 height 31
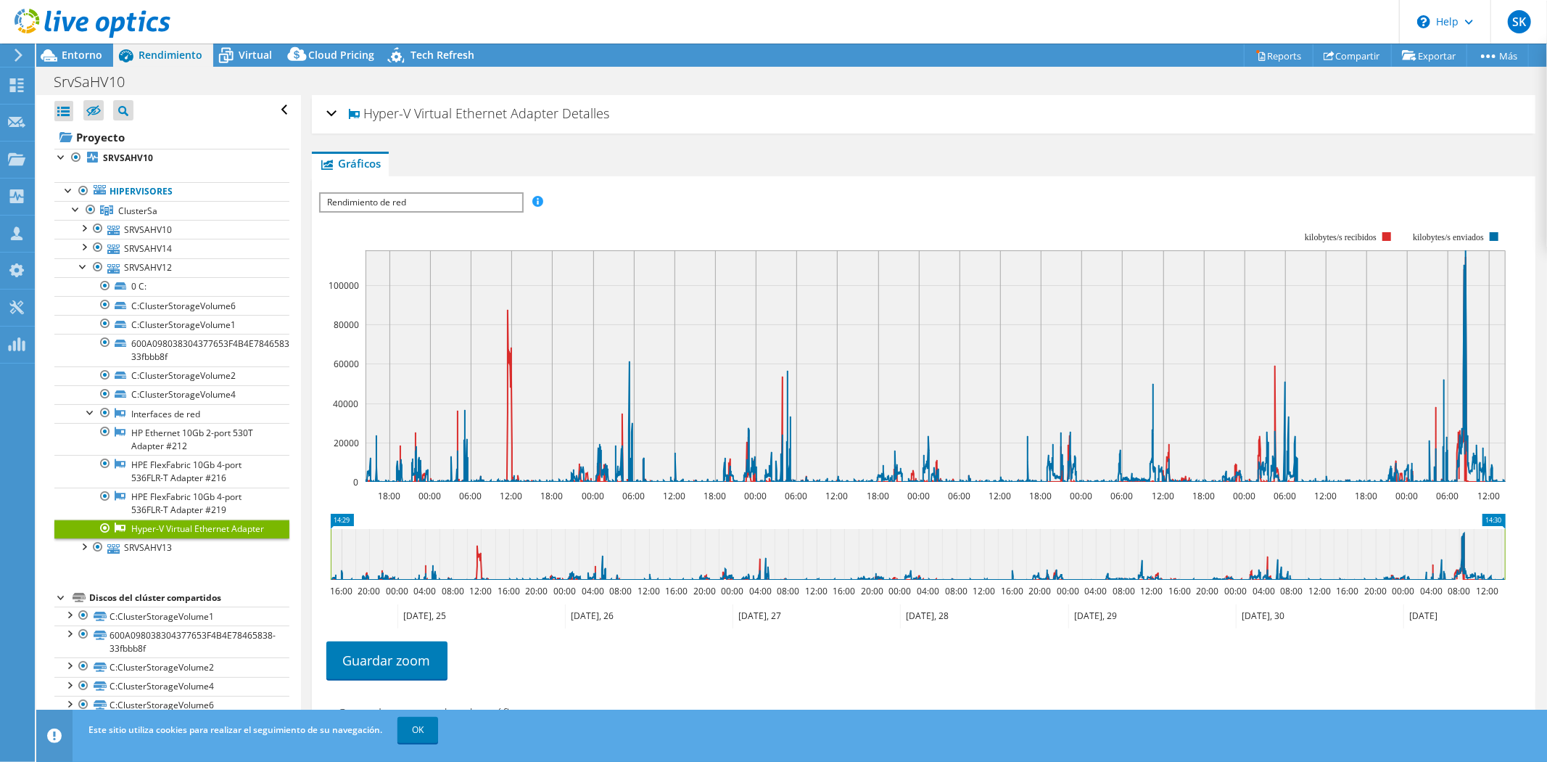
copy h2 "Hyper-V Virtual Ethernet Adapter Detalles"
select select "USD"
click at [86, 247] on div at bounding box center [83, 246] width 15 height 15
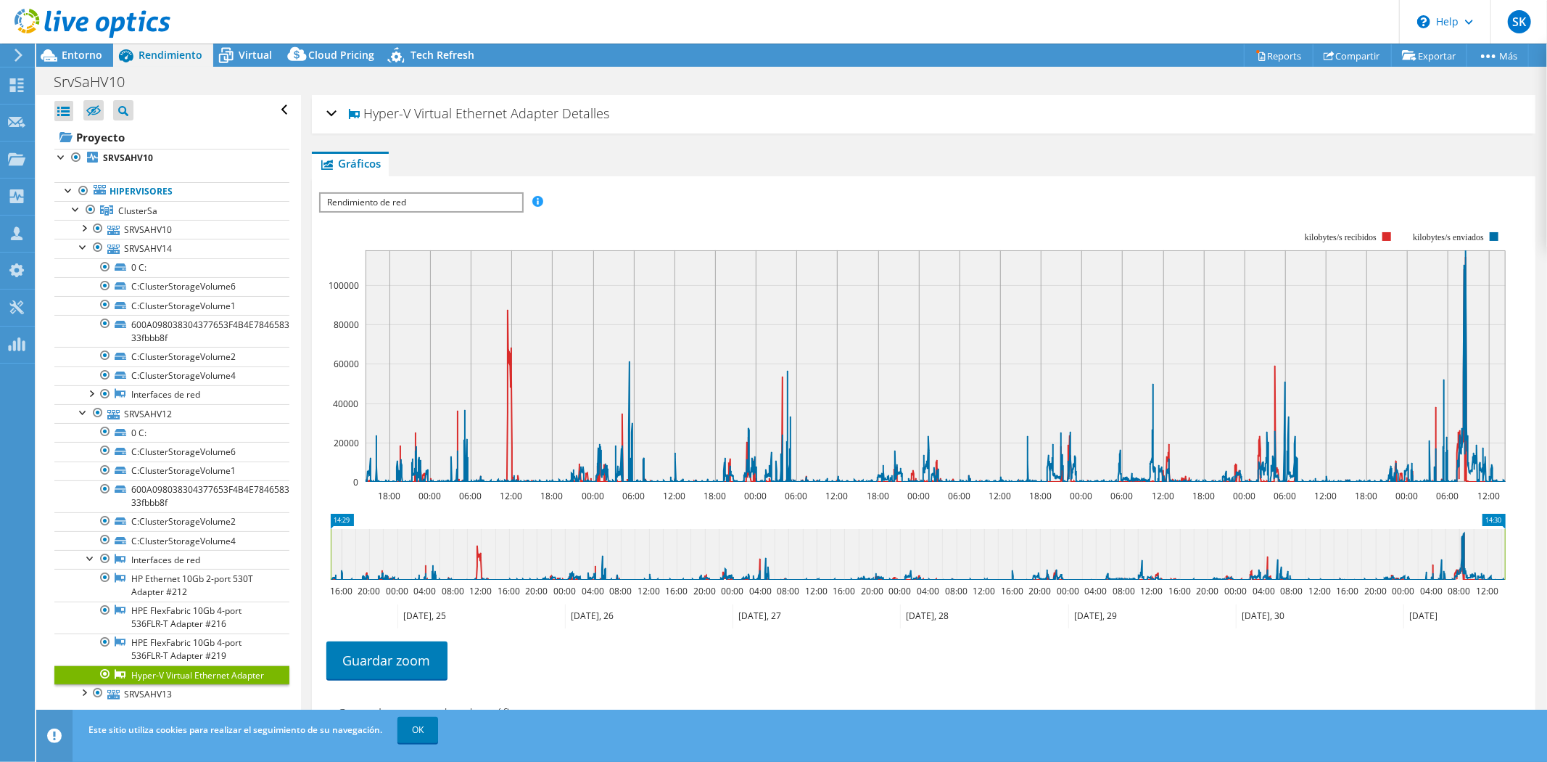
click at [93, 395] on div at bounding box center [90, 392] width 15 height 15
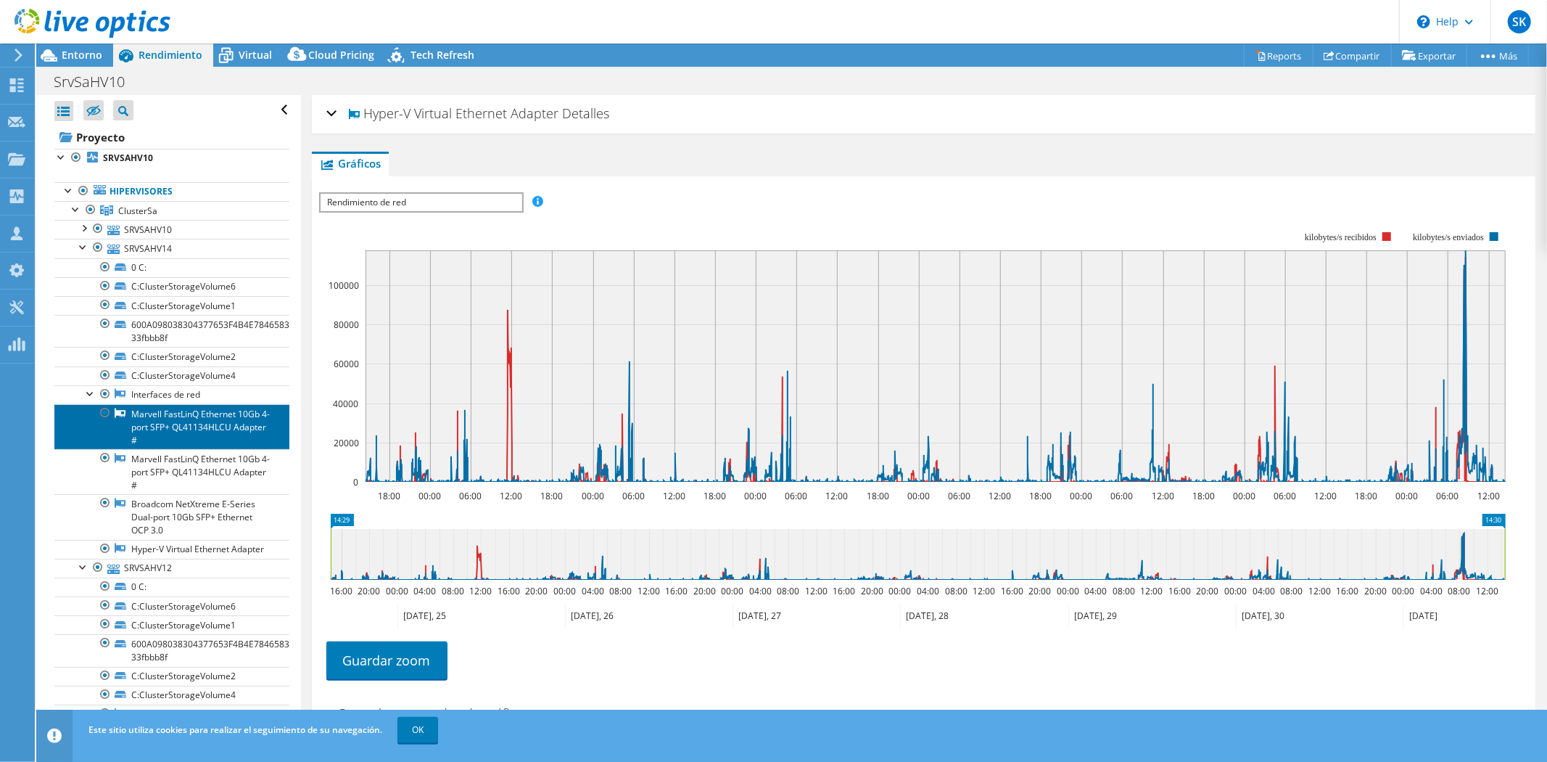
click at [165, 427] on link "Marvell FastLinQ Ethernet 10Gb 4-port SFP+ QL41134HLCU Adapter #" at bounding box center [171, 426] width 235 height 45
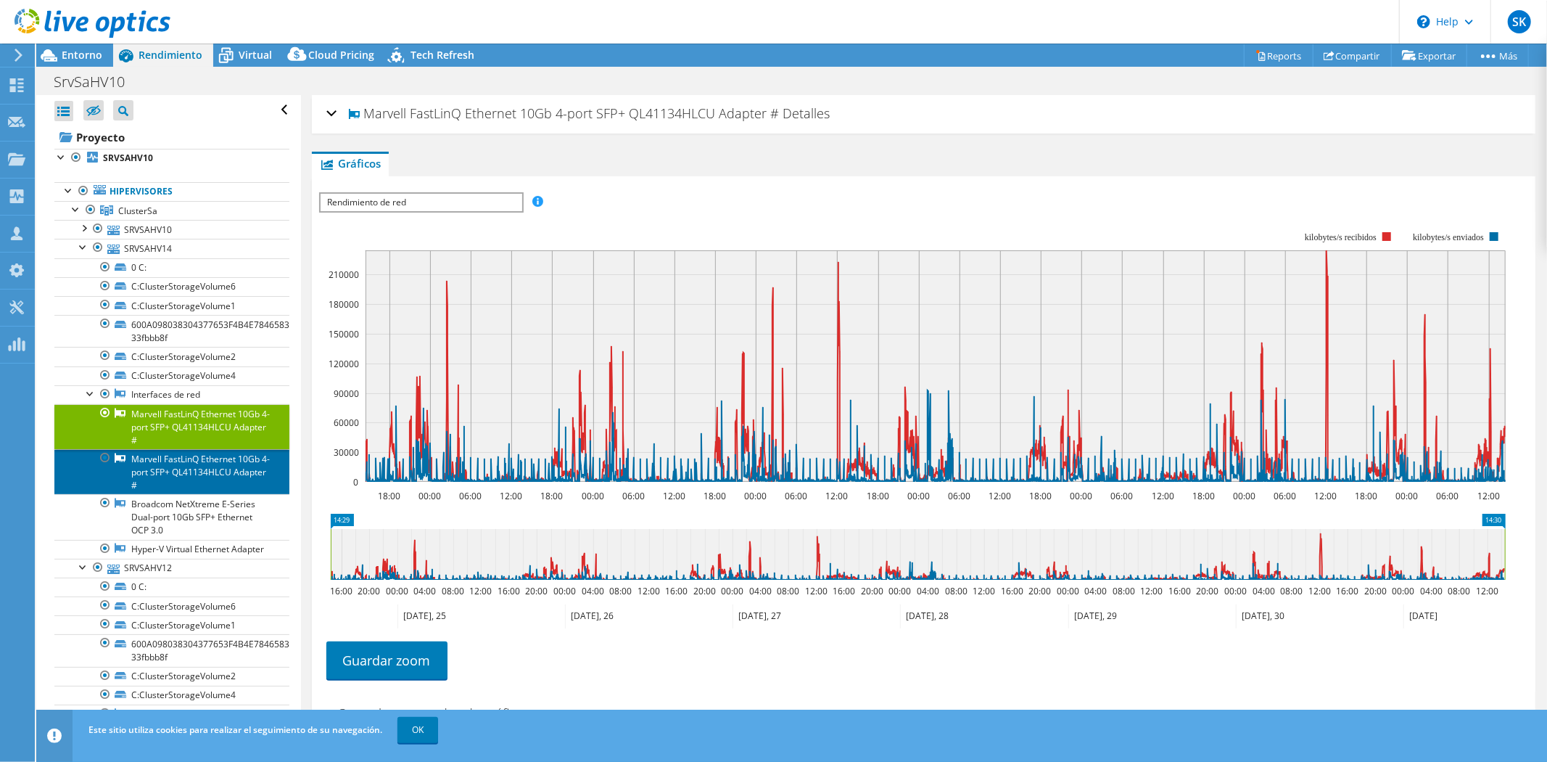
click at [176, 464] on link "Marvell FastLinQ Ethernet 10Gb 4-port SFP+ QL41134HLCU Adapter #" at bounding box center [171, 471] width 235 height 45
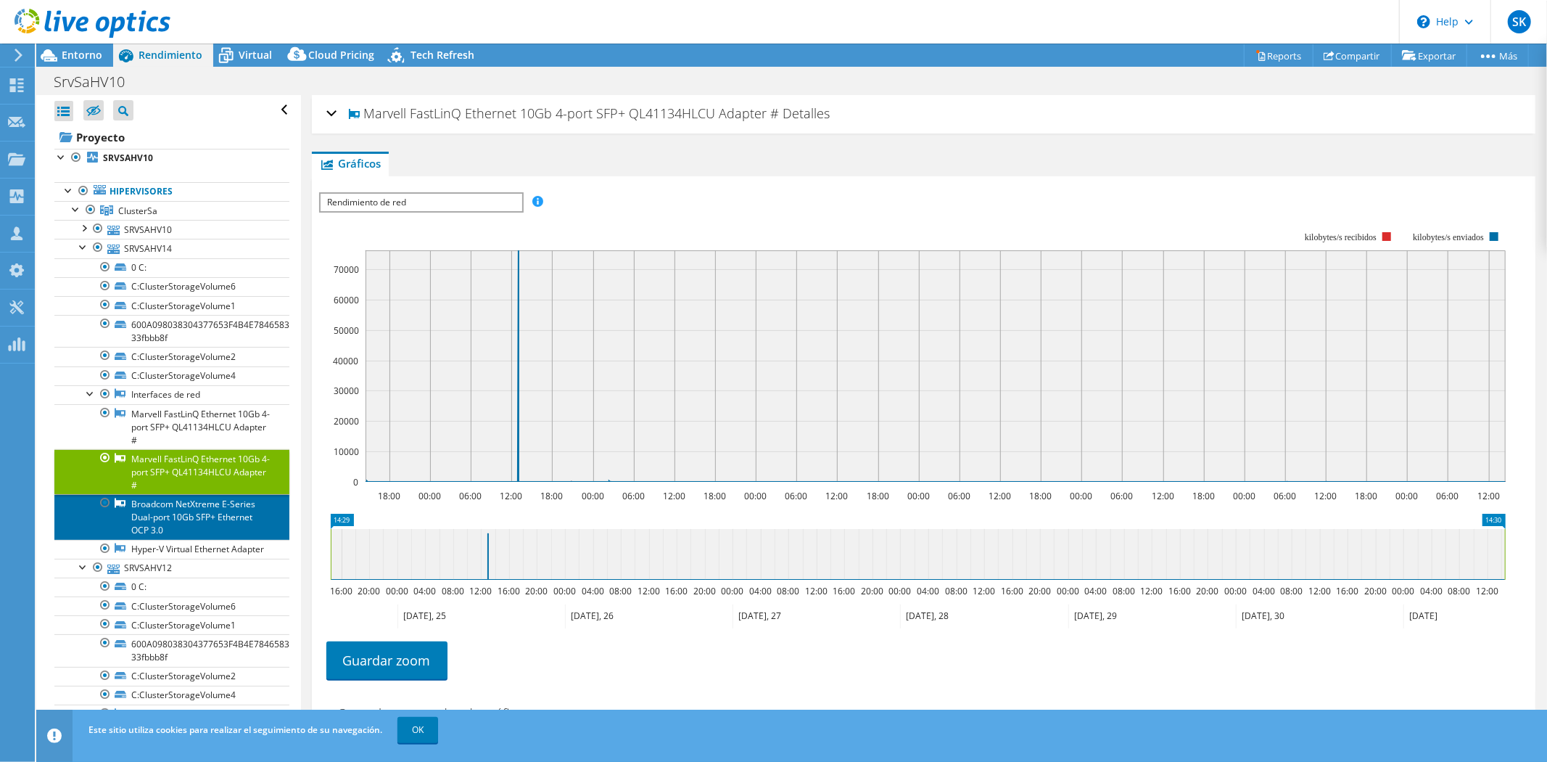
click at [179, 518] on link "Broadcom NetXtreme E-Series Dual-port 10Gb SFP+ Ethernet OCP 3.0" at bounding box center [171, 516] width 235 height 45
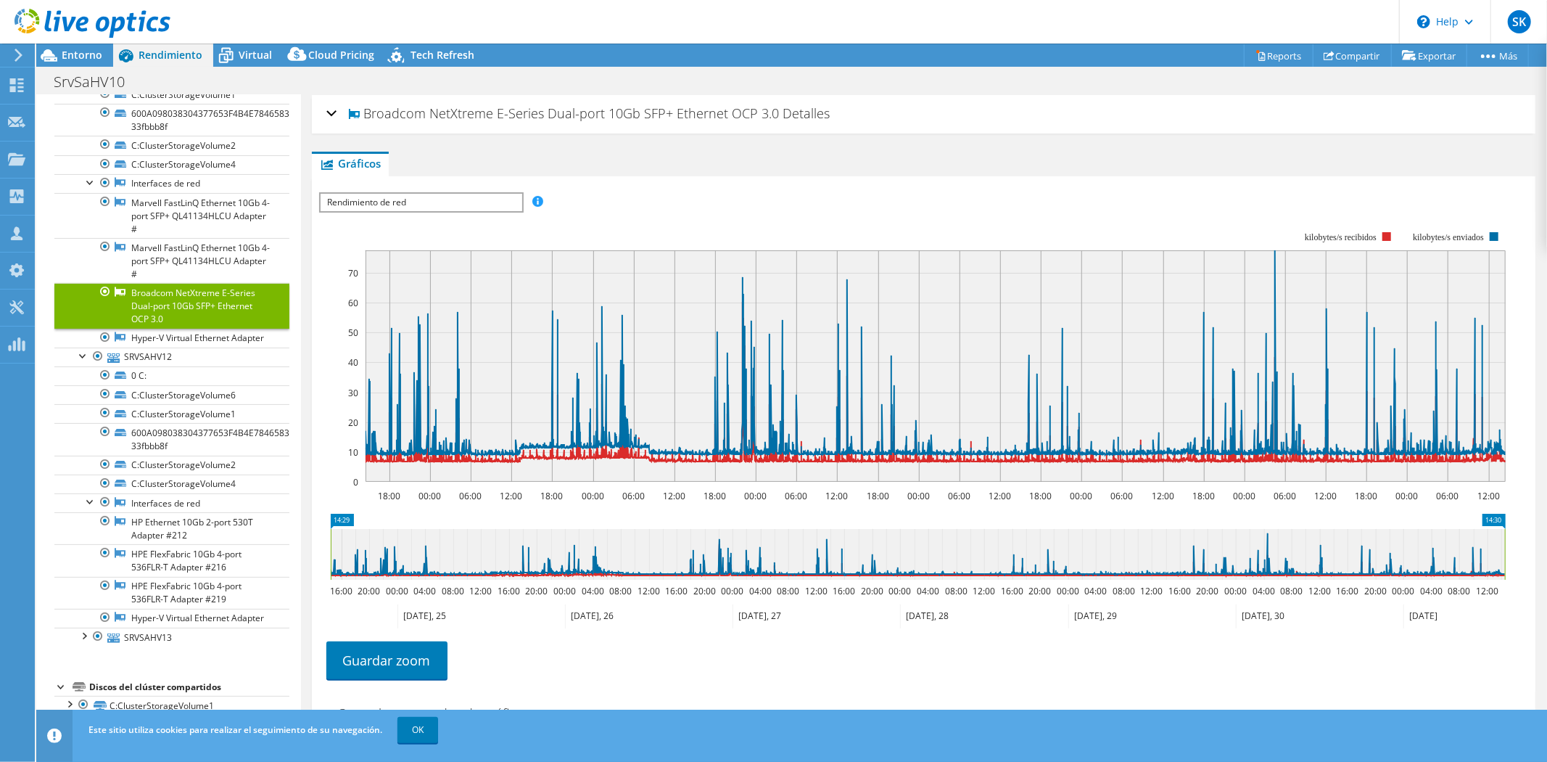
scroll to position [242, 0]
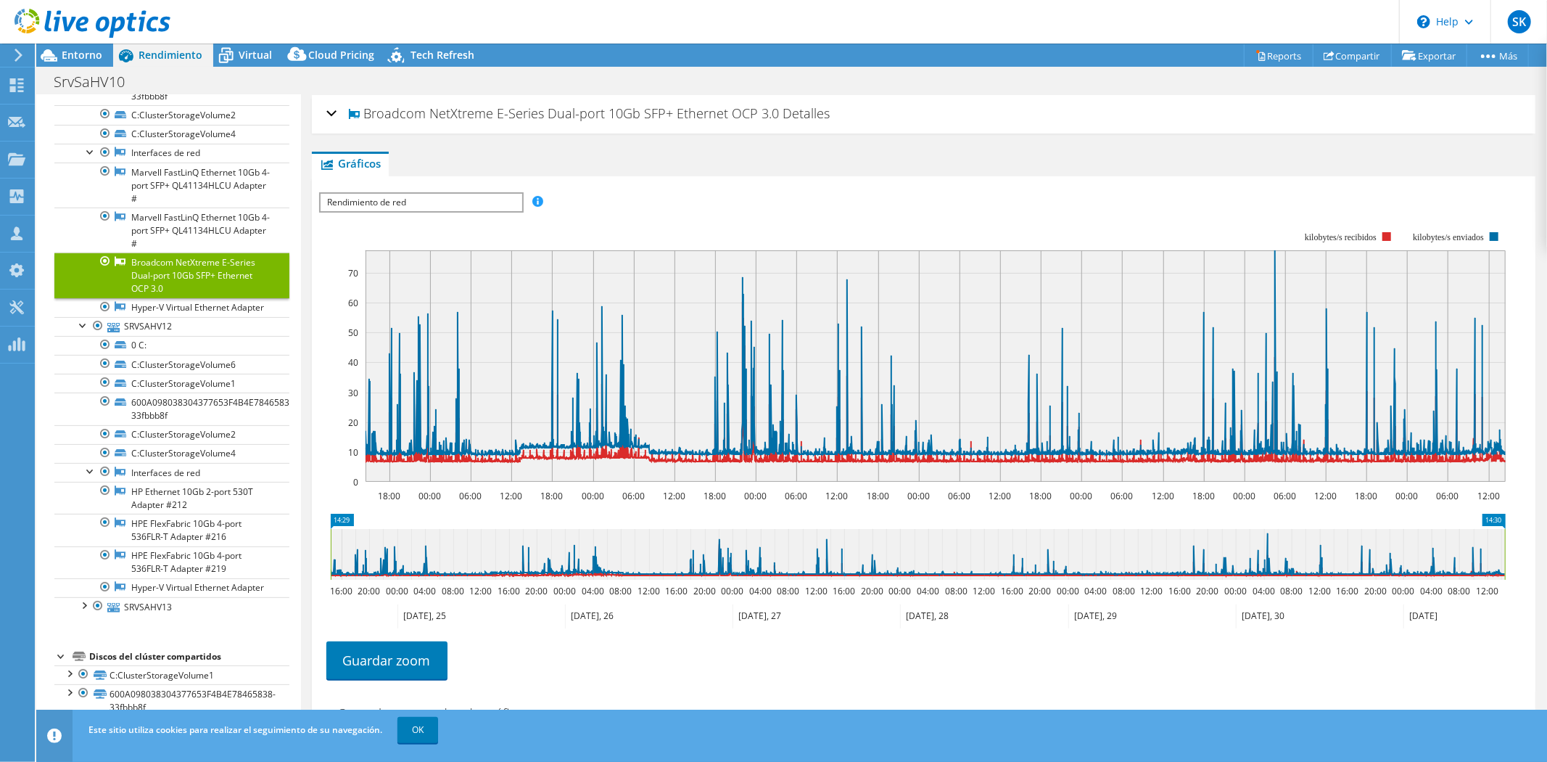
click at [89, 612] on div at bounding box center [83, 604] width 15 height 15
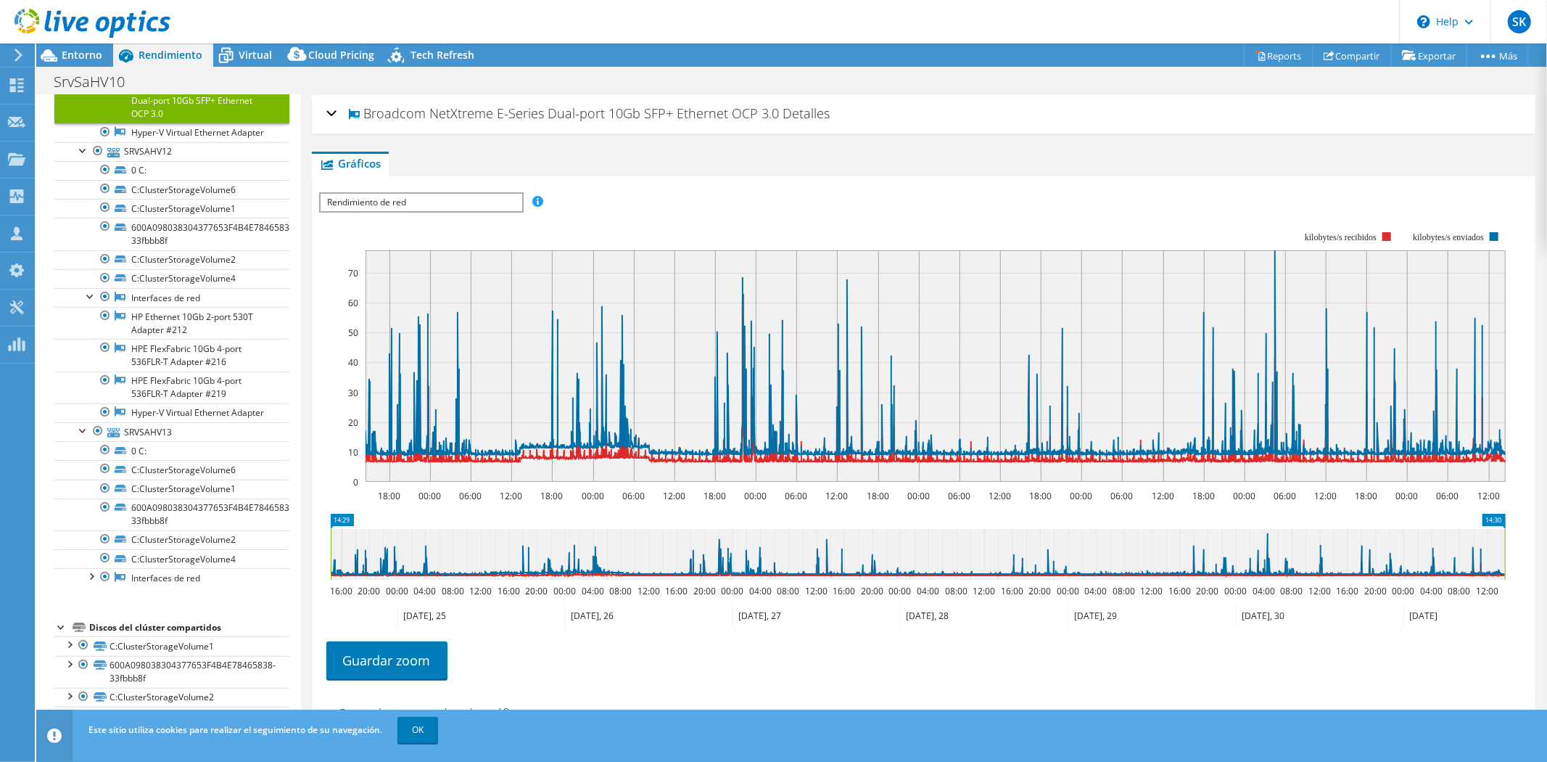
scroll to position [474, 0]
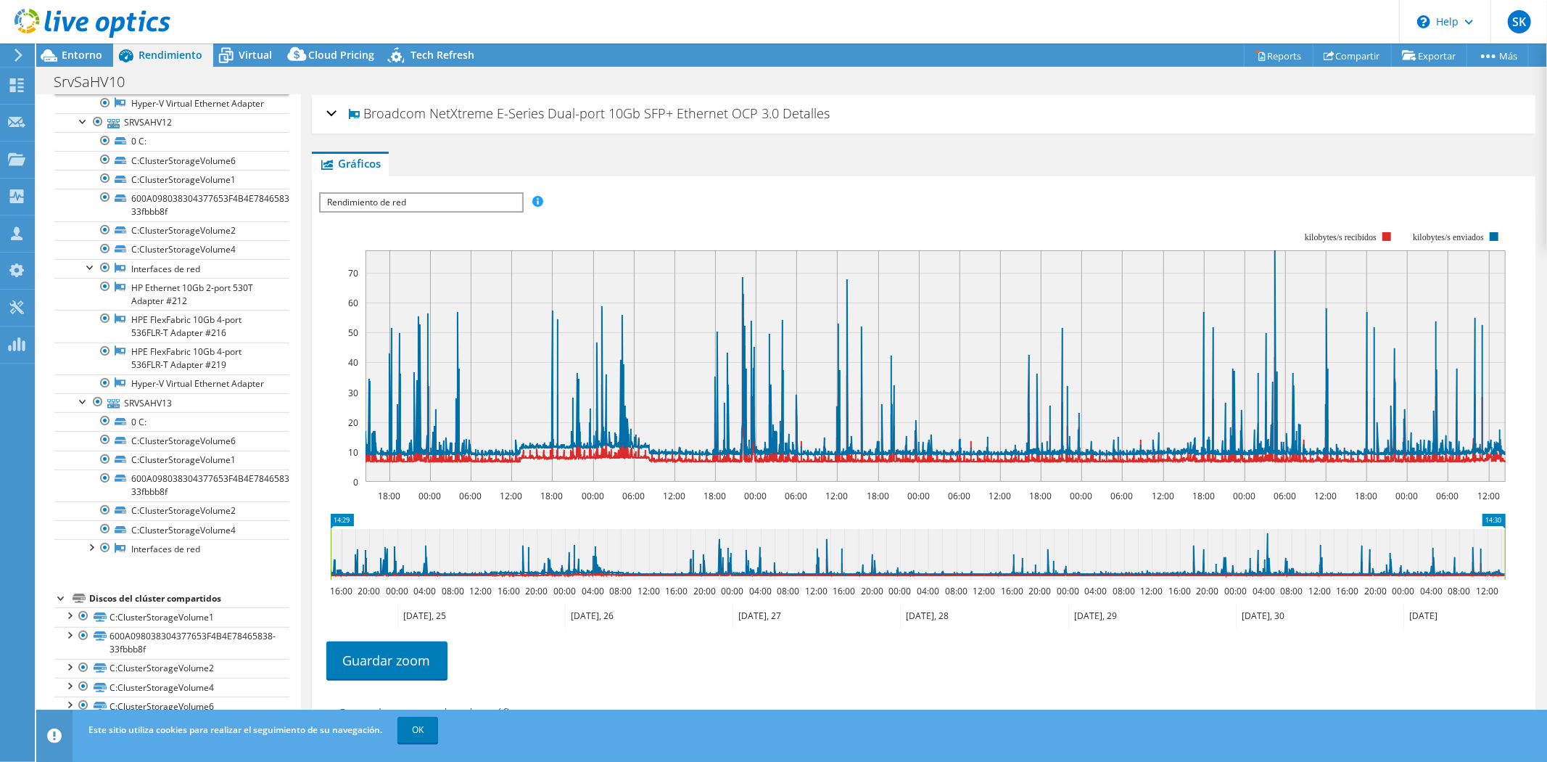
click at [95, 546] on div at bounding box center [90, 546] width 15 height 15
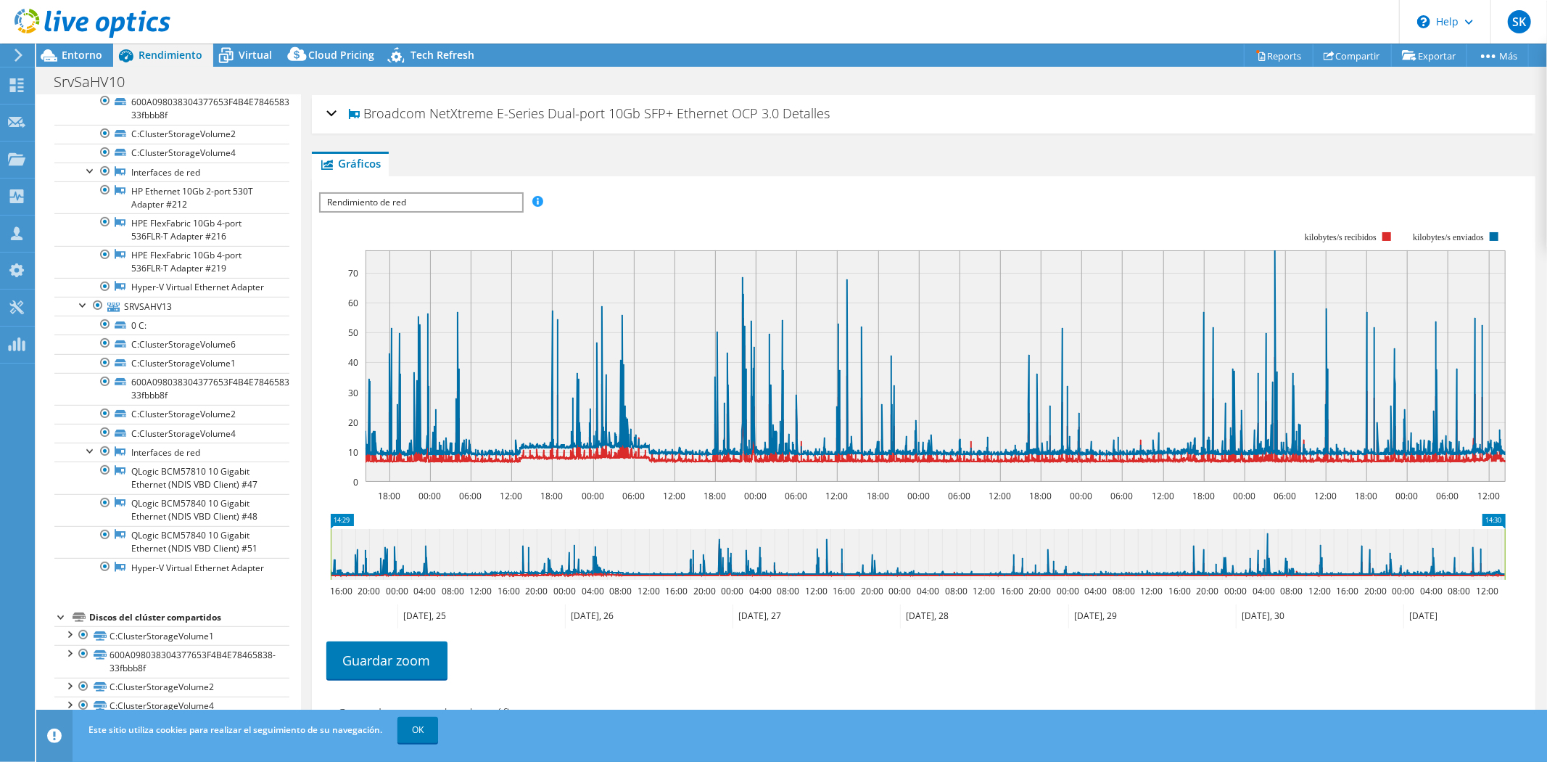
scroll to position [603, 0]
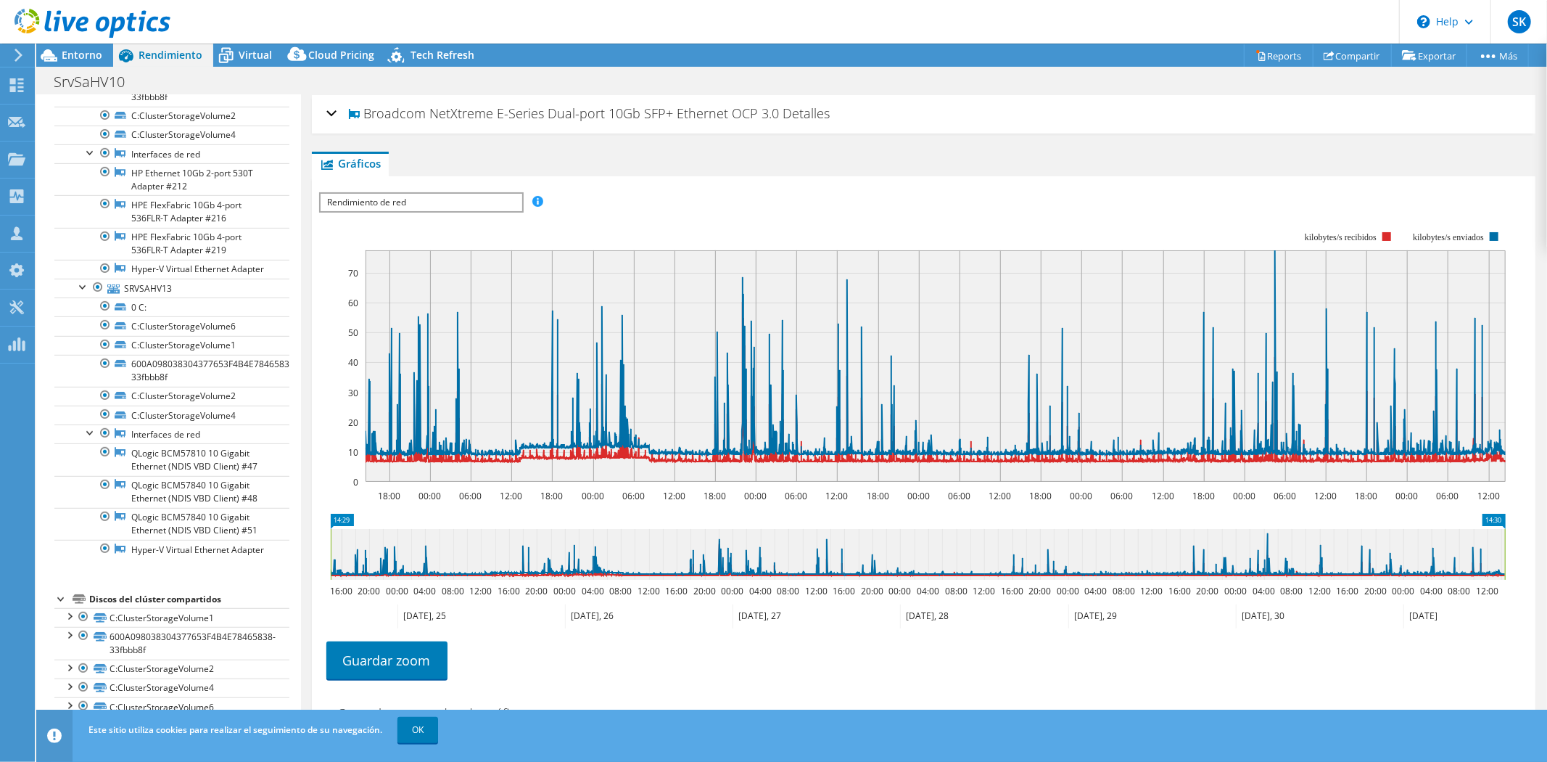
click at [416, 731] on link "OK" at bounding box center [418, 730] width 41 height 26
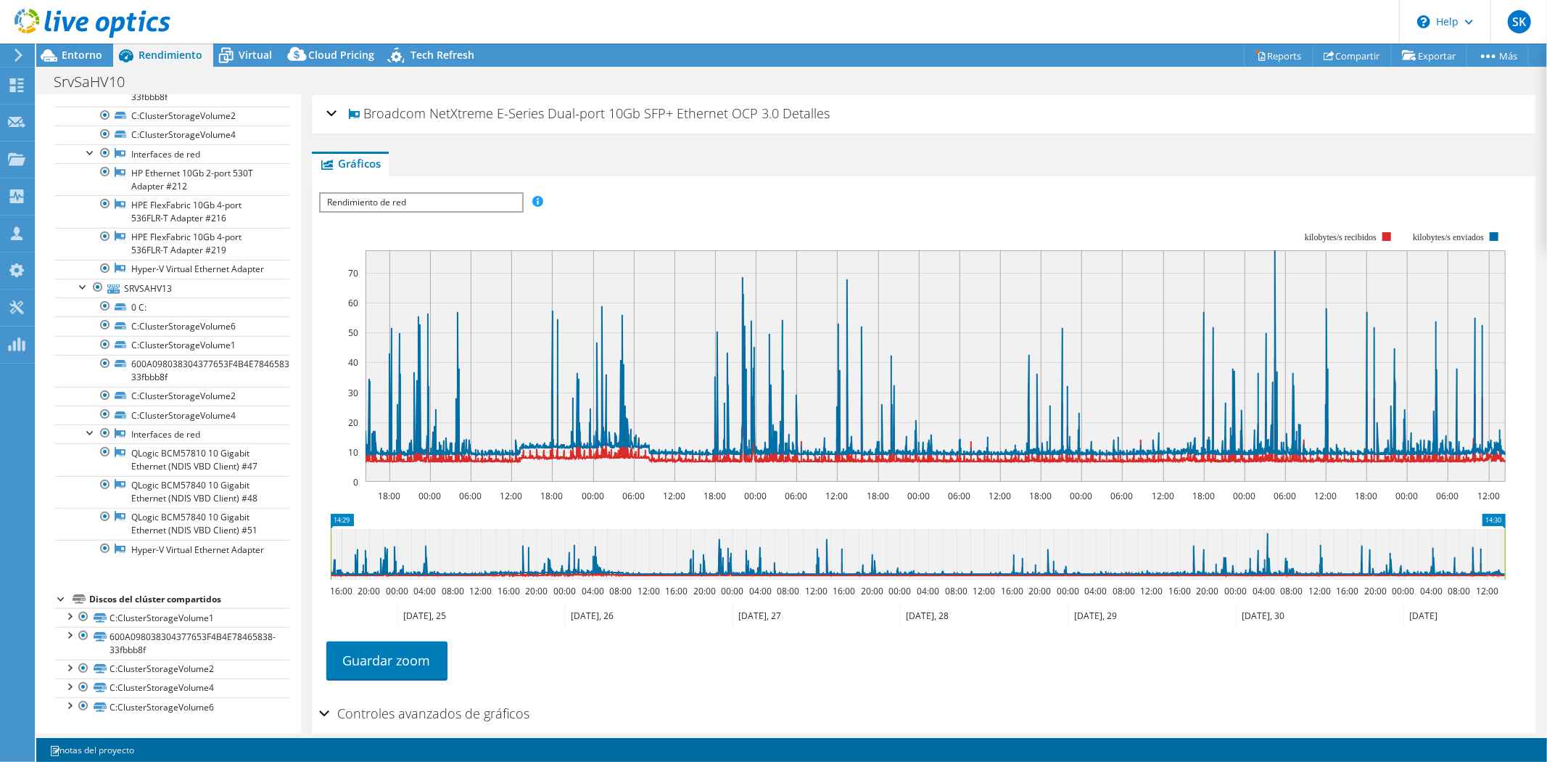
click at [401, 709] on h2 "Controles avanzados de gráficos" at bounding box center [424, 713] width 211 height 29
click at [433, 199] on span "Rendimiento de red" at bounding box center [421, 202] width 201 height 17
click at [702, 157] on ul "Gráficos Servidores Inventario Hipervisor Discos Disks del clúster Aplicaciones…" at bounding box center [924, 164] width 1224 height 25
click at [331, 111] on div "Broadcom NetXtreme E-Series Dual-port 10Gb SFP+ Ethernet OCP 3.0 Detalles" at bounding box center [923, 114] width 1195 height 31
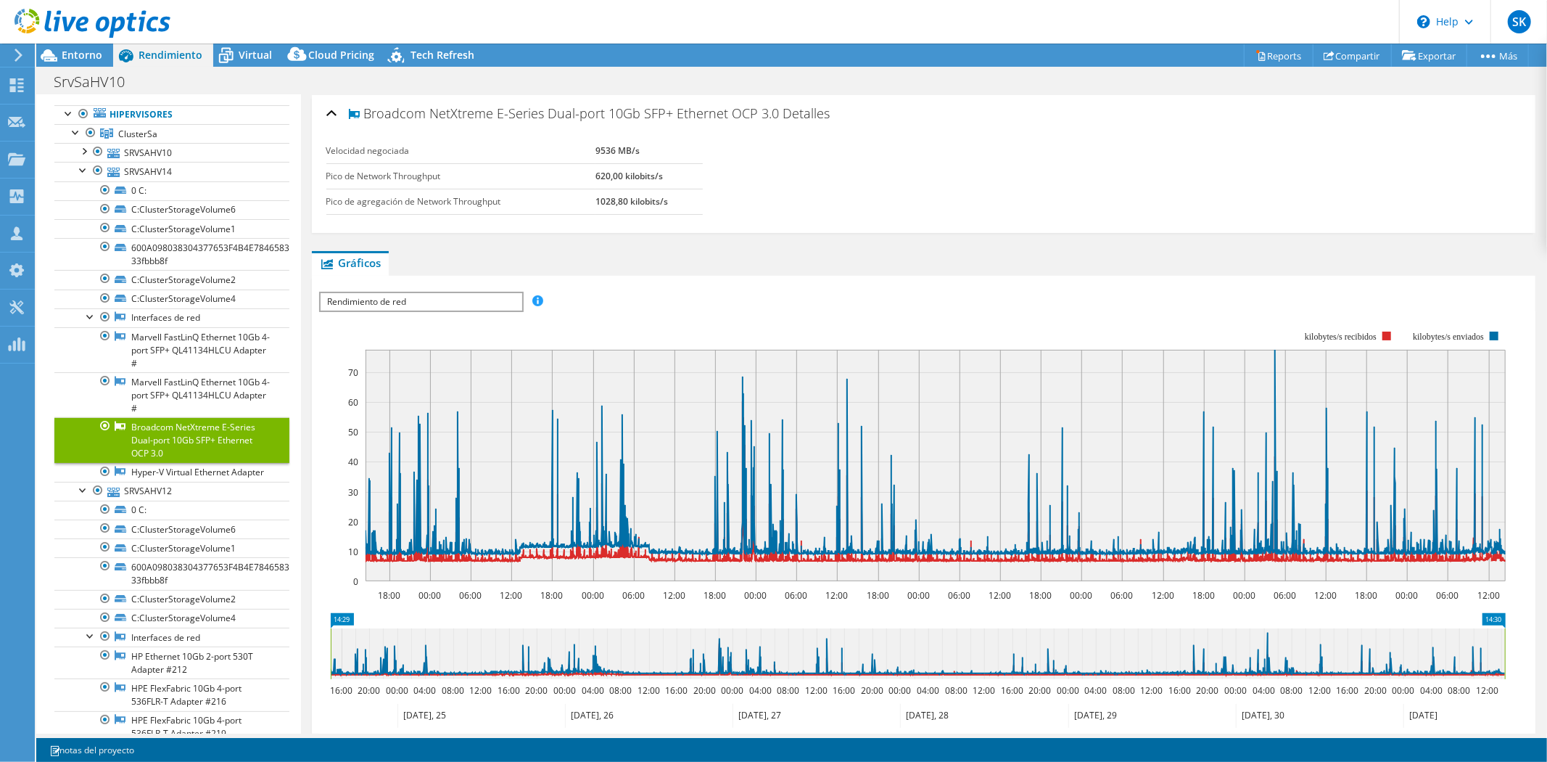
scroll to position [0, 0]
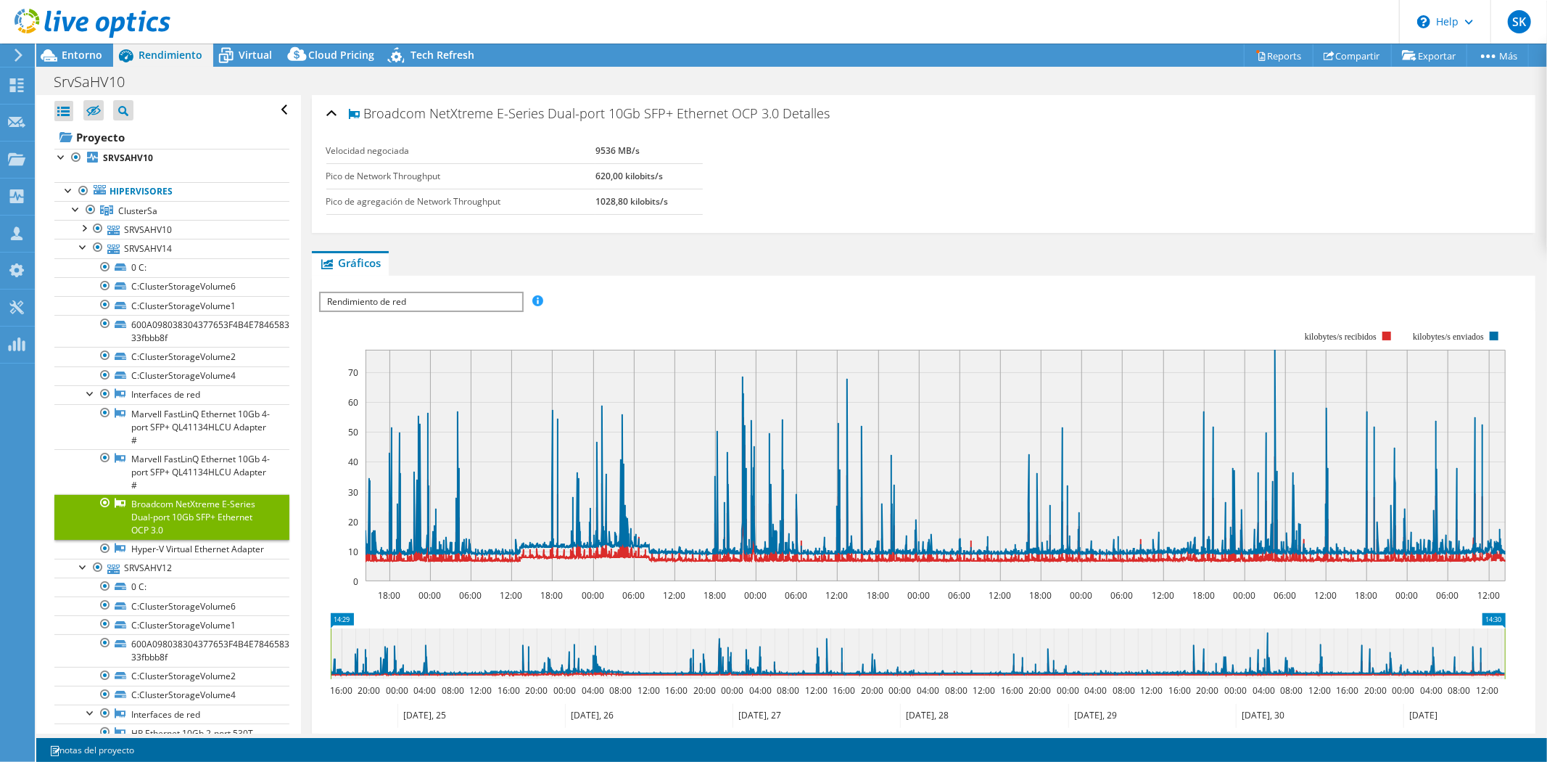
click at [244, 52] on span "Virtual" at bounding box center [255, 55] width 33 height 14
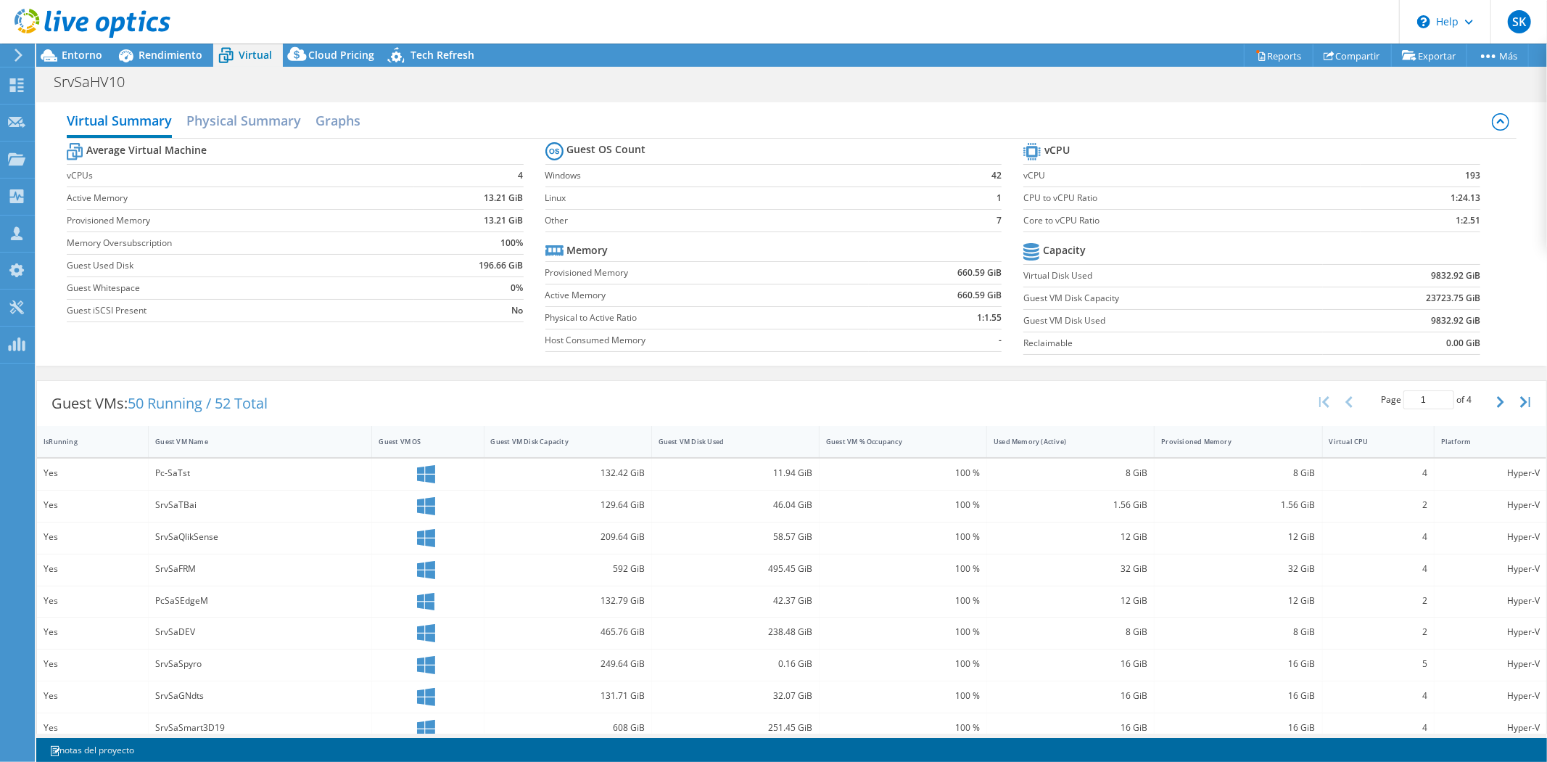
click at [73, 54] on span "Entorno" at bounding box center [82, 55] width 41 height 14
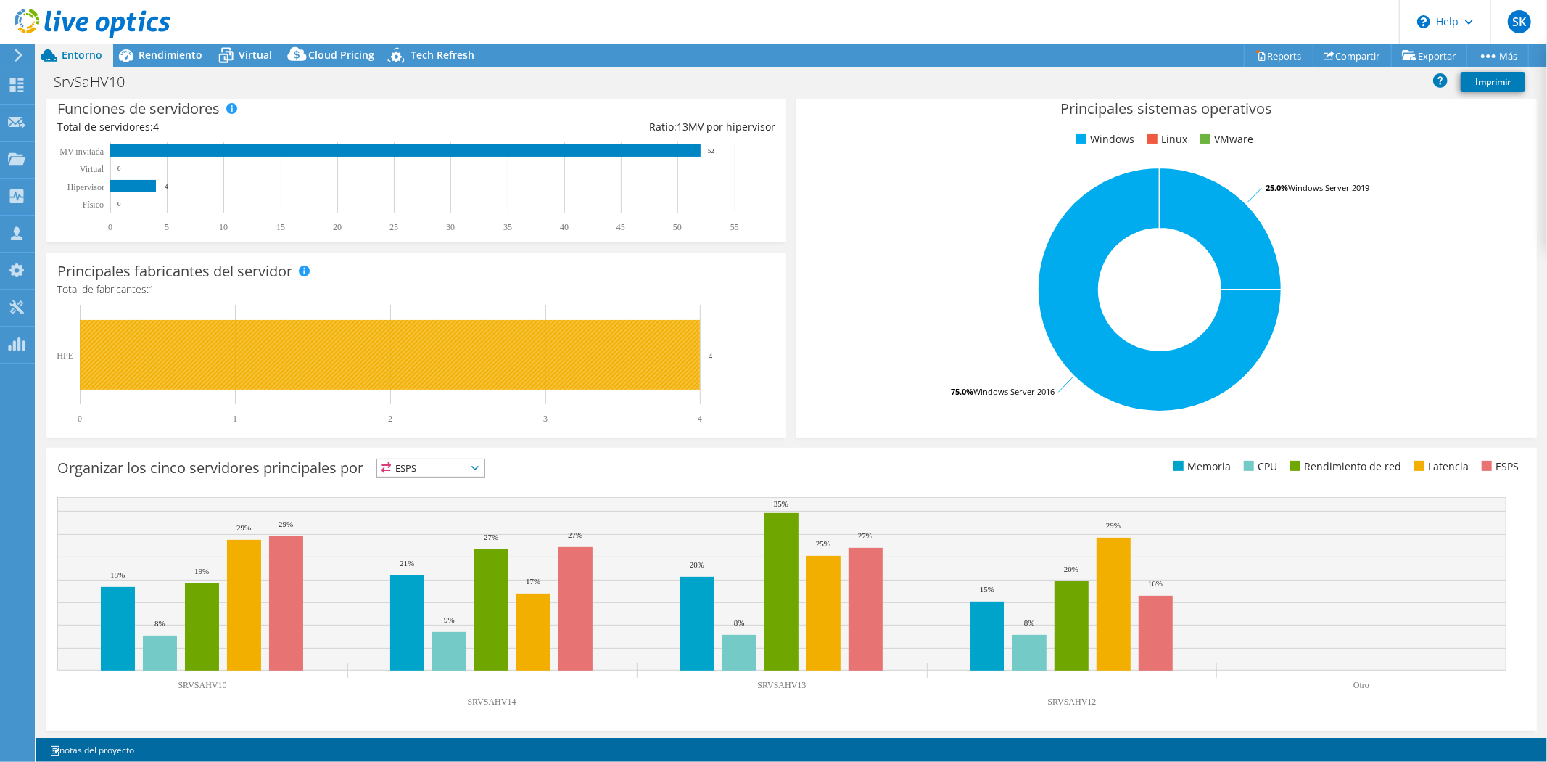
scroll to position [205, 0]
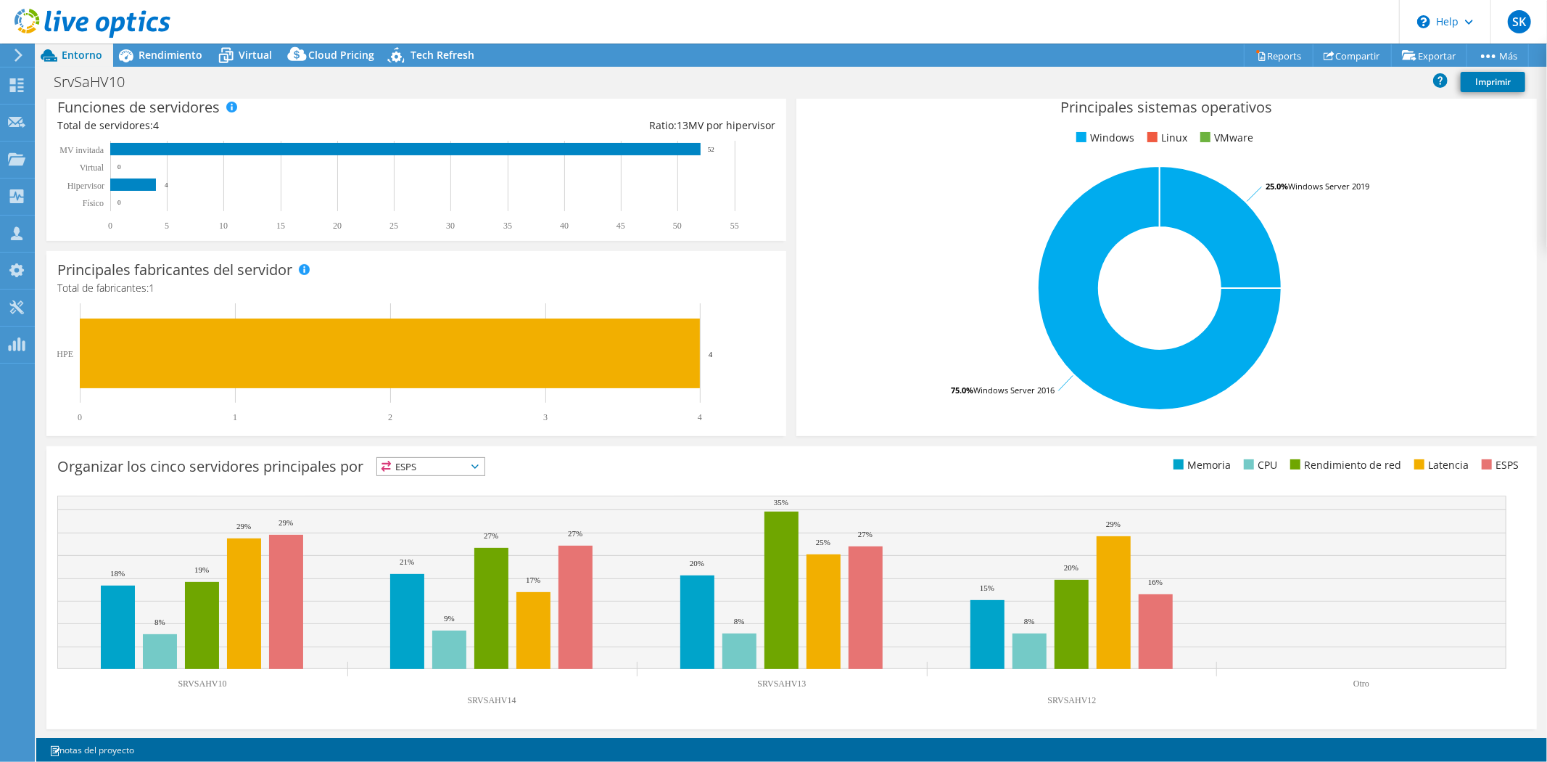
click at [414, 466] on span "ESPS" at bounding box center [430, 466] width 107 height 17
click at [412, 541] on li "Rendimiento de red" at bounding box center [430, 546] width 107 height 20
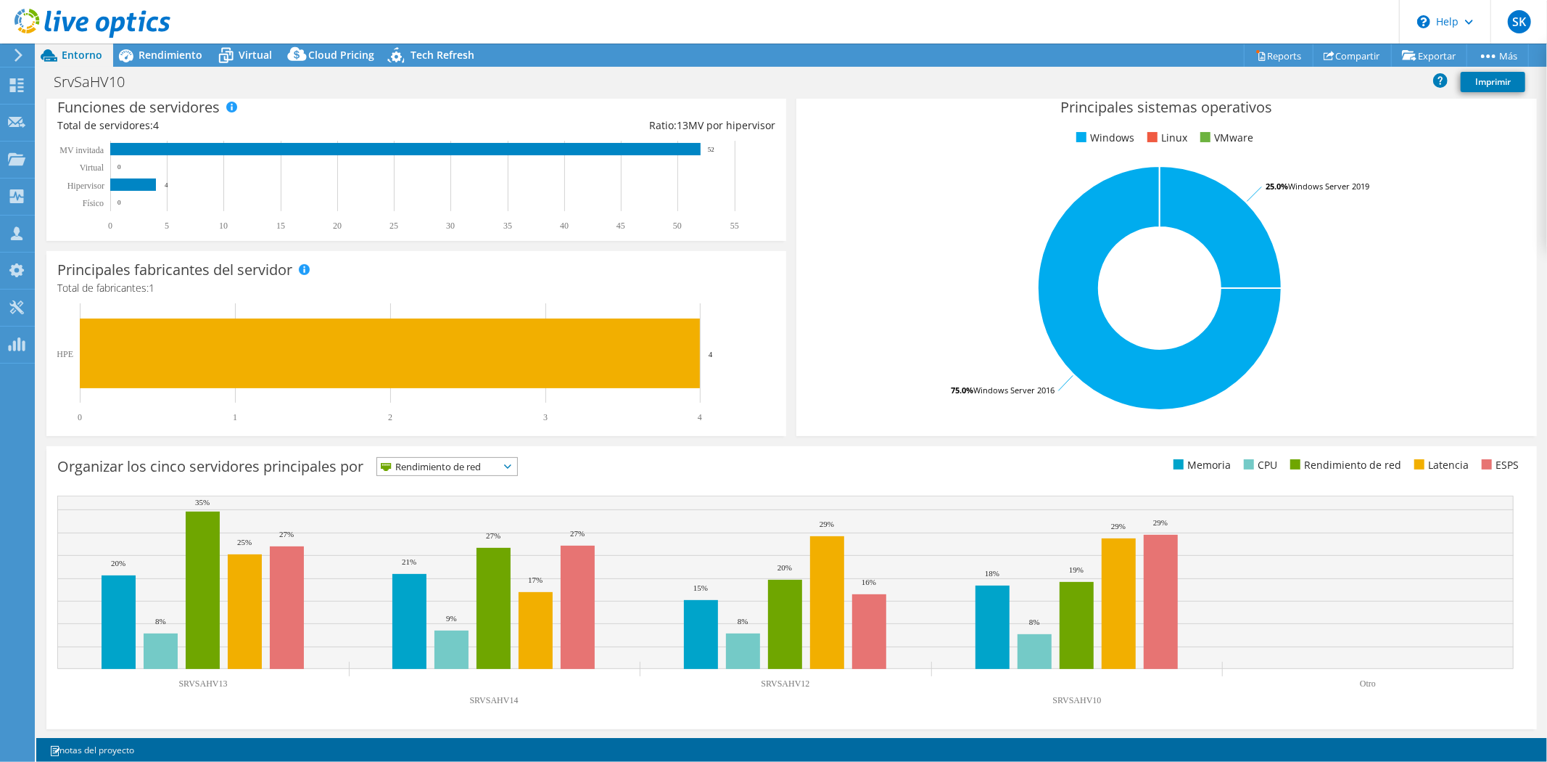
scroll to position [0, 0]
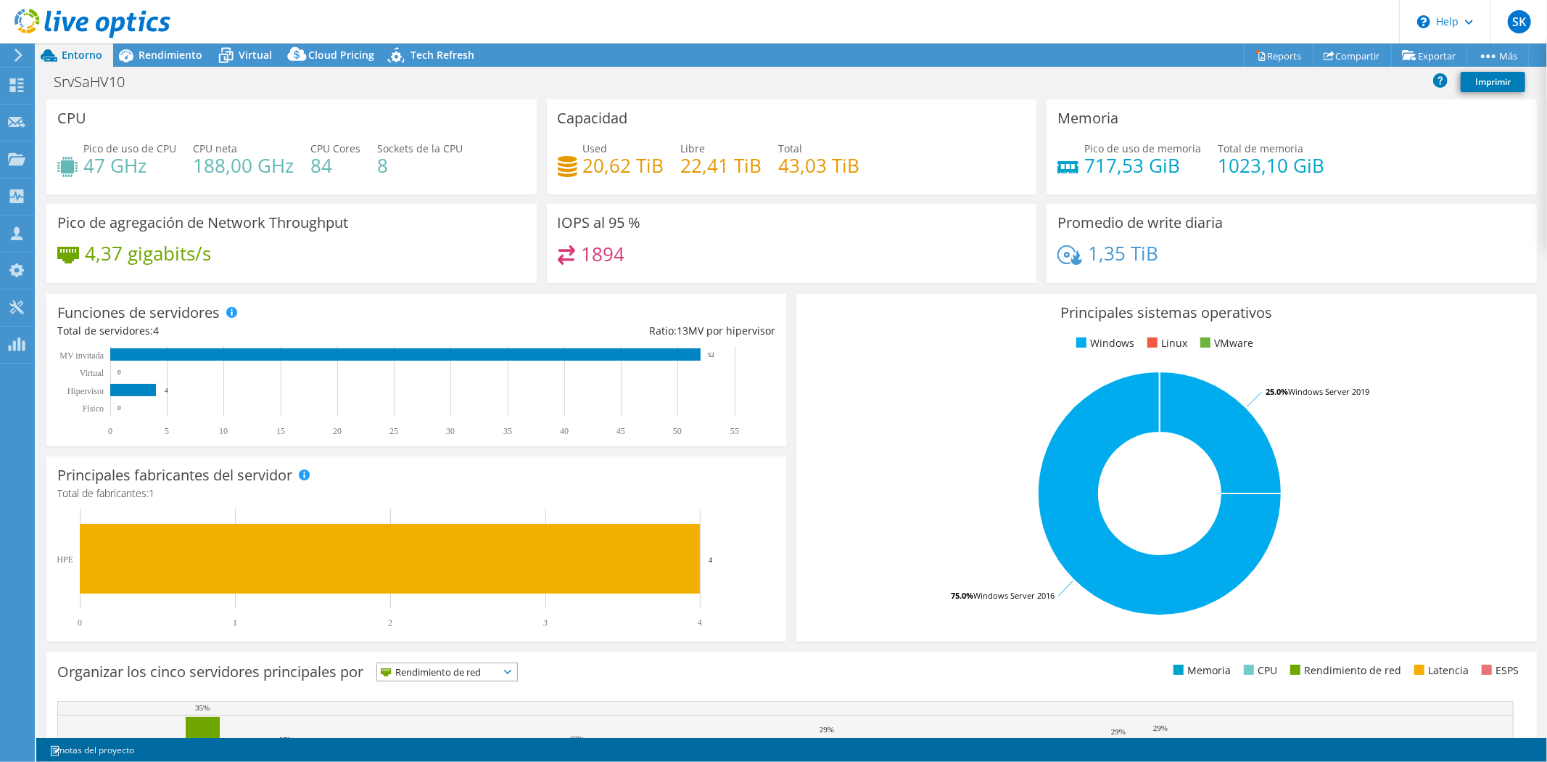
click at [422, 49] on span "Tech Refresh" at bounding box center [443, 55] width 64 height 14
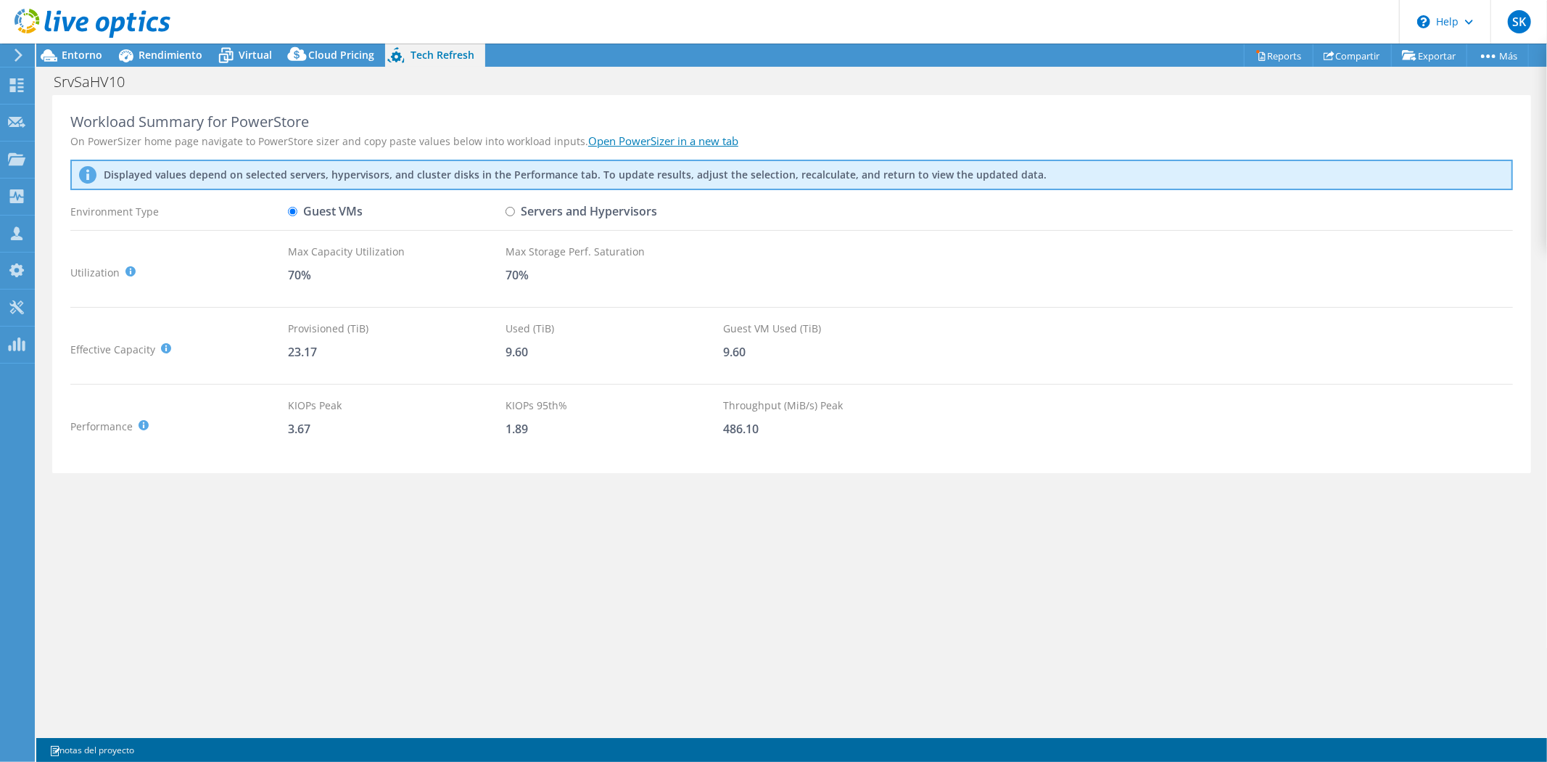
click at [340, 51] on span "Cloud Pricing" at bounding box center [341, 55] width 66 height 14
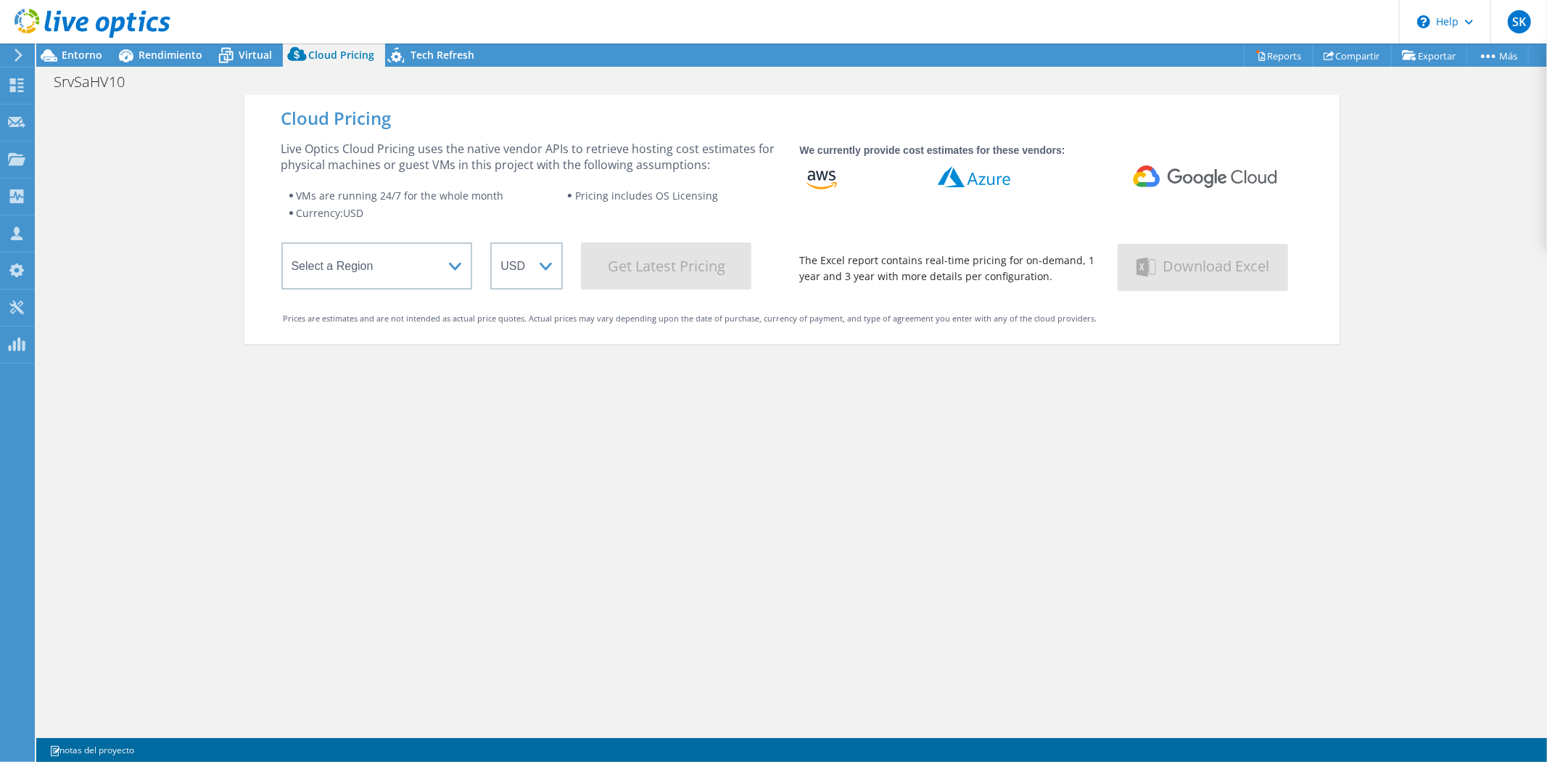
click at [245, 54] on span "Virtual" at bounding box center [255, 55] width 33 height 14
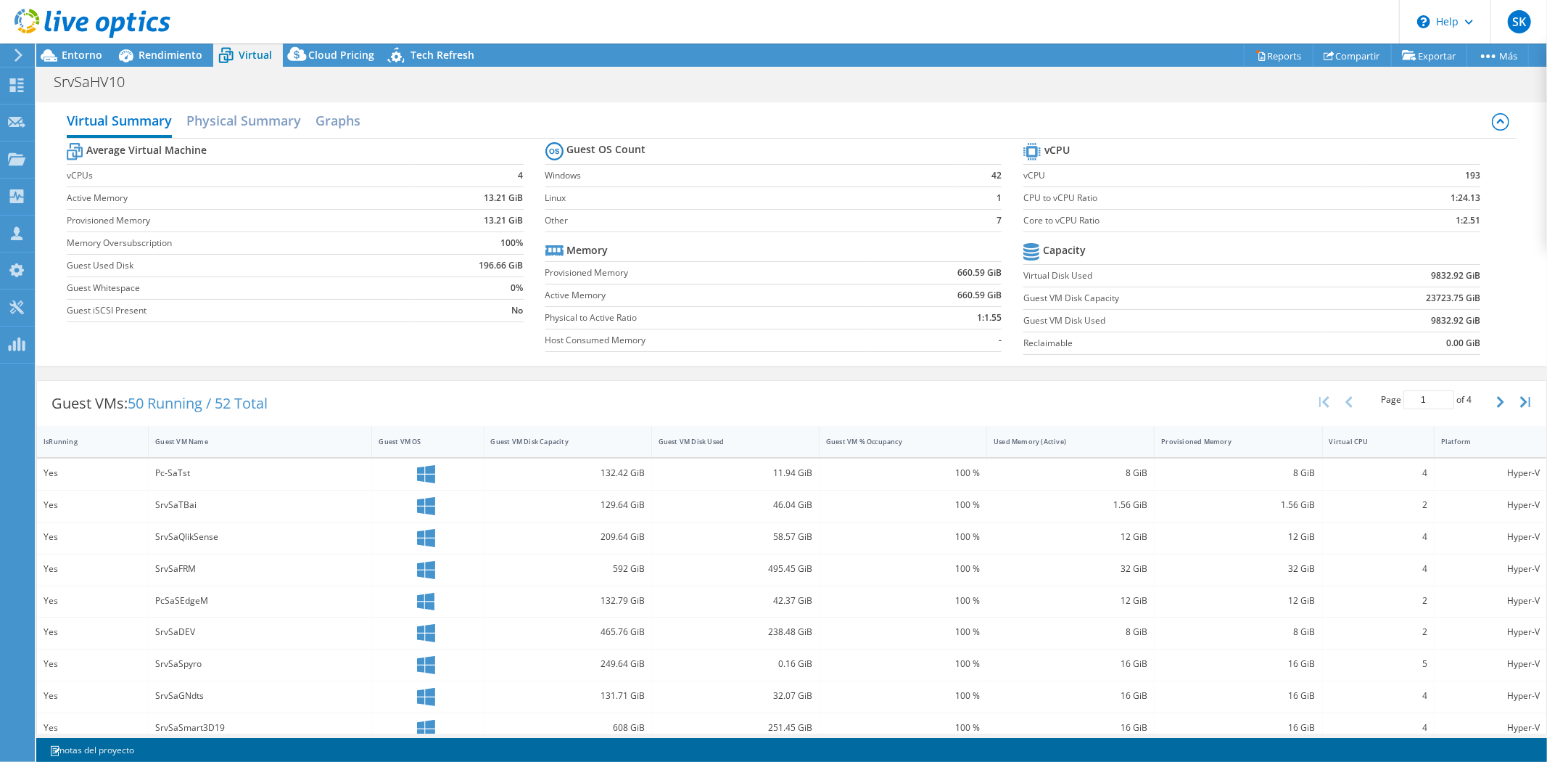
click at [175, 59] on span "Rendimiento" at bounding box center [171, 55] width 64 height 14
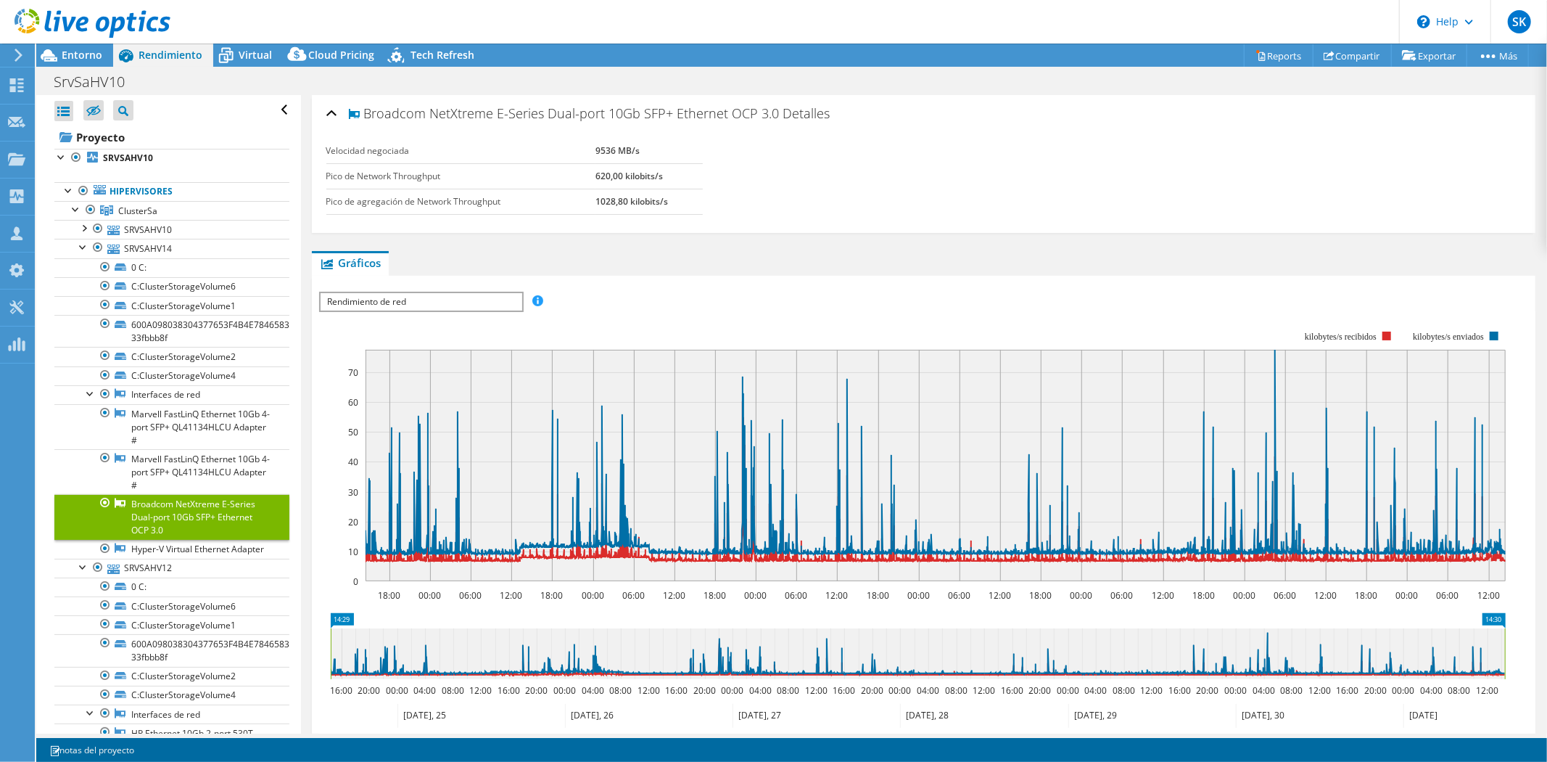
click at [70, 48] on span "Entorno" at bounding box center [82, 55] width 41 height 14
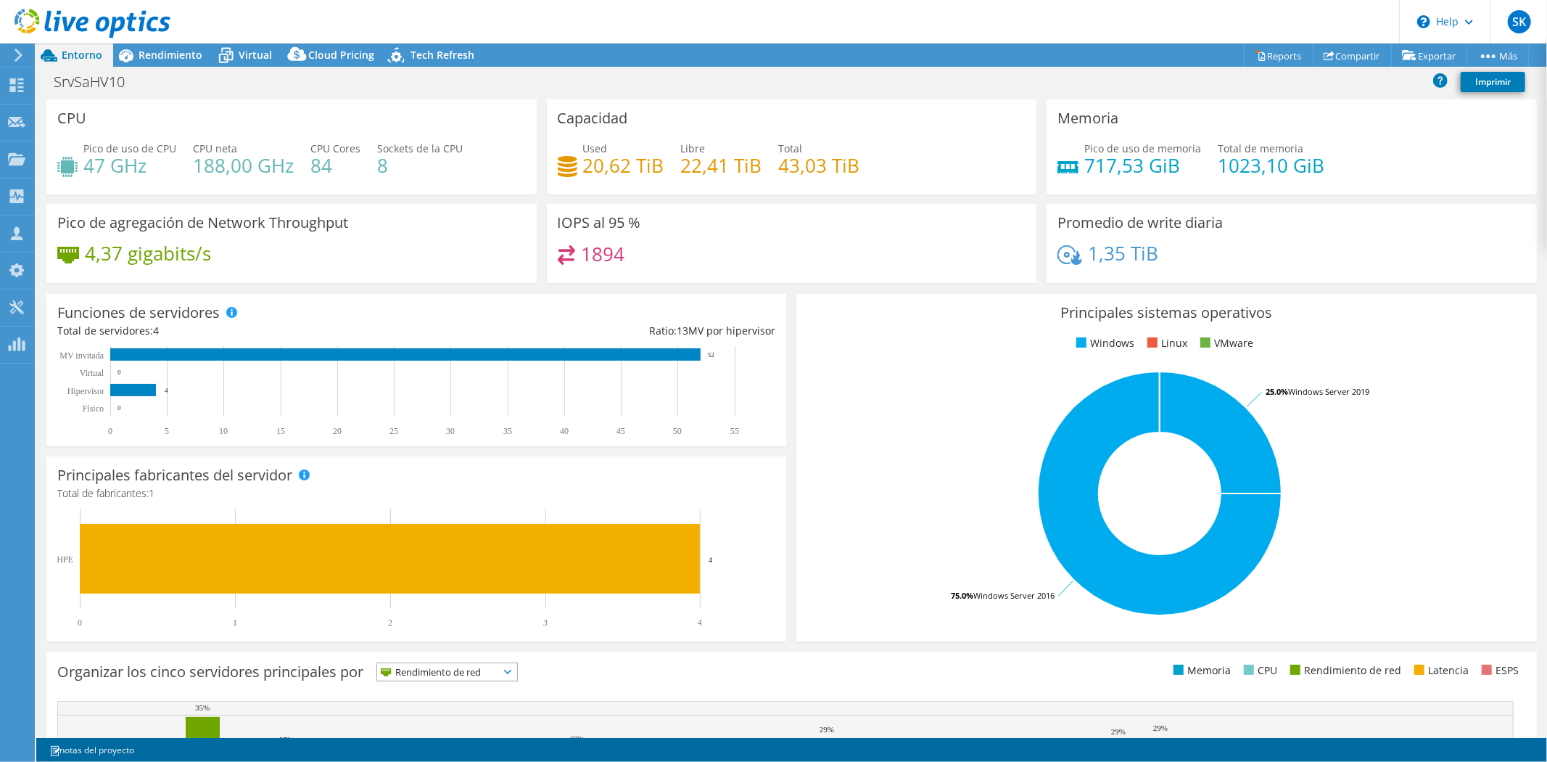
click at [315, 49] on span "Cloud Pricing" at bounding box center [341, 55] width 66 height 14
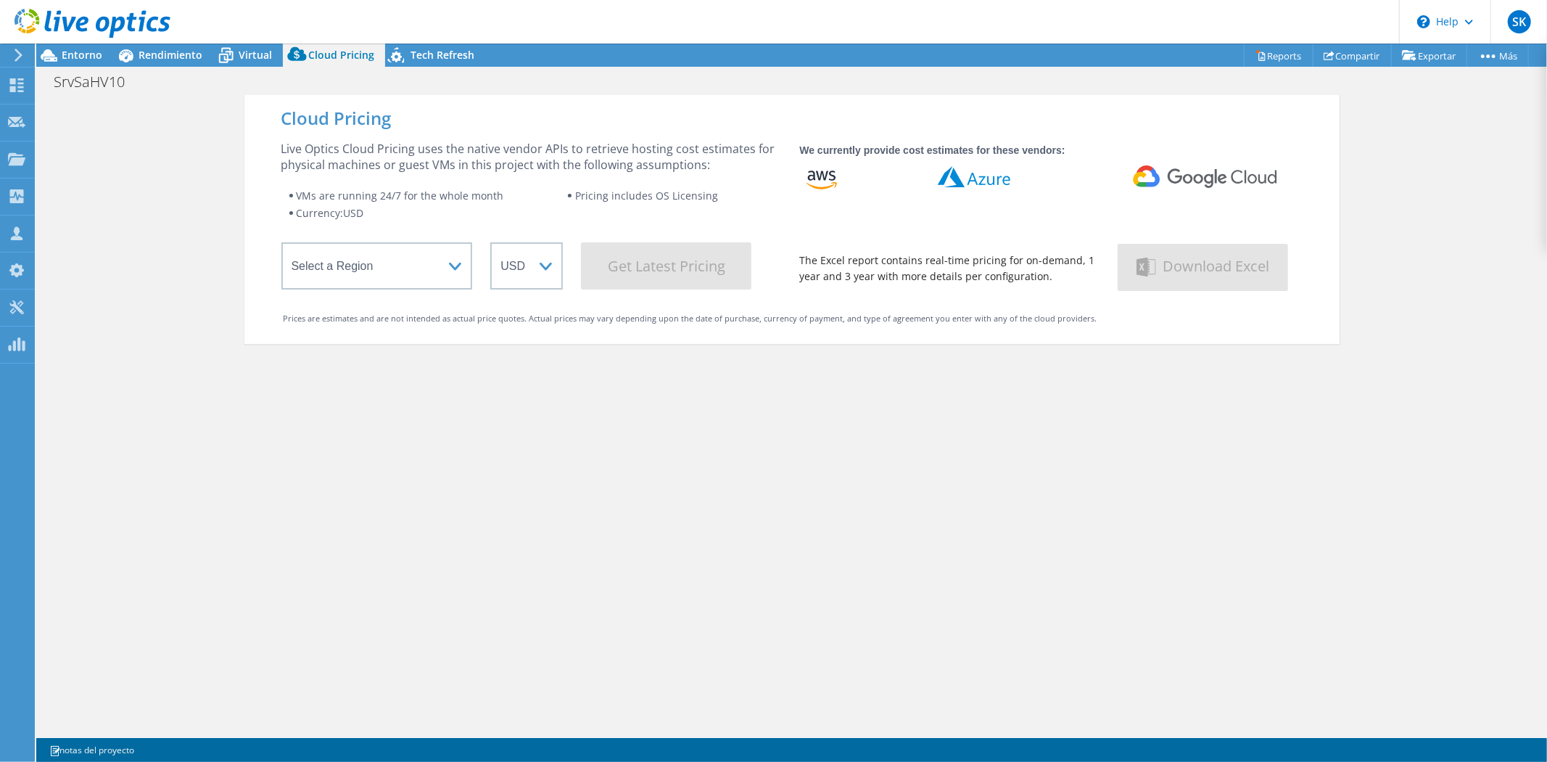
click at [411, 52] on span "Tech Refresh" at bounding box center [443, 55] width 64 height 14
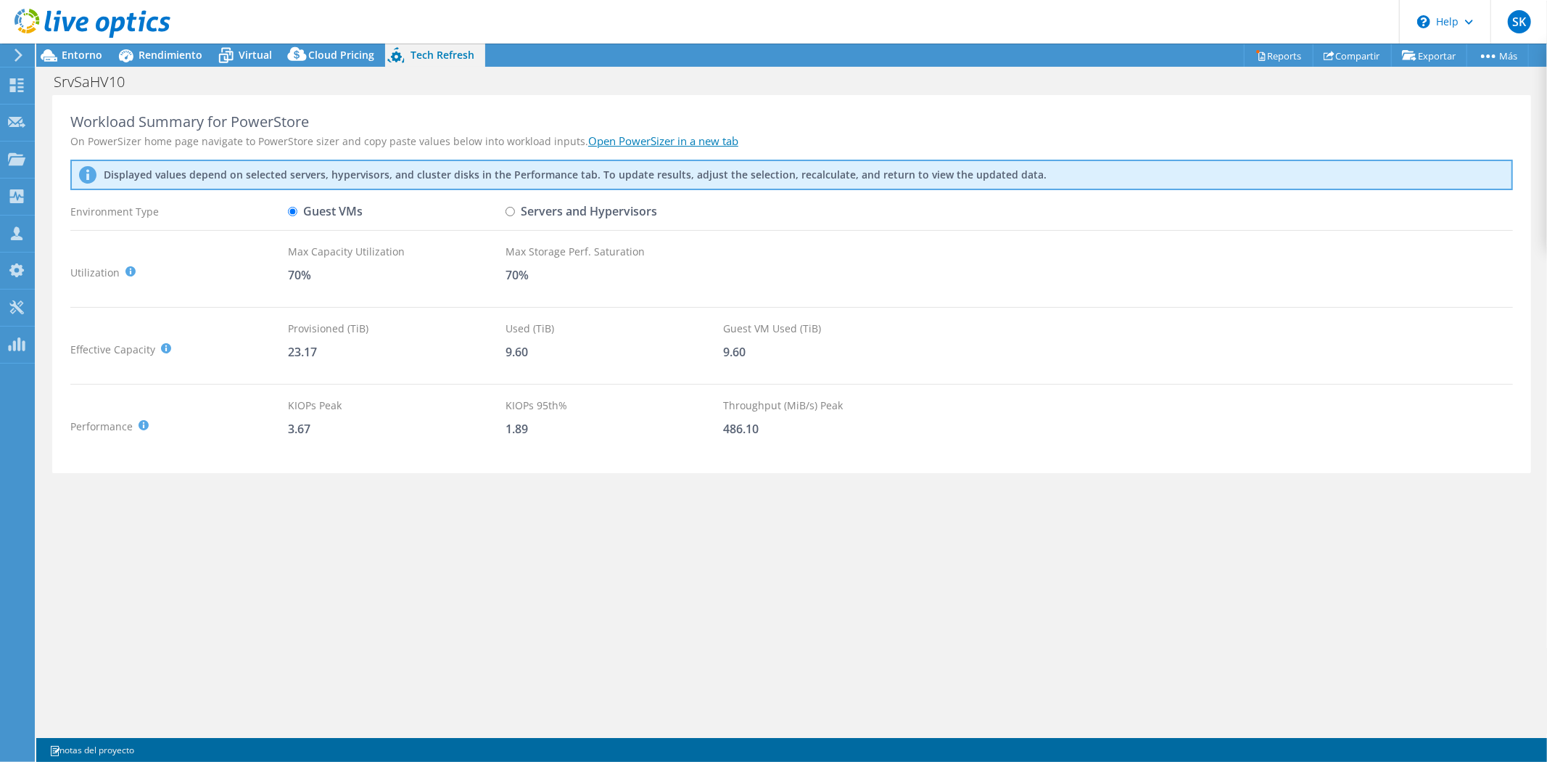
click at [308, 53] on icon at bounding box center [297, 57] width 29 height 29
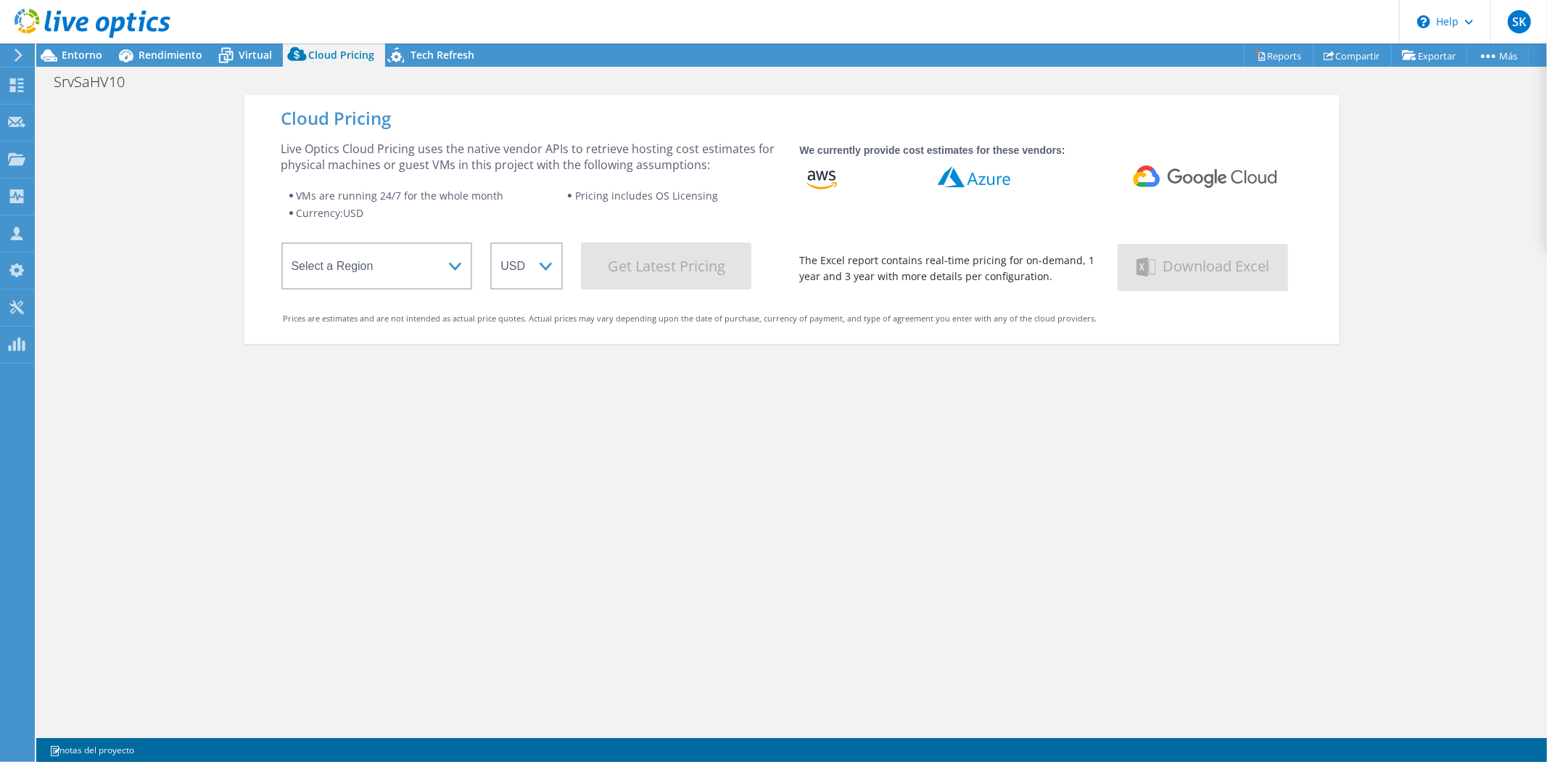
click at [440, 57] on span "Tech Refresh" at bounding box center [443, 55] width 64 height 14
